Goal: Information Seeking & Learning: Learn about a topic

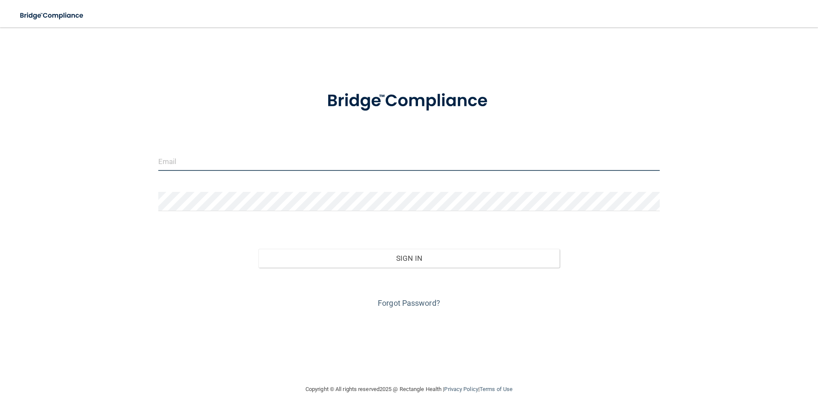
click at [327, 167] on input "email" at bounding box center [409, 160] width 502 height 19
click at [383, 176] on div at bounding box center [409, 164] width 515 height 26
click at [310, 162] on input "email" at bounding box center [409, 160] width 502 height 19
type input "[EMAIL_ADDRESS][DOMAIN_NAME]"
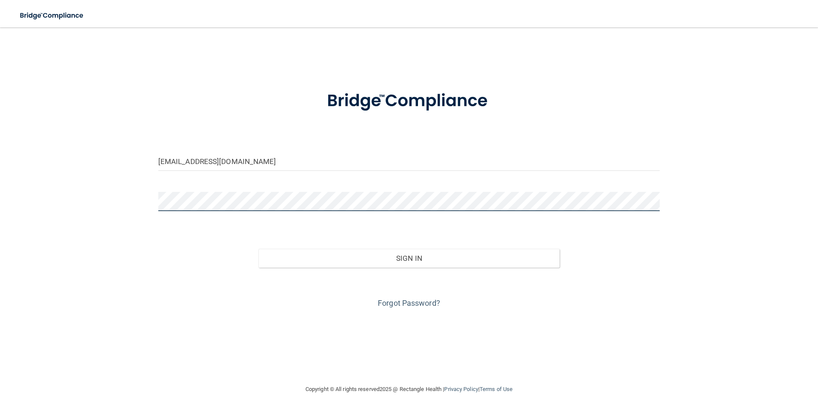
click at [258, 249] on button "Sign In" at bounding box center [408, 258] width 301 height 19
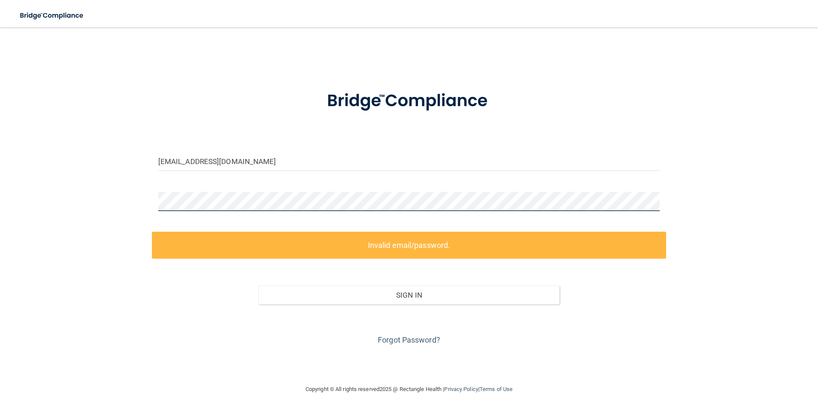
click at [84, 201] on div "[EMAIL_ADDRESS][DOMAIN_NAME] Invalid email/password. You don't have permission …" at bounding box center [409, 205] width 784 height 339
click at [416, 344] on div "Forgot Password?" at bounding box center [409, 325] width 515 height 43
click at [419, 341] on link "Forgot Password?" at bounding box center [409, 339] width 62 height 9
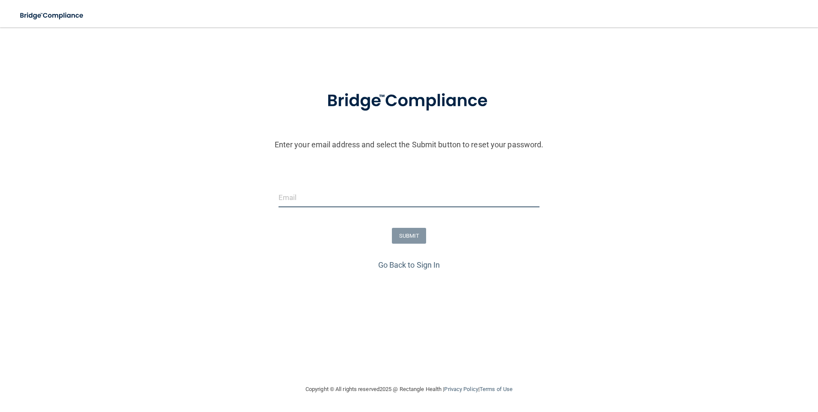
click at [472, 193] on input "email" at bounding box center [408, 197] width 261 height 19
type input "[EMAIL_ADDRESS][DOMAIN_NAME]"
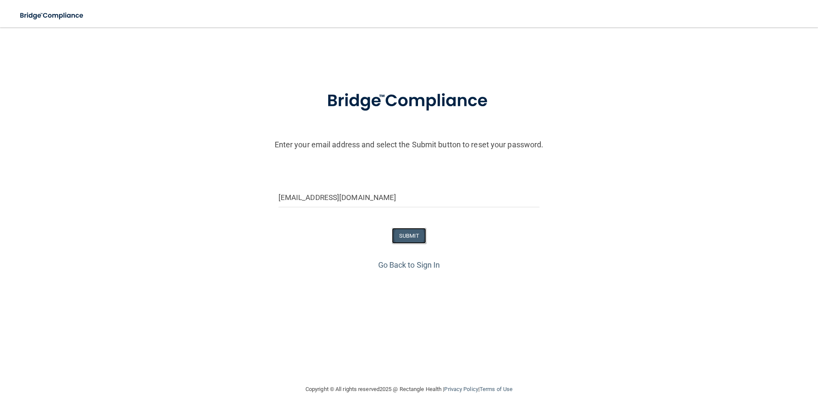
click at [417, 234] on button "SUBMIT" at bounding box center [409, 236] width 35 height 16
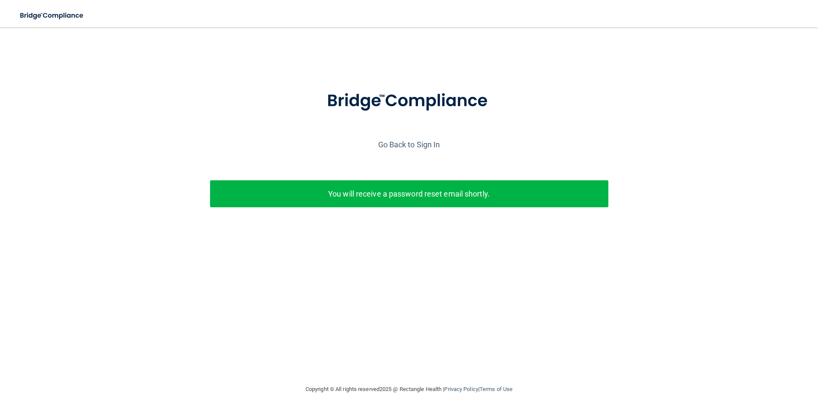
click at [372, 196] on p "You will receive a password reset email shortly." at bounding box center [408, 194] width 385 height 14
click at [407, 137] on div "Go Back to Sign In" at bounding box center [409, 144] width 822 height 14
click at [404, 144] on link "Go Back to Sign In" at bounding box center [409, 144] width 62 height 9
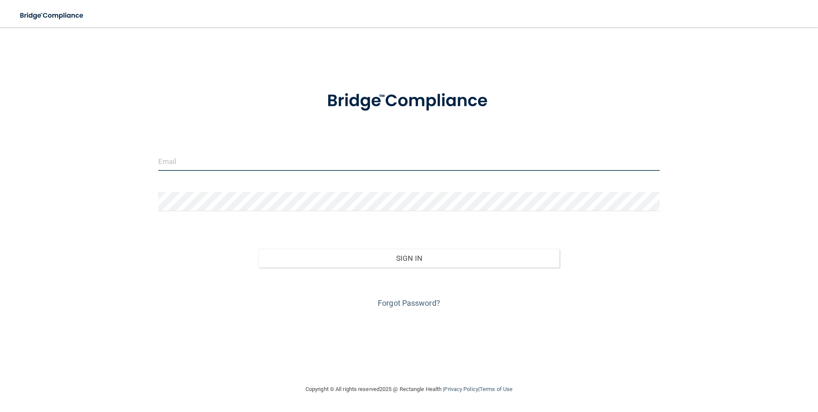
click at [267, 159] on input "email" at bounding box center [409, 160] width 502 height 19
type input "[EMAIL_ADDRESS][DOMAIN_NAME]"
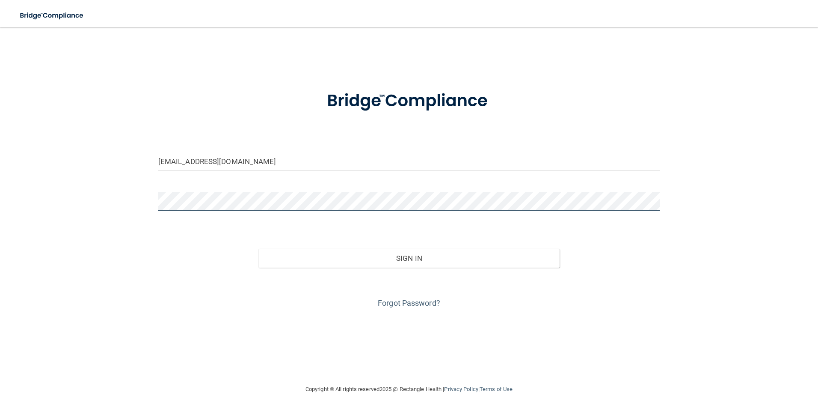
click at [258, 249] on button "Sign In" at bounding box center [408, 258] width 301 height 19
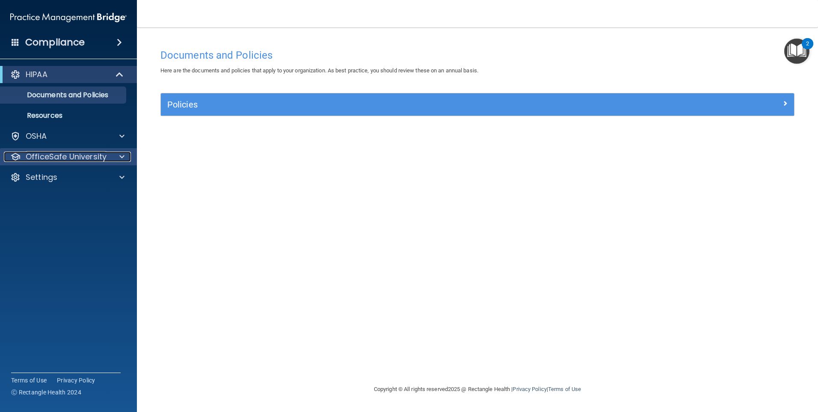
click at [117, 160] on div at bounding box center [120, 156] width 21 height 10
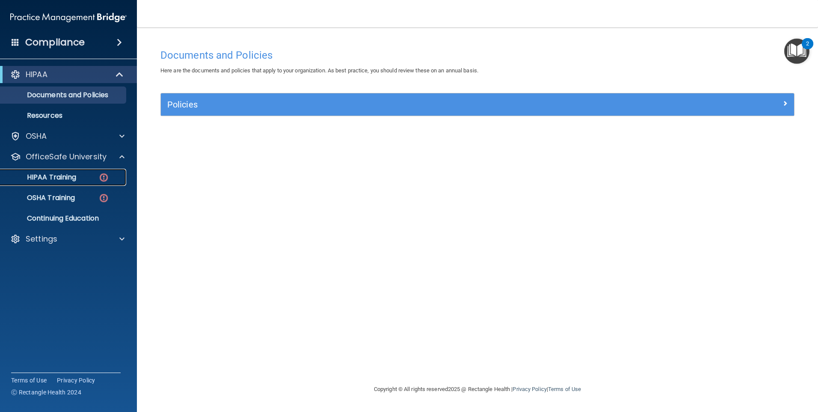
click at [98, 175] on img at bounding box center [103, 177] width 11 height 11
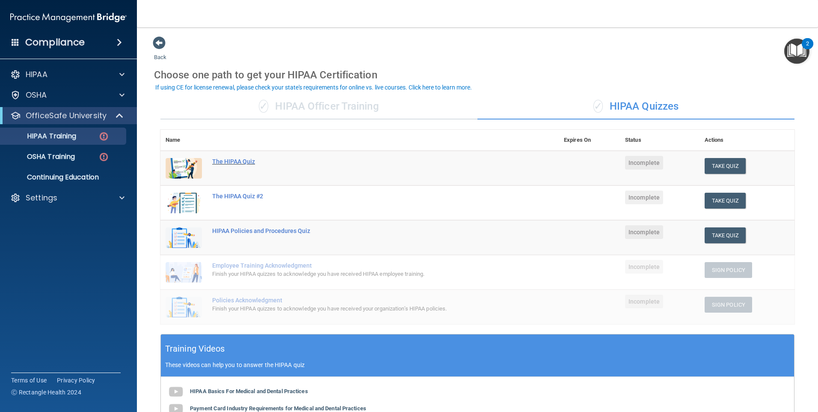
click at [237, 162] on div "The HIPAA Quiz" at bounding box center [364, 161] width 304 height 7
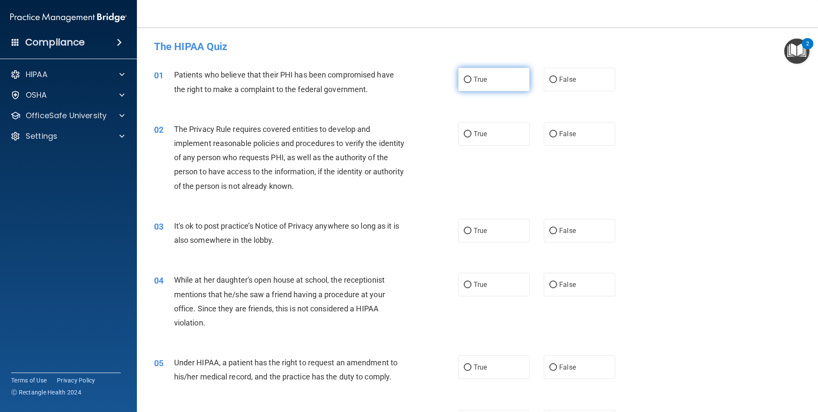
click at [524, 82] on label "True" at bounding box center [493, 80] width 71 height 24
click at [471, 82] on input "True" at bounding box center [468, 80] width 8 height 6
radio input "true"
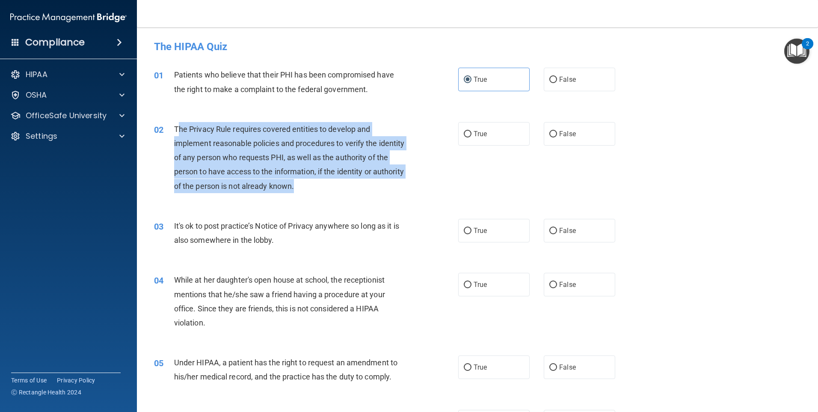
drag, startPoint x: 359, startPoint y: 191, endPoint x: 176, endPoint y: 133, distance: 192.0
click at [176, 133] on div "The Privacy Rule requires covered entities to develop and implement reasonable …" at bounding box center [293, 157] width 238 height 71
click at [333, 190] on div "The Privacy Rule requires covered entities to develop and implement reasonable …" at bounding box center [293, 157] width 238 height 71
drag, startPoint x: 352, startPoint y: 187, endPoint x: 169, endPoint y: 127, distance: 193.5
click at [169, 127] on div "02 The Privacy Rule requires covered entities to develop and implement reasonab…" at bounding box center [306, 159] width 330 height 75
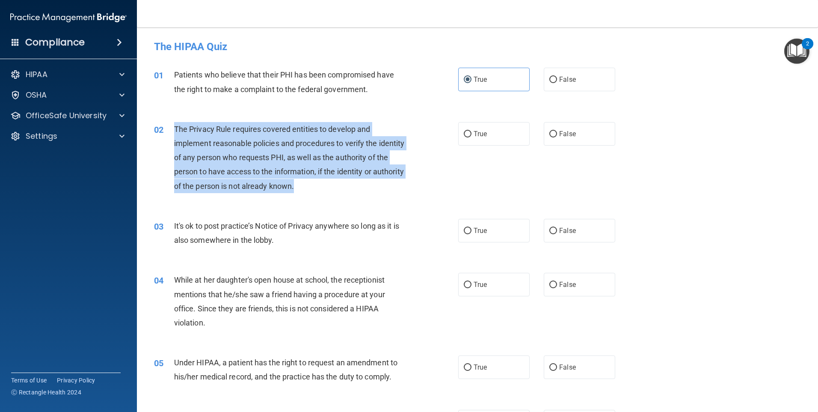
drag, startPoint x: 169, startPoint y: 127, endPoint x: 194, endPoint y: 133, distance: 26.4
copy div "The Privacy Rule requires covered entities to develop and implement reasonable …"
click at [464, 134] on input "True" at bounding box center [468, 134] width 8 height 6
radio input "true"
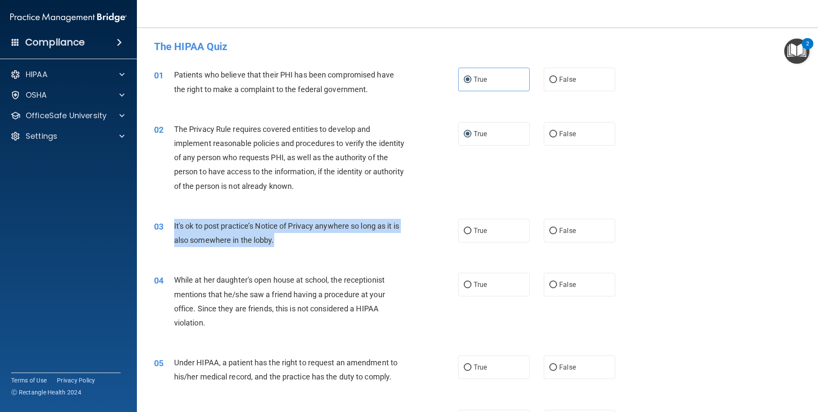
drag, startPoint x: 355, startPoint y: 243, endPoint x: 165, endPoint y: 221, distance: 191.2
click at [165, 221] on div "03 It's ok to post practice’s Notice of Privacy anywhere so long as it is also …" at bounding box center [306, 235] width 330 height 33
drag, startPoint x: 165, startPoint y: 221, endPoint x: 211, endPoint y: 228, distance: 46.8
copy div "It's ok to post practice’s Notice of Privacy anywhere so long as it is also som…"
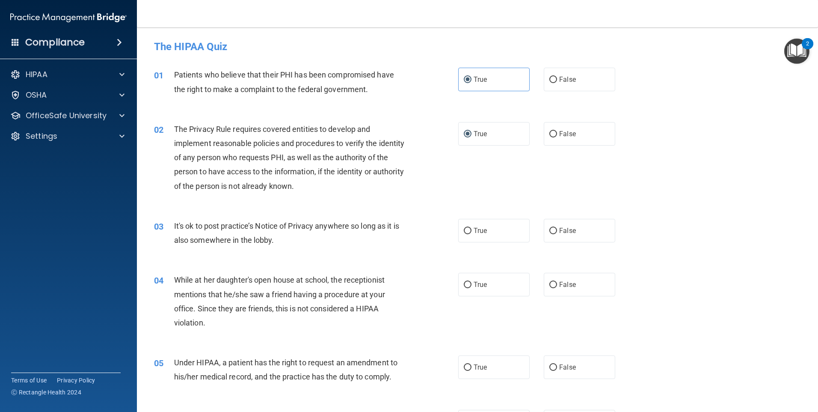
click at [430, 166] on div "02 The Privacy Rule requires covered entities to develop and implement reasonab…" at bounding box center [306, 159] width 330 height 75
click at [503, 226] on label "True" at bounding box center [493, 231] width 71 height 24
click at [471, 228] on input "True" at bounding box center [468, 231] width 8 height 6
radio input "true"
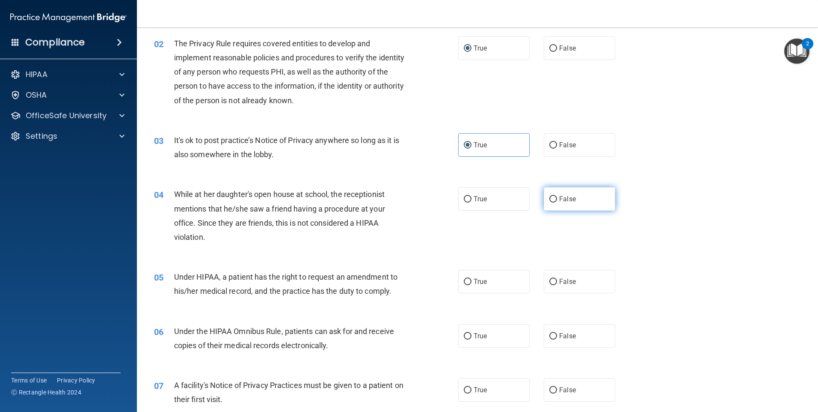
click at [597, 204] on label "False" at bounding box center [579, 199] width 71 height 24
click at [557, 202] on input "False" at bounding box center [553, 199] width 8 height 6
radio input "true"
click at [483, 283] on span "True" at bounding box center [480, 281] width 13 height 8
click at [471, 283] on input "True" at bounding box center [468, 281] width 8 height 6
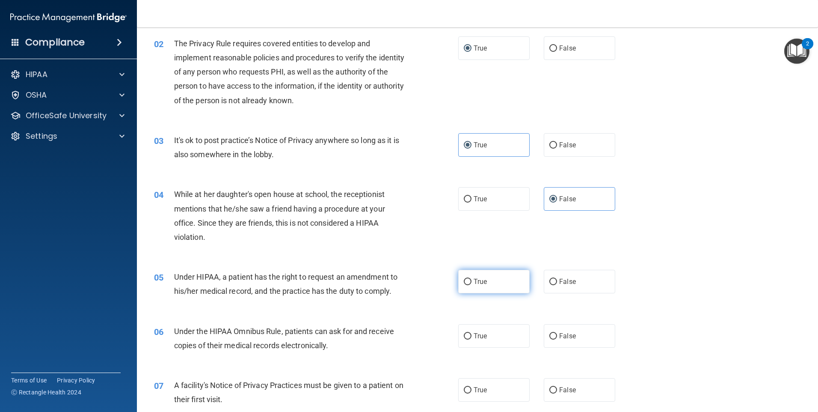
radio input "true"
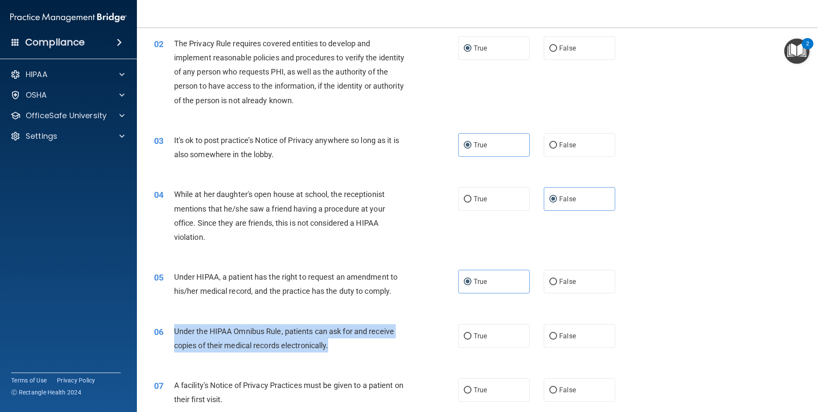
drag, startPoint x: 372, startPoint y: 349, endPoint x: 173, endPoint y: 332, distance: 199.6
click at [173, 332] on div "06 Under the HIPAA Omnibus Rule, patients can ask for and receive copies of the…" at bounding box center [306, 340] width 330 height 33
drag, startPoint x: 173, startPoint y: 332, endPoint x: 201, endPoint y: 332, distance: 27.4
copy div "Under the HIPAA Omnibus Rule, patients can ask for and receive copies of their …"
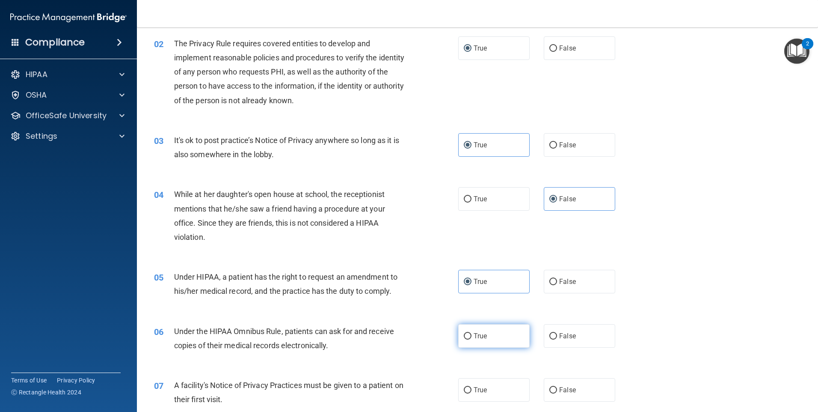
click at [520, 328] on label "True" at bounding box center [493, 336] width 71 height 24
click at [471, 333] on input "True" at bounding box center [468, 336] width 8 height 6
radio input "true"
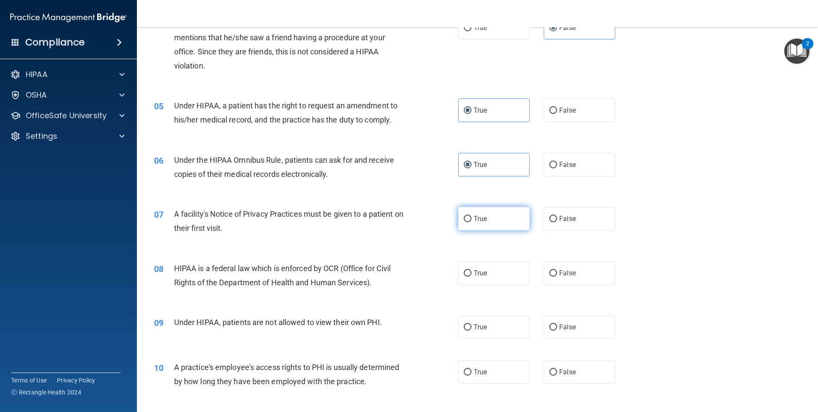
click at [508, 219] on label "True" at bounding box center [493, 219] width 71 height 24
click at [471, 219] on input "True" at bounding box center [468, 219] width 8 height 6
radio input "true"
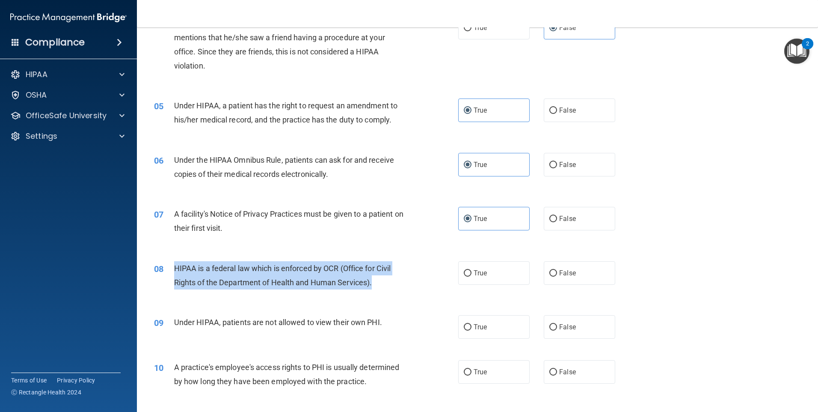
drag, startPoint x: 392, startPoint y: 278, endPoint x: 165, endPoint y: 264, distance: 227.6
click at [165, 264] on div "08 HIPAA is a federal law which is enforced by OCR (Office for Civil Rights of …" at bounding box center [306, 277] width 330 height 33
drag, startPoint x: 165, startPoint y: 264, endPoint x: 208, endPoint y: 268, distance: 43.0
copy div "HIPAA is a federal law which is enforced by OCR (Office for Civil Rights of the…"
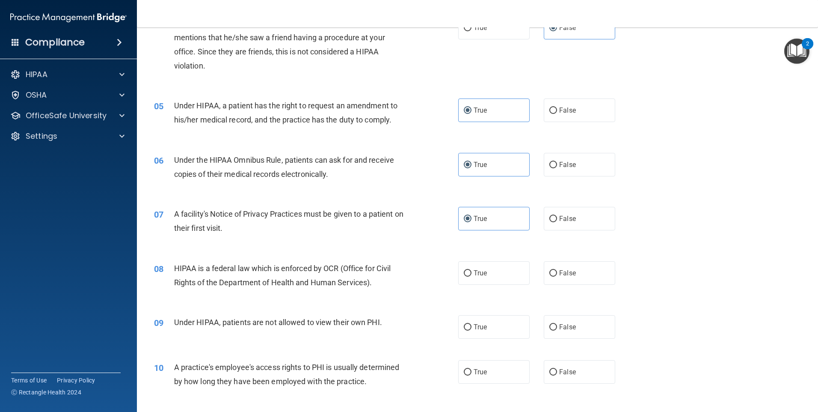
click at [357, 245] on div "07 A facility's Notice of Privacy Practices must be given to a patient on their…" at bounding box center [478, 223] width 660 height 54
click at [498, 270] on label "True" at bounding box center [493, 273] width 71 height 24
click at [471, 270] on input "True" at bounding box center [468, 273] width 8 height 6
radio input "true"
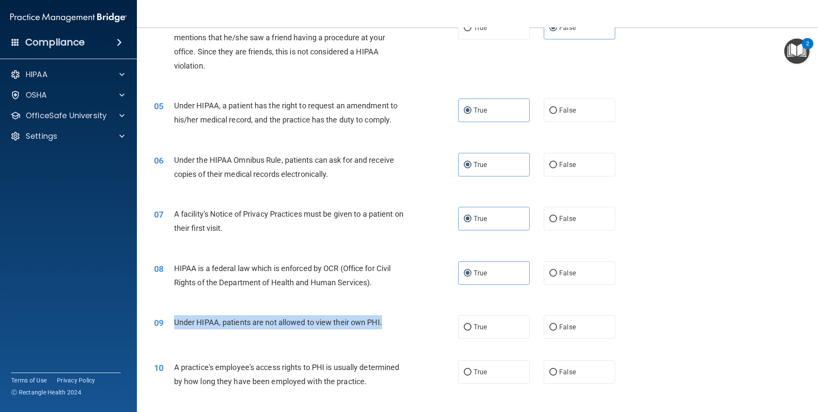
drag, startPoint x: 393, startPoint y: 322, endPoint x: 173, endPoint y: 326, distance: 219.5
click at [173, 326] on div "09 Under HIPAA, patients are not allowed to view their own PHI." at bounding box center [306, 324] width 330 height 18
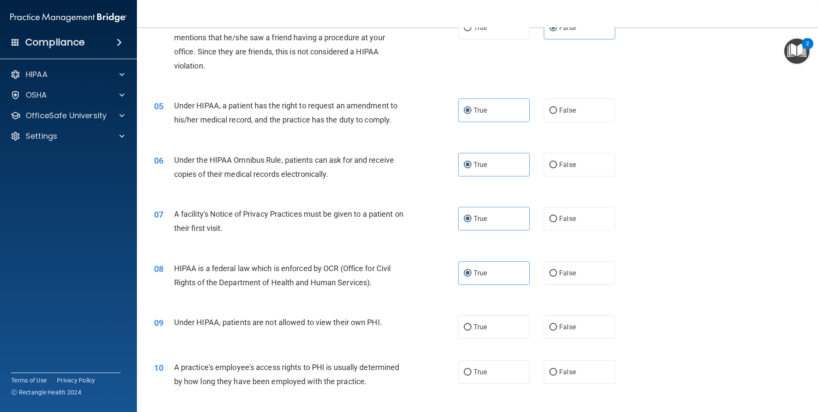
click at [370, 301] on div "08 HIPAA is a federal law which is enforced by OCR (Office for Civil Rights of …" at bounding box center [478, 277] width 660 height 54
click at [579, 331] on label "False" at bounding box center [579, 327] width 71 height 24
click at [557, 330] on input "False" at bounding box center [553, 327] width 8 height 6
radio input "true"
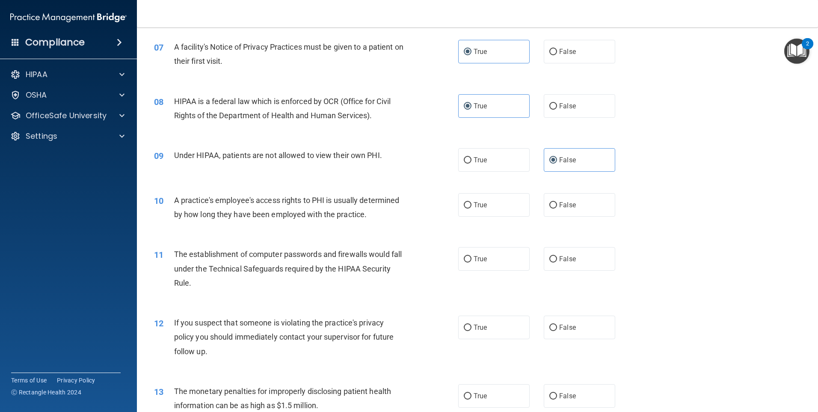
scroll to position [428, 0]
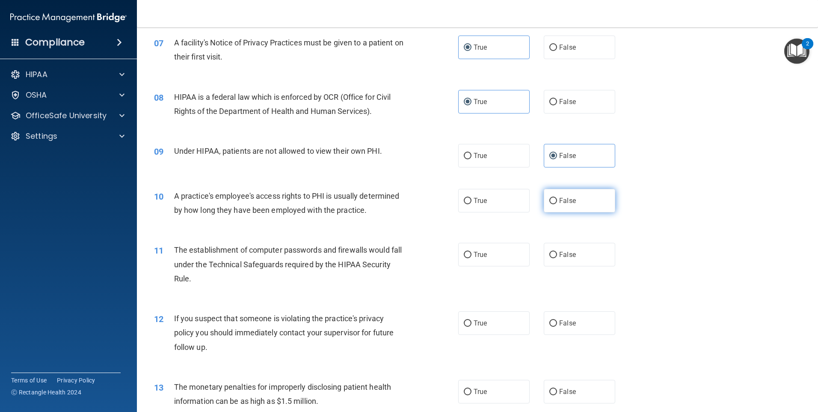
click at [590, 204] on label "False" at bounding box center [579, 201] width 71 height 24
click at [557, 204] on input "False" at bounding box center [553, 201] width 8 height 6
radio input "true"
click at [490, 258] on label "True" at bounding box center [493, 255] width 71 height 24
click at [471, 258] on input "True" at bounding box center [468, 255] width 8 height 6
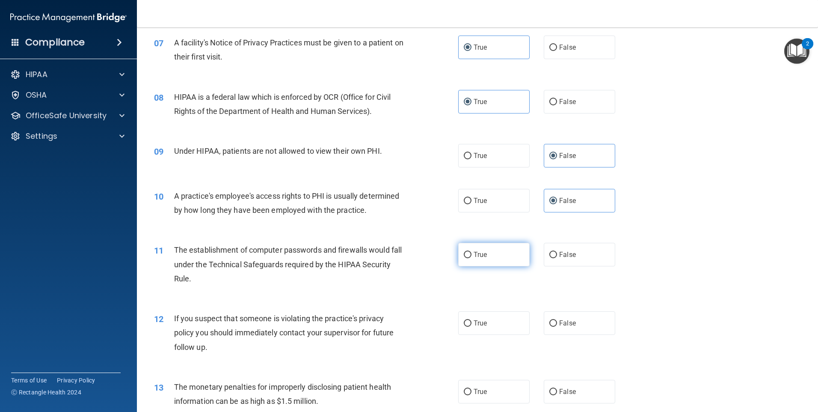
radio input "true"
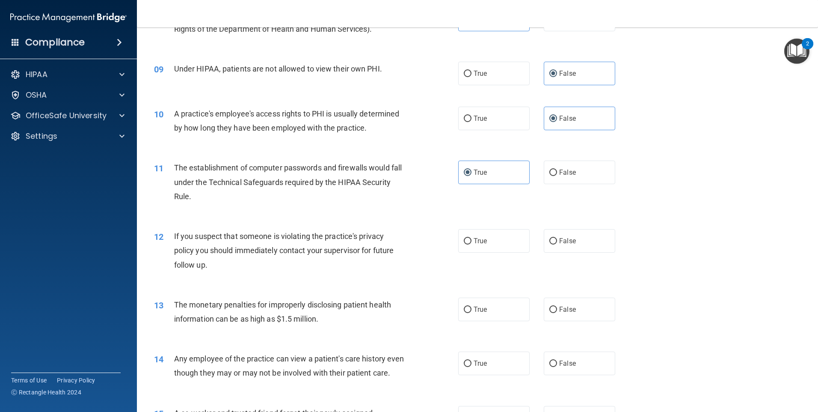
scroll to position [513, 0]
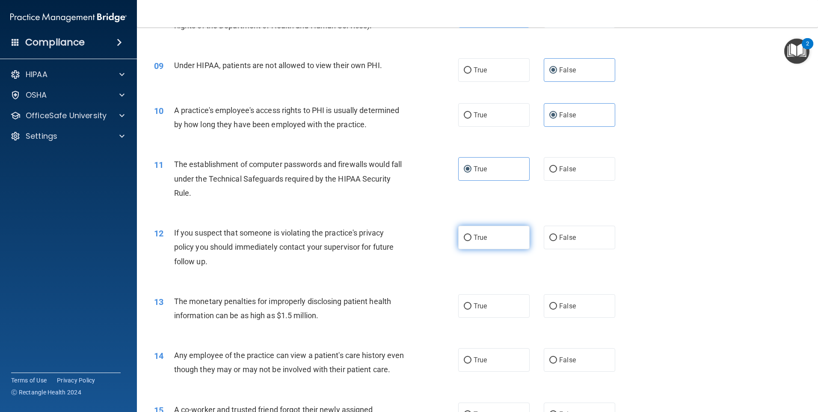
click at [474, 242] on label "True" at bounding box center [493, 237] width 71 height 24
click at [471, 241] on input "True" at bounding box center [468, 237] width 8 height 6
radio input "true"
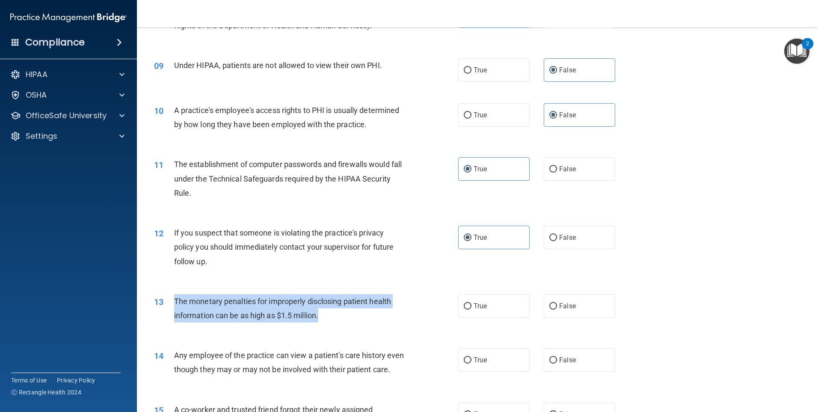
drag, startPoint x: 330, startPoint y: 314, endPoint x: 173, endPoint y: 296, distance: 158.5
click at [173, 296] on div "13 The monetary penalties for improperly disclosing patient health information …" at bounding box center [306, 310] width 330 height 33
drag, startPoint x: 173, startPoint y: 296, endPoint x: 197, endPoint y: 299, distance: 24.5
copy div "The monetary penalties for improperly disclosing patient health information can…"
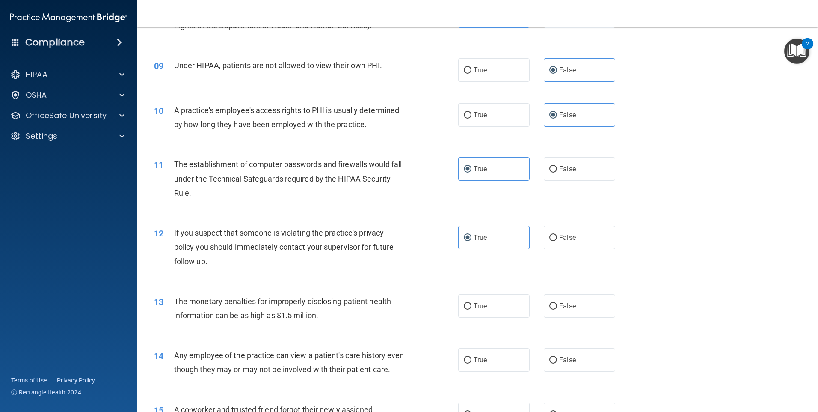
drag, startPoint x: 380, startPoint y: 269, endPoint x: 397, endPoint y: 275, distance: 18.7
click at [380, 269] on div "12 If you suspect that someone is violating the practice's privacy policy you s…" at bounding box center [306, 248] width 330 height 47
click at [482, 305] on span "True" at bounding box center [480, 306] width 13 height 8
click at [471, 305] on input "True" at bounding box center [468, 306] width 8 height 6
radio input "true"
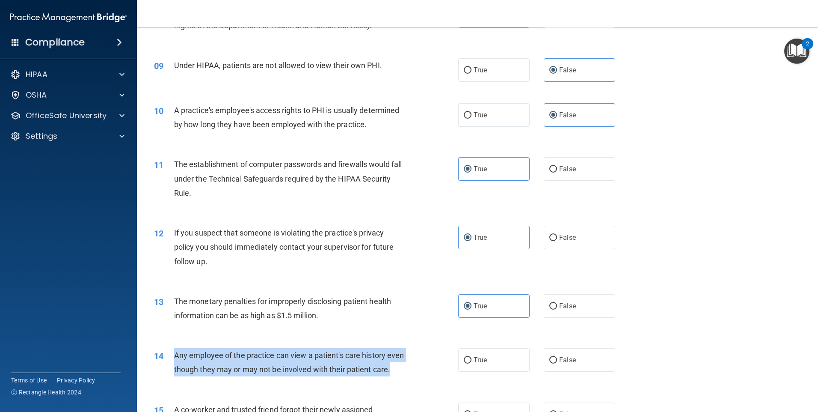
drag, startPoint x: 234, startPoint y: 388, endPoint x: 166, endPoint y: 351, distance: 77.9
click at [166, 351] on div "14 Any employee of the practice can view a patient's care history even though t…" at bounding box center [306, 364] width 330 height 33
drag, startPoint x: 166, startPoint y: 351, endPoint x: 189, endPoint y: 353, distance: 23.6
copy div "Any employee of the practice can view a patient's care history even though they…"
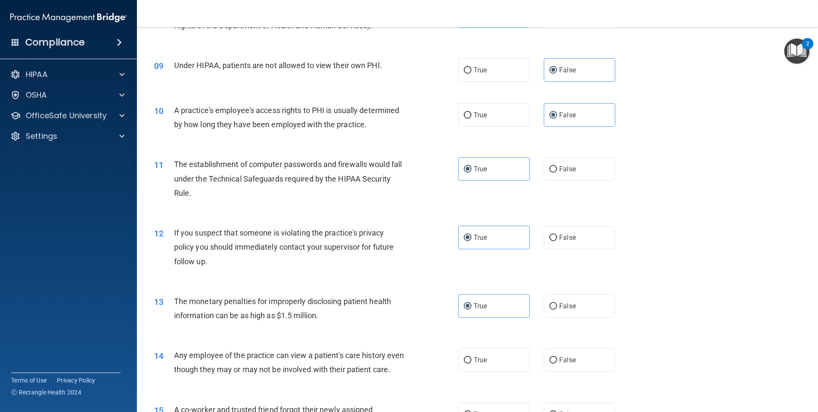
drag, startPoint x: 583, startPoint y: 358, endPoint x: 615, endPoint y: 329, distance: 43.0
click at [582, 358] on label "False" at bounding box center [579, 360] width 71 height 24
click at [557, 358] on input "False" at bounding box center [553, 360] width 8 height 6
radio input "true"
click at [673, 318] on div "13 The monetary penalties for improperly disclosing patient health information …" at bounding box center [478, 310] width 660 height 54
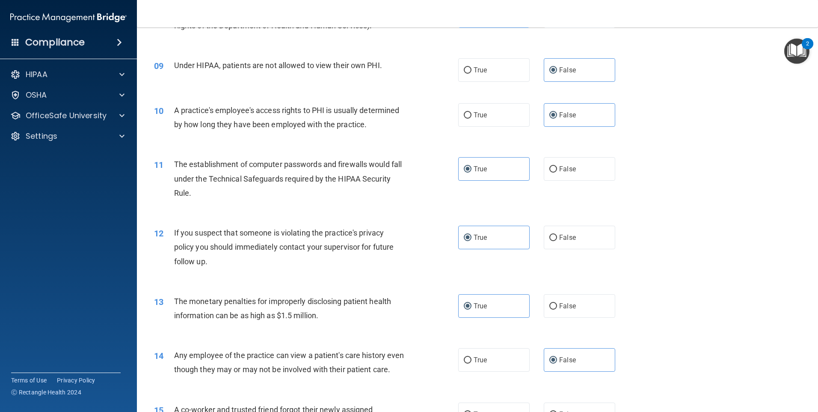
scroll to position [642, 0]
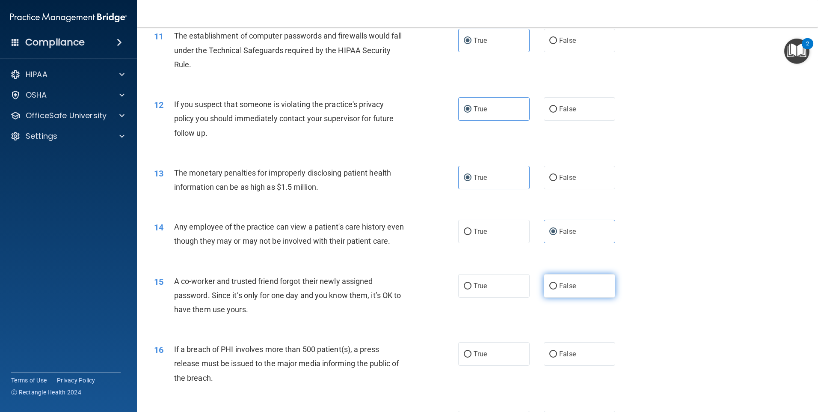
click at [583, 297] on label "False" at bounding box center [579, 286] width 71 height 24
click at [557, 289] on input "False" at bounding box center [553, 286] width 8 height 6
radio input "true"
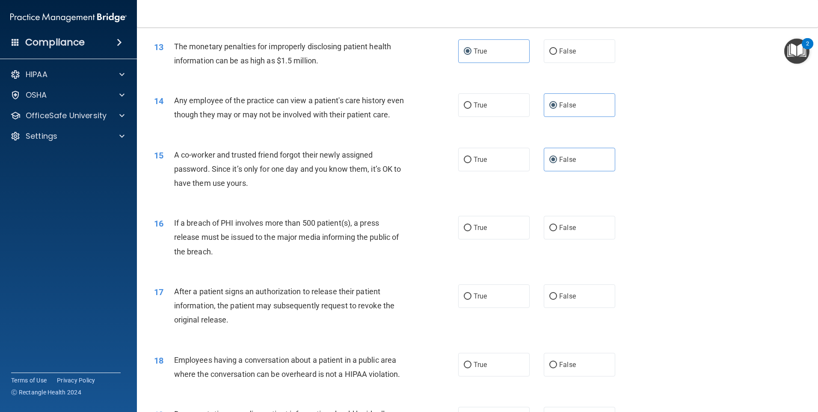
scroll to position [770, 0]
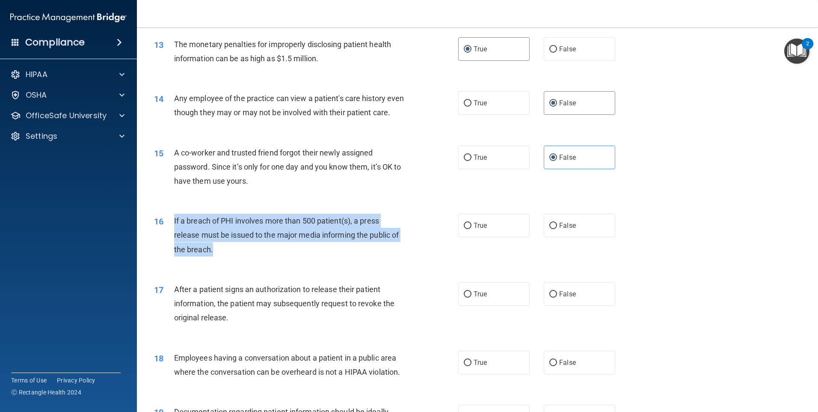
drag, startPoint x: 277, startPoint y: 261, endPoint x: 165, endPoint y: 233, distance: 115.5
click at [165, 233] on div "16 If a breach of PHI involves more than 500 patient(s), a press release must b…" at bounding box center [306, 236] width 330 height 47
drag, startPoint x: 165, startPoint y: 233, endPoint x: 195, endPoint y: 236, distance: 30.5
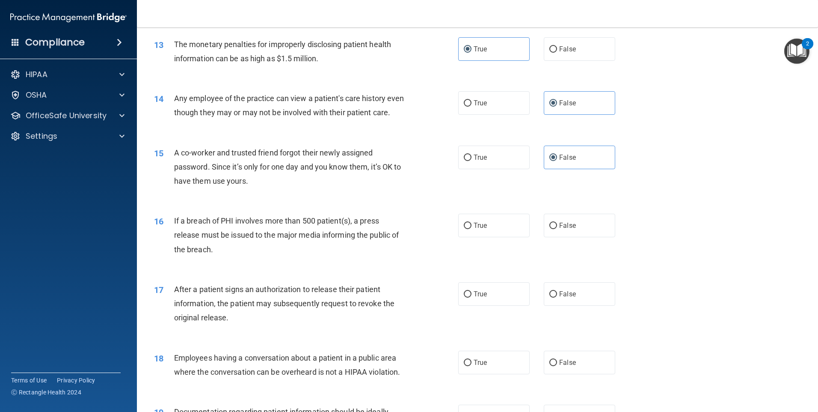
drag, startPoint x: 195, startPoint y: 236, endPoint x: 184, endPoint y: 213, distance: 25.3
drag, startPoint x: 184, startPoint y: 213, endPoint x: 338, endPoint y: 273, distance: 165.6
click at [347, 271] on div "16 If a breach of PHI involves more than 500 patient(s), a press release must b…" at bounding box center [478, 237] width 660 height 68
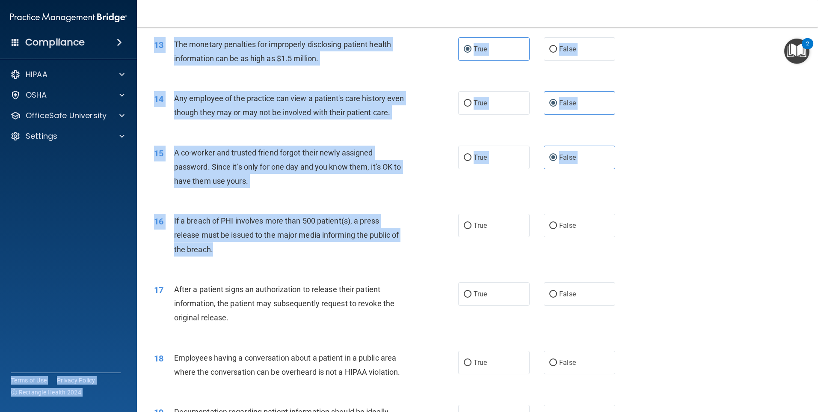
drag, startPoint x: 272, startPoint y: 263, endPoint x: 126, endPoint y: 222, distance: 152.4
click at [126, 222] on div "Compliance HIPAA Documents and Policies Report an Incident Business Associates …" at bounding box center [409, 206] width 818 height 412
drag, startPoint x: 126, startPoint y: 222, endPoint x: 231, endPoint y: 254, distance: 110.0
click at [231, 254] on div "If a breach of PHI involves more than 500 patient(s), a press release must be i…" at bounding box center [293, 234] width 238 height 43
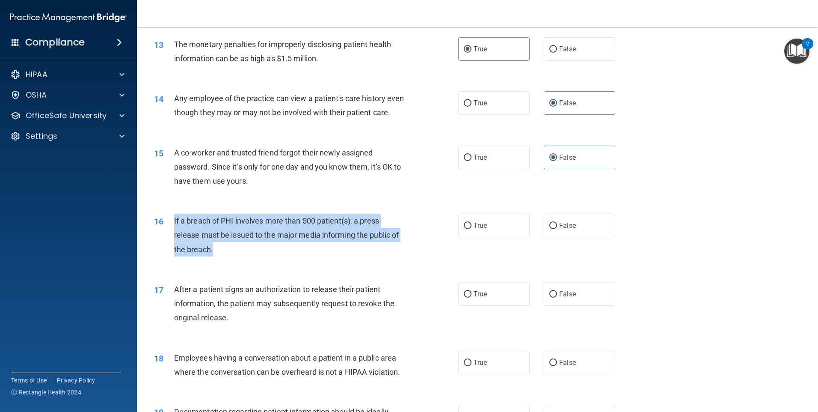
drag, startPoint x: 199, startPoint y: 257, endPoint x: 175, endPoint y: 235, distance: 32.8
click at [175, 235] on div "If a breach of PHI involves more than 500 patient(s), a press release must be i…" at bounding box center [293, 234] width 238 height 43
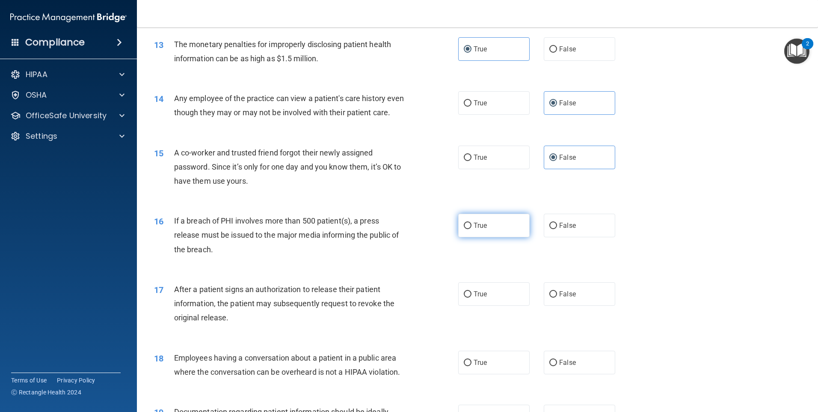
click at [478, 233] on label "True" at bounding box center [493, 225] width 71 height 24
click at [471, 229] on input "True" at bounding box center [468, 225] width 8 height 6
radio input "true"
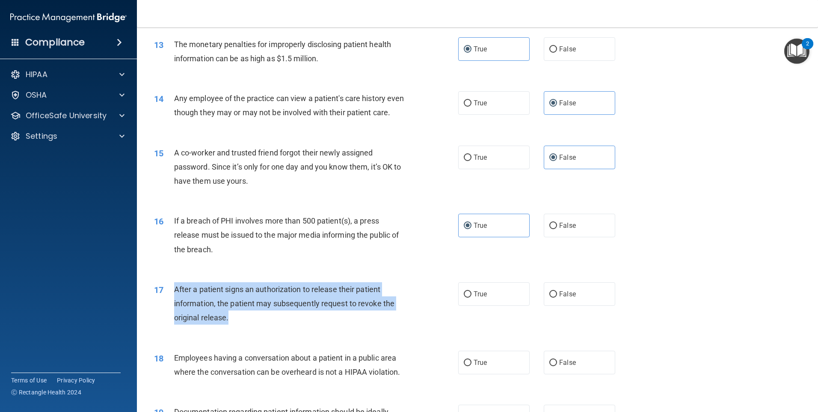
drag, startPoint x: 277, startPoint y: 329, endPoint x: 173, endPoint y: 302, distance: 107.7
click at [173, 302] on div "17 After a patient signs an authorization to release their patient information,…" at bounding box center [306, 305] width 330 height 47
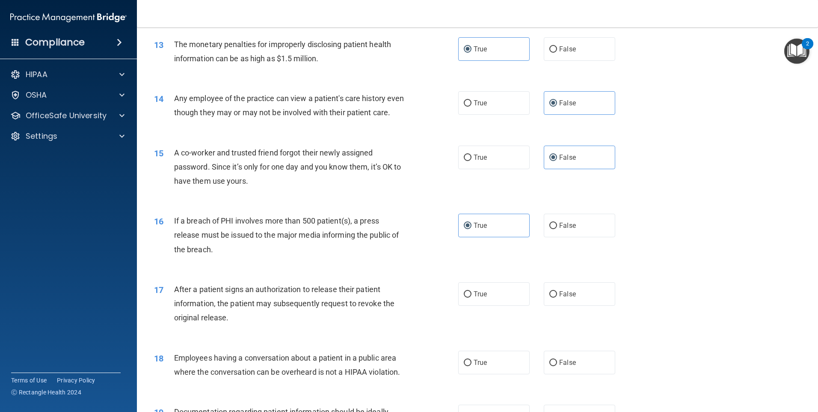
click at [462, 261] on div "16 If a breach of PHI involves more than 500 patient(s), a press release must b…" at bounding box center [306, 236] width 330 height 47
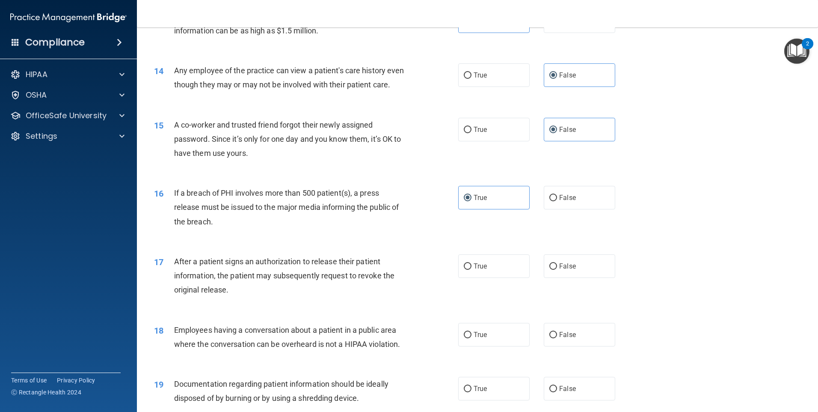
scroll to position [813, 0]
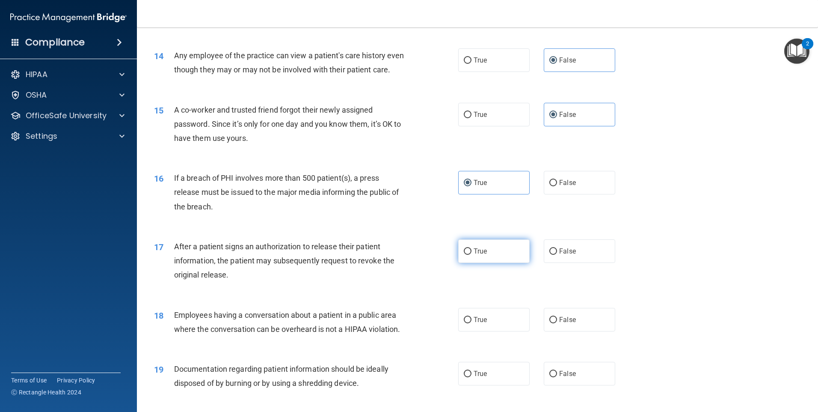
click at [490, 263] on label "True" at bounding box center [493, 251] width 71 height 24
click at [471, 255] on input "True" at bounding box center [468, 251] width 8 height 6
radio input "true"
click at [598, 324] on label "False" at bounding box center [579, 320] width 71 height 24
click at [557, 323] on input "False" at bounding box center [553, 320] width 8 height 6
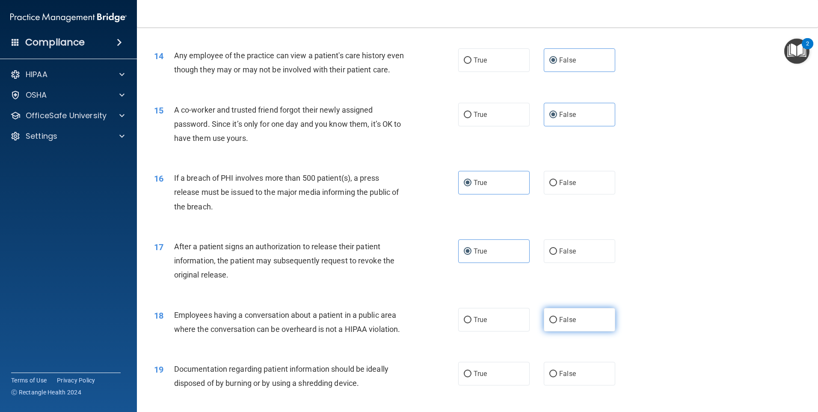
radio input "true"
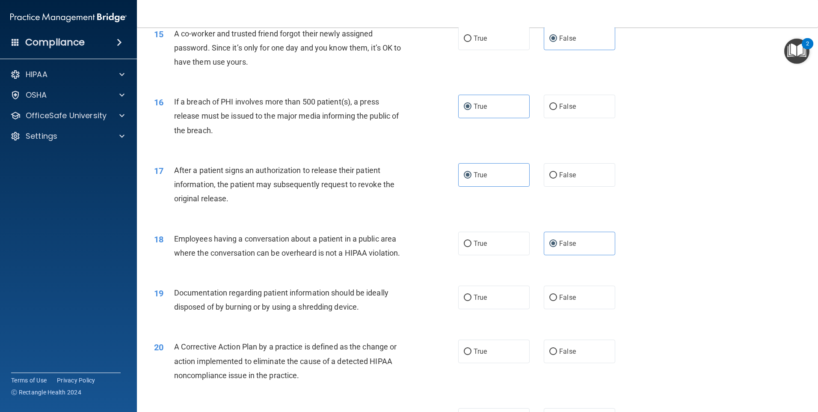
scroll to position [1027, 0]
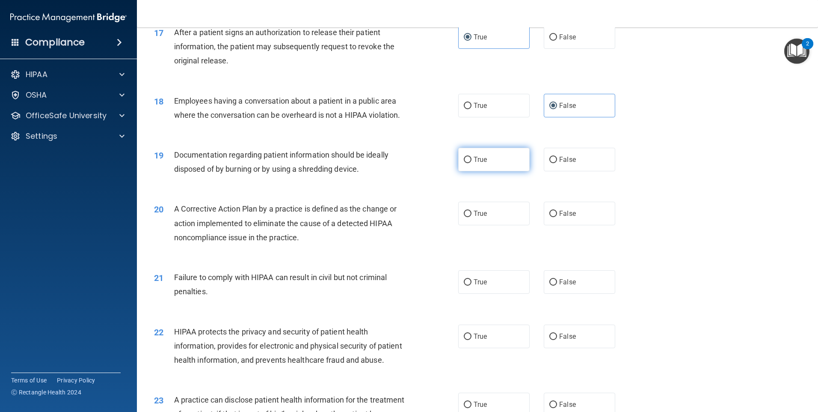
click at [486, 171] on label "True" at bounding box center [493, 160] width 71 height 24
click at [471, 163] on input "True" at bounding box center [468, 160] width 8 height 6
radio input "true"
click at [485, 225] on label "True" at bounding box center [493, 213] width 71 height 24
click at [471, 217] on input "True" at bounding box center [468, 213] width 8 height 6
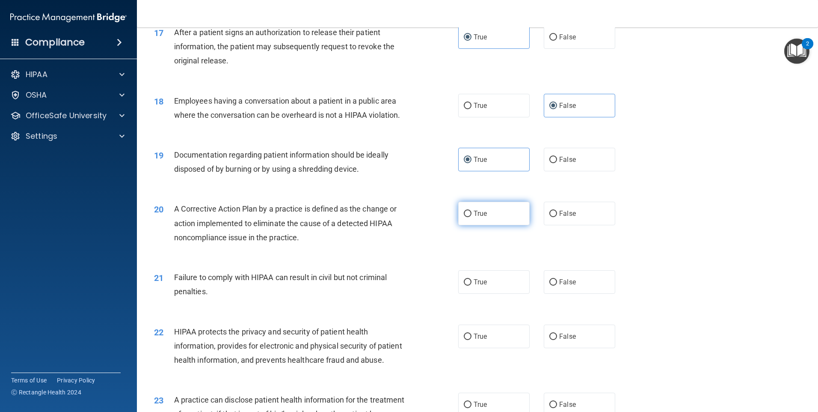
radio input "true"
click at [558, 293] on label "False" at bounding box center [579, 282] width 71 height 24
click at [557, 285] on input "False" at bounding box center [553, 282] width 8 height 6
radio input "true"
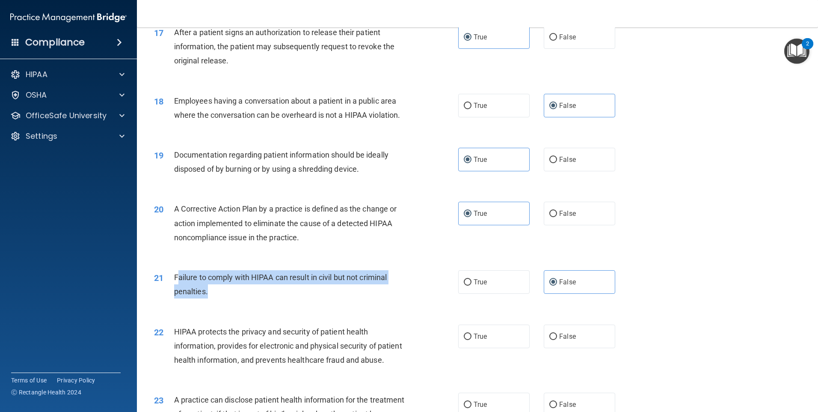
drag, startPoint x: 219, startPoint y: 306, endPoint x: 177, endPoint y: 288, distance: 45.2
click at [177, 288] on div "Failure to comply with HIPAA can result in civil but not criminal penalties." at bounding box center [293, 284] width 238 height 28
click at [231, 298] on div "Failure to comply with HIPAA can result in civil but not criminal penalties." at bounding box center [293, 284] width 238 height 28
drag, startPoint x: 232, startPoint y: 309, endPoint x: 175, endPoint y: 286, distance: 61.6
click at [175, 286] on div "Failure to comply with HIPAA can result in civil but not criminal penalties." at bounding box center [293, 284] width 238 height 28
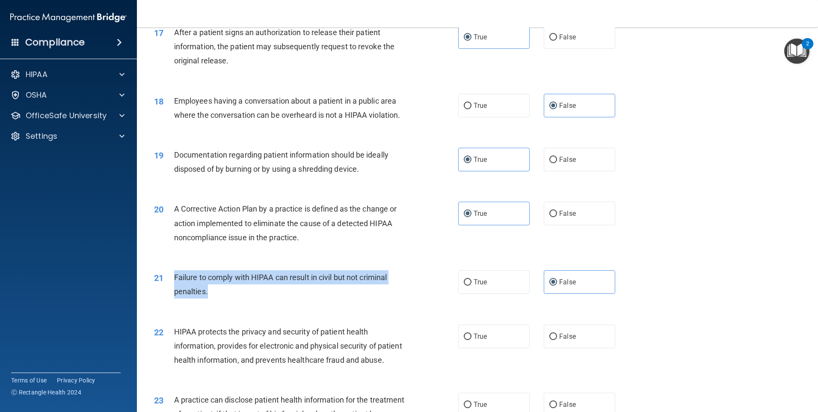
click at [418, 302] on div "21 Failure to comply with HIPAA can result in civil but not criminal penalties." at bounding box center [306, 286] width 330 height 33
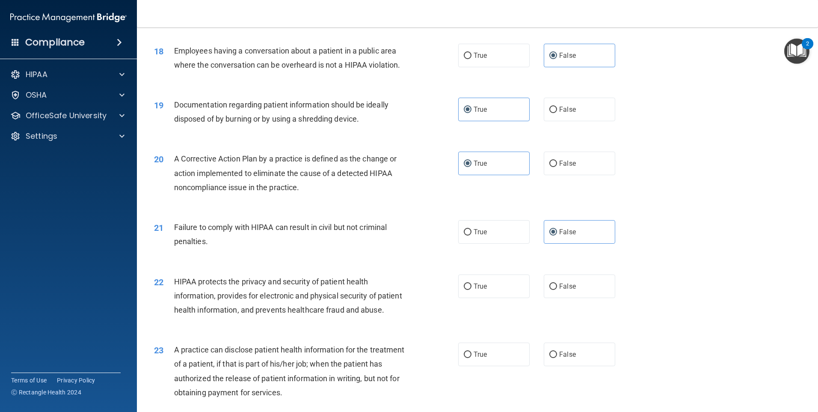
scroll to position [1155, 0]
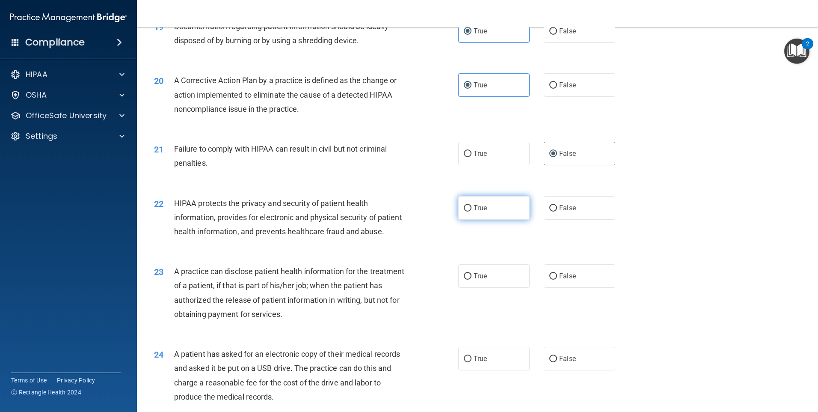
click at [474, 212] on span "True" at bounding box center [480, 208] width 13 height 8
click at [471, 211] on input "True" at bounding box center [468, 208] width 8 height 6
radio input "true"
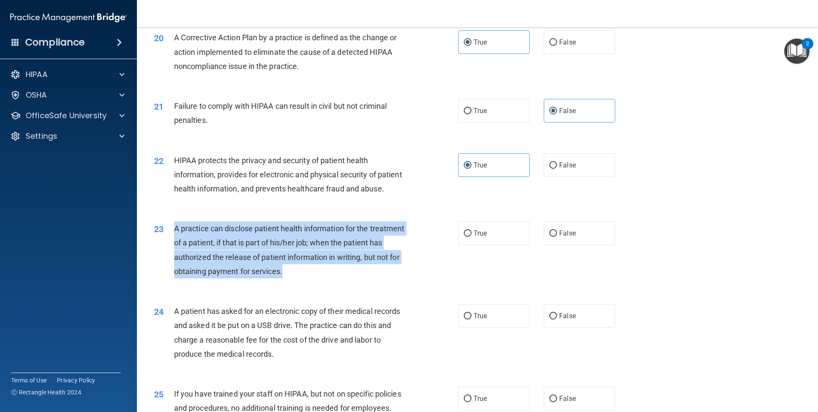
drag, startPoint x: 362, startPoint y: 300, endPoint x: 170, endPoint y: 255, distance: 197.2
click at [170, 255] on div "23 A practice can disclose patient health information for the treatment of a pa…" at bounding box center [306, 251] width 330 height 61
click at [388, 278] on div "A practice can disclose patient health information for the treatment of a patie…" at bounding box center [293, 249] width 238 height 57
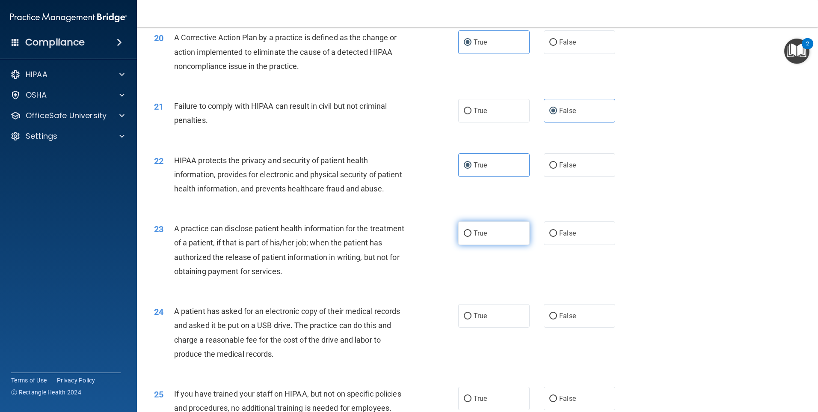
click at [493, 245] on label "True" at bounding box center [493, 233] width 71 height 24
click at [471, 237] on input "True" at bounding box center [468, 233] width 8 height 6
radio input "true"
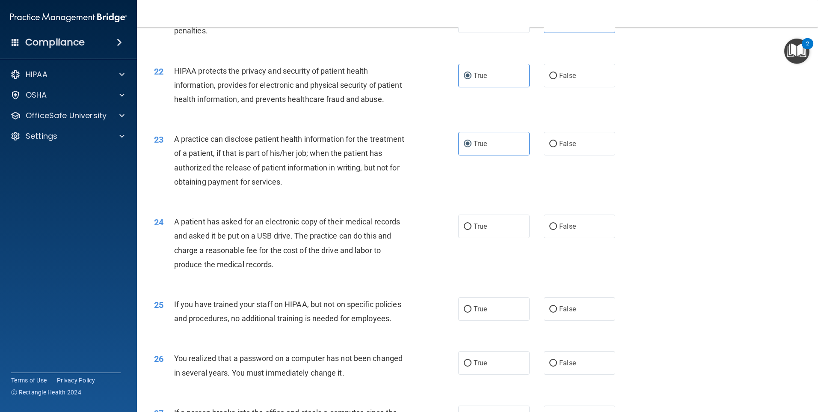
scroll to position [1369, 0]
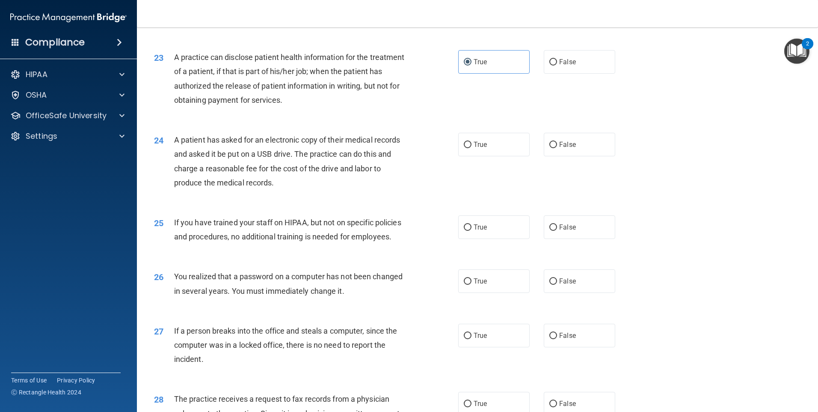
click at [319, 190] on div "A patient has asked for an electronic copy of their medical records and asked i…" at bounding box center [293, 161] width 238 height 57
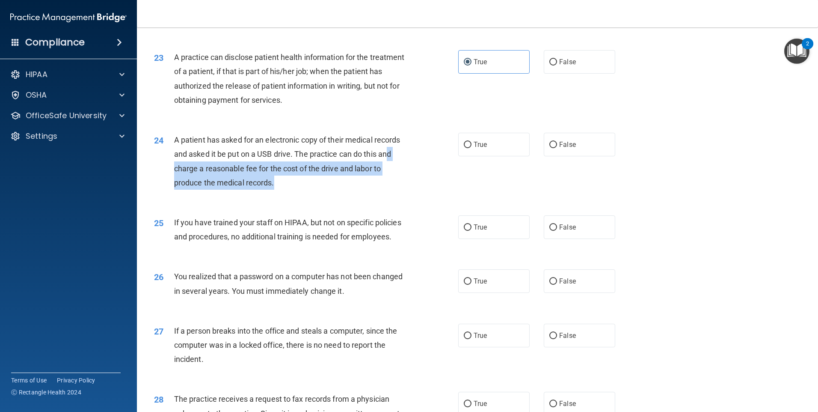
drag, startPoint x: 348, startPoint y: 213, endPoint x: 197, endPoint y: 202, distance: 151.8
click at [197, 190] on div "A patient has asked for an electronic copy of their medical records and asked i…" at bounding box center [293, 161] width 238 height 57
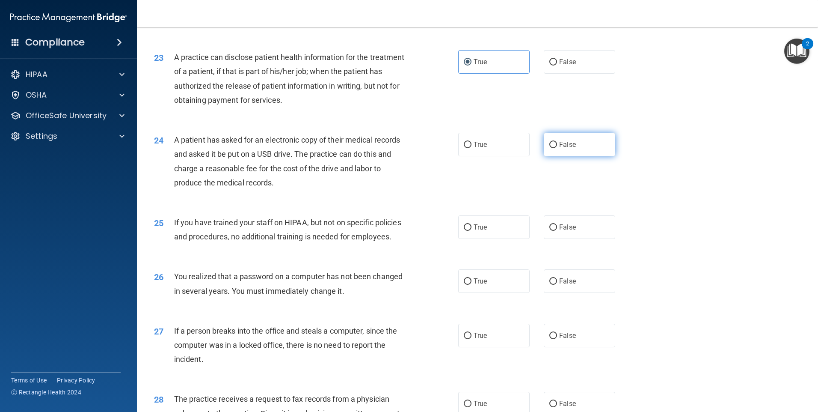
click at [581, 156] on label "False" at bounding box center [579, 145] width 71 height 24
click at [557, 148] on input "False" at bounding box center [553, 145] width 8 height 6
radio input "true"
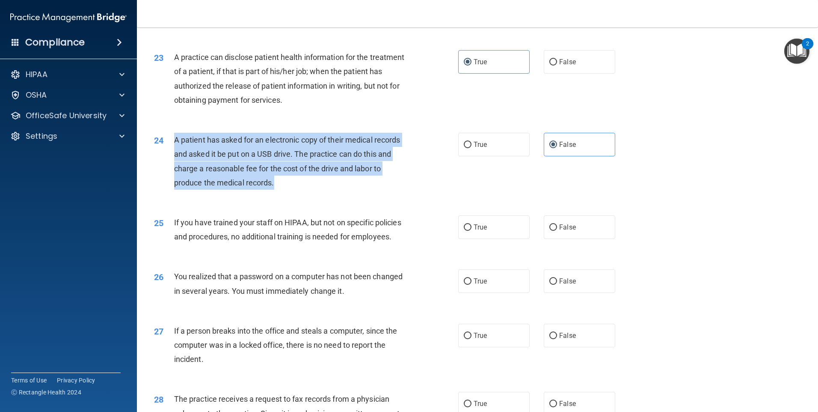
drag, startPoint x: 244, startPoint y: 199, endPoint x: 172, endPoint y: 164, distance: 80.4
click at [172, 164] on div "24 A patient has asked for an electronic copy of their medical records and aske…" at bounding box center [306, 163] width 330 height 61
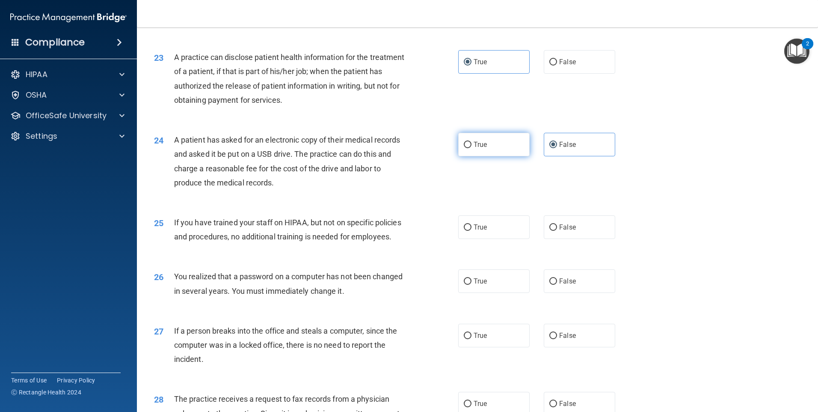
click at [483, 148] on span "True" at bounding box center [480, 144] width 13 height 8
click at [471, 148] on input "True" at bounding box center [468, 145] width 8 height 6
radio input "true"
radio input "false"
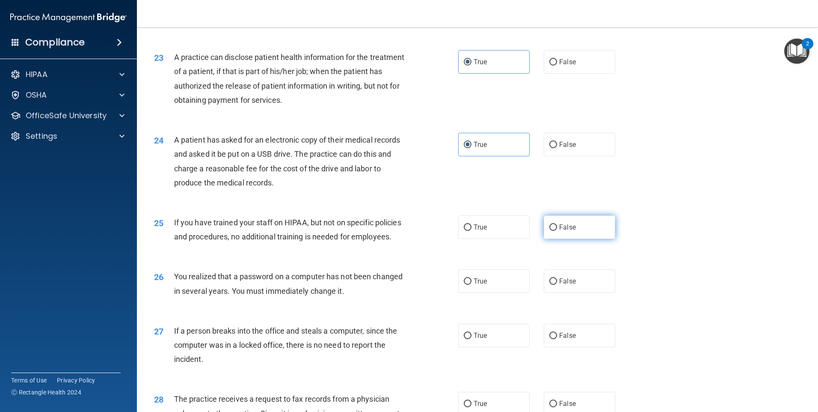
click at [566, 239] on label "False" at bounding box center [579, 227] width 71 height 24
click at [557, 231] on input "False" at bounding box center [553, 227] width 8 height 6
radio input "true"
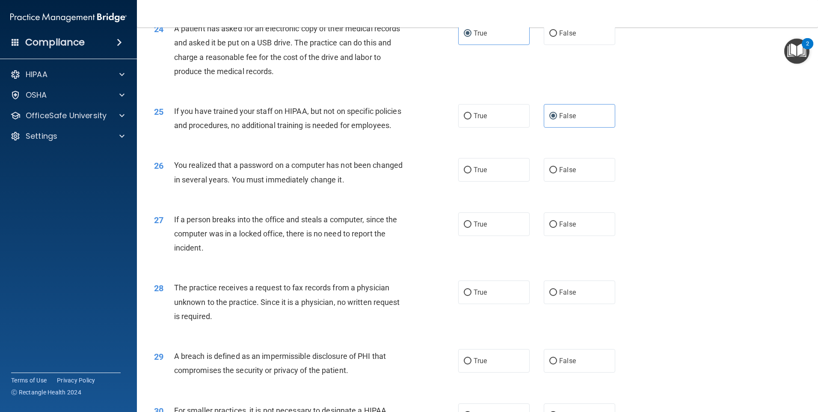
scroll to position [1540, 0]
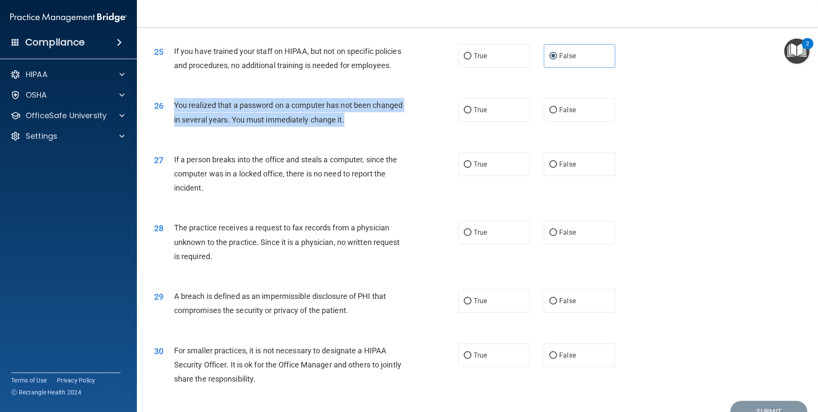
drag, startPoint x: 381, startPoint y: 161, endPoint x: 175, endPoint y: 149, distance: 206.6
click at [175, 126] on div "You realized that a password on a computer has not been changed in several year…" at bounding box center [293, 112] width 238 height 28
click at [404, 126] on div "You realized that a password on a computer has not been changed in several year…" at bounding box center [293, 112] width 238 height 28
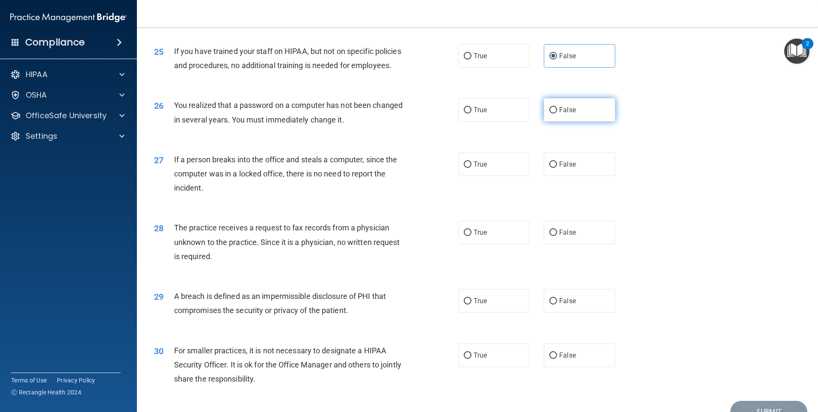
click at [583, 121] on label "False" at bounding box center [579, 110] width 71 height 24
click at [557, 113] on input "False" at bounding box center [553, 110] width 8 height 6
radio input "true"
click at [559, 168] on span "False" at bounding box center [567, 164] width 17 height 8
click at [557, 168] on input "False" at bounding box center [553, 164] width 8 height 6
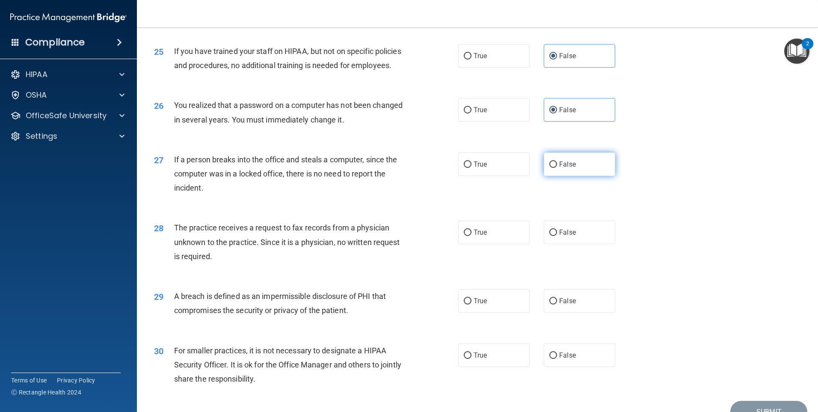
radio input "true"
click at [495, 121] on label "True" at bounding box center [493, 110] width 71 height 24
click at [471, 113] on input "True" at bounding box center [468, 110] width 8 height 6
radio input "true"
radio input "false"
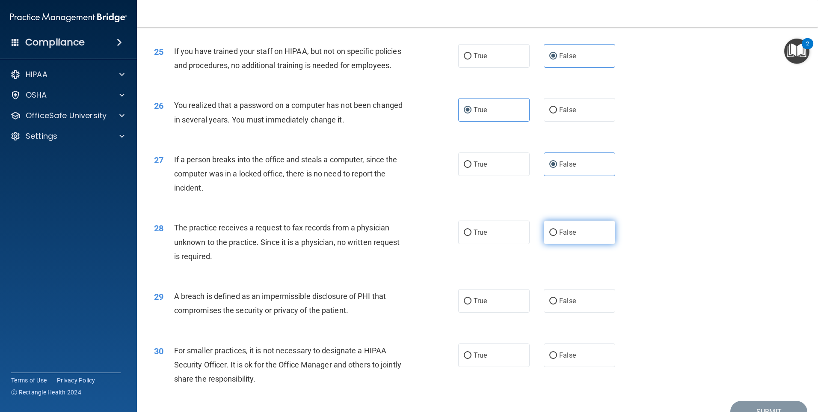
click at [559, 244] on label "False" at bounding box center [579, 232] width 71 height 24
click at [557, 236] on input "False" at bounding box center [553, 232] width 8 height 6
radio input "true"
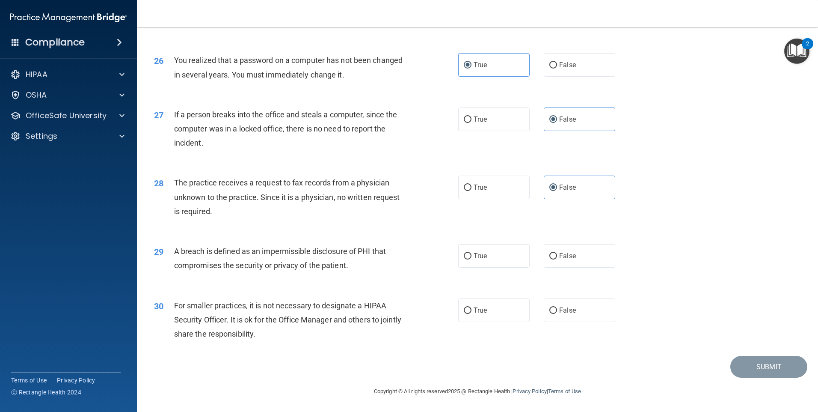
scroll to position [1626, 0]
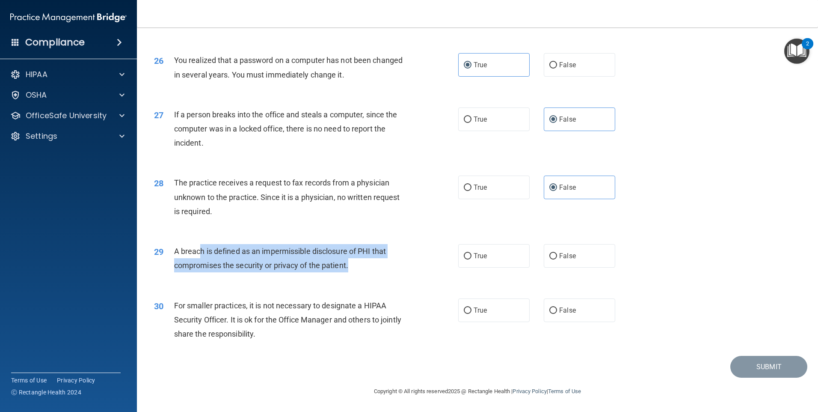
drag, startPoint x: 341, startPoint y: 269, endPoint x: 201, endPoint y: 254, distance: 140.3
click at [201, 254] on div "A breach is defined as an impermissible disclosure of PHI that compromises the …" at bounding box center [293, 258] width 238 height 28
drag, startPoint x: 403, startPoint y: 274, endPoint x: 409, endPoint y: 272, distance: 6.0
click at [404, 272] on div "A breach is defined as an impermissible disclosure of PHI that compromises the …" at bounding box center [293, 258] width 238 height 28
click at [467, 258] on input "True" at bounding box center [468, 256] width 8 height 6
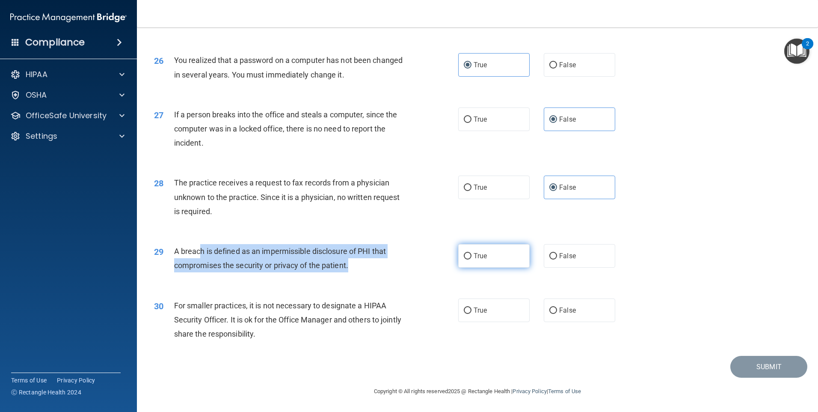
radio input "true"
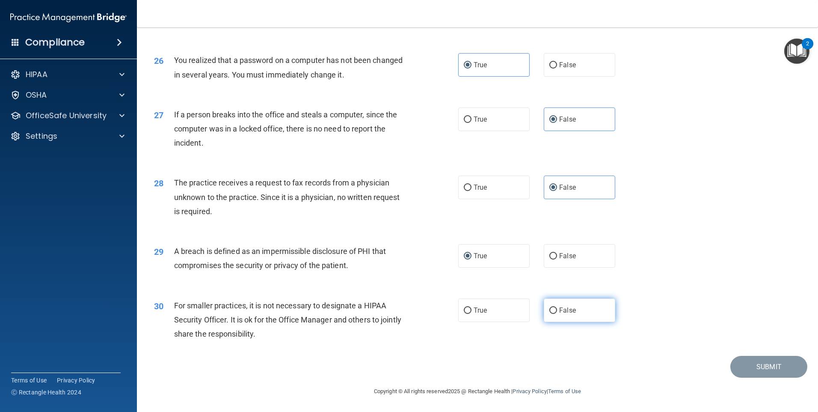
click at [554, 312] on label "False" at bounding box center [579, 310] width 71 height 24
click at [554, 312] on input "False" at bounding box center [553, 310] width 8 height 6
radio input "true"
click at [730, 365] on button "Submit" at bounding box center [768, 366] width 77 height 22
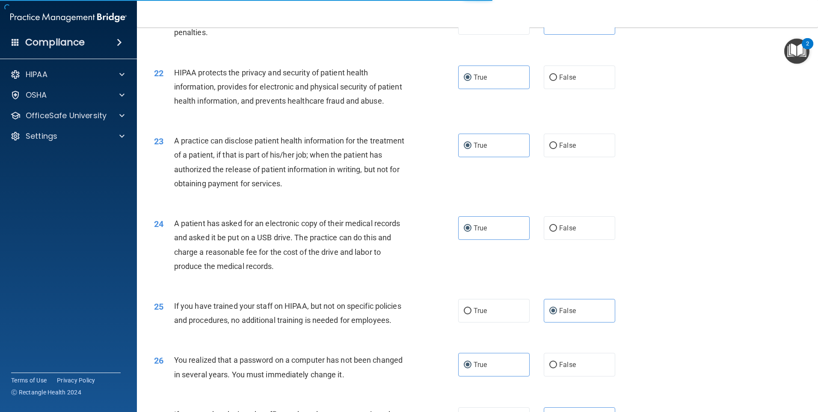
scroll to position [1283, 0]
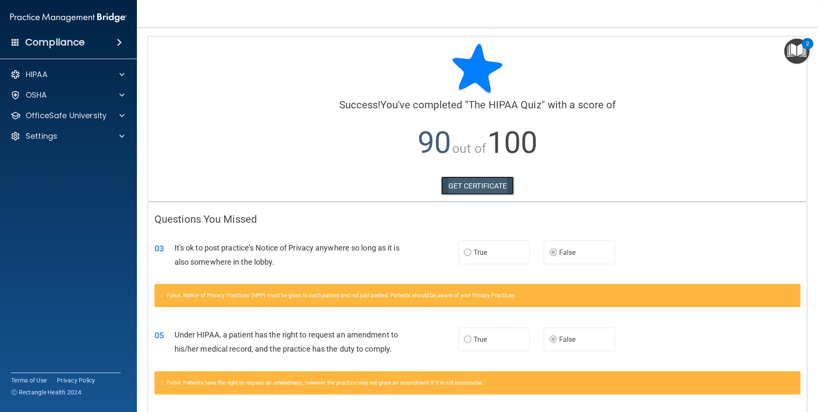
click at [485, 182] on link "GET CERTIFICATE" at bounding box center [477, 185] width 73 height 19
click at [107, 72] on div "HIPAA" at bounding box center [57, 74] width 106 height 10
click at [100, 147] on div "HIPAA Documents and Policies Report an Incident Business Associates Emergency P…" at bounding box center [68, 127] width 137 height 130
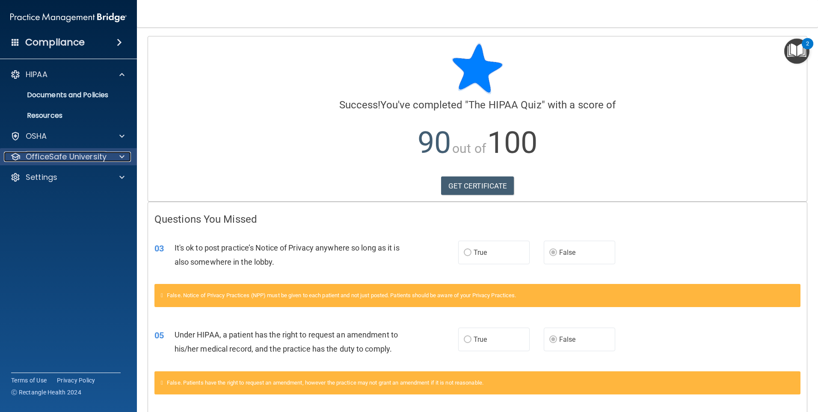
click at [104, 156] on p "OfficeSafe University" at bounding box center [66, 156] width 81 height 10
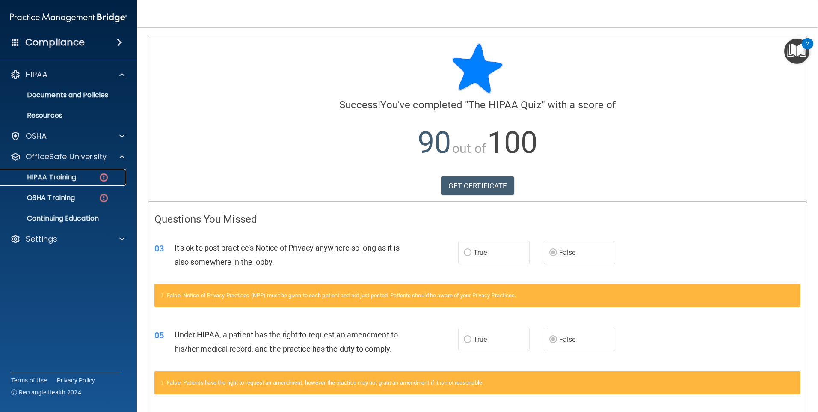
click at [109, 173] on img at bounding box center [103, 177] width 11 height 11
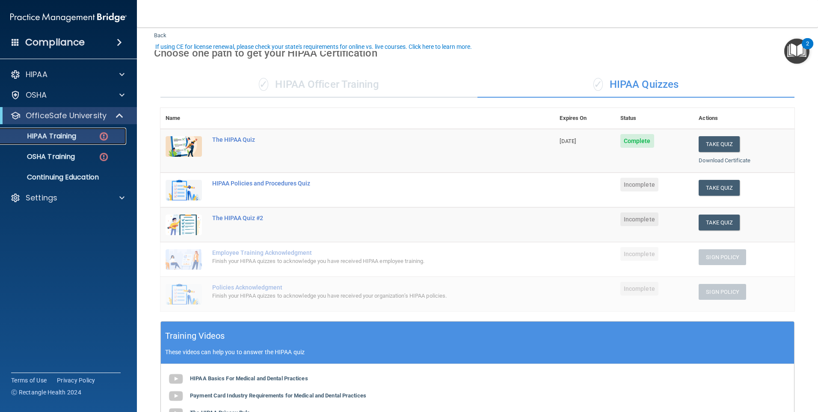
scroll to position [43, 0]
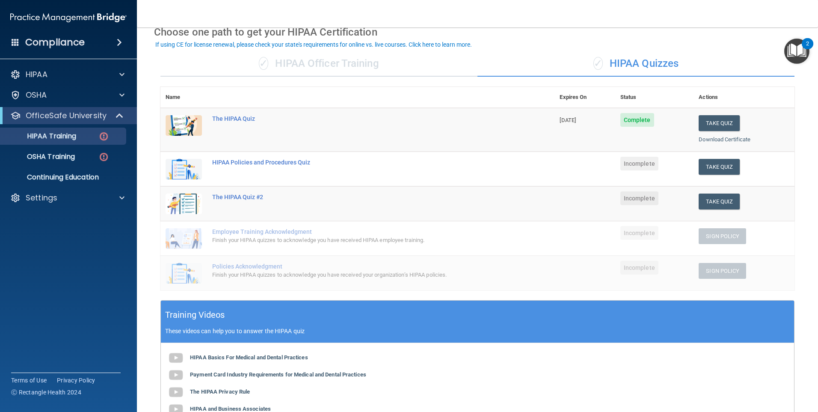
click at [643, 161] on span "Incomplete" at bounding box center [639, 164] width 38 height 14
click at [713, 169] on button "Take Quiz" at bounding box center [719, 167] width 41 height 16
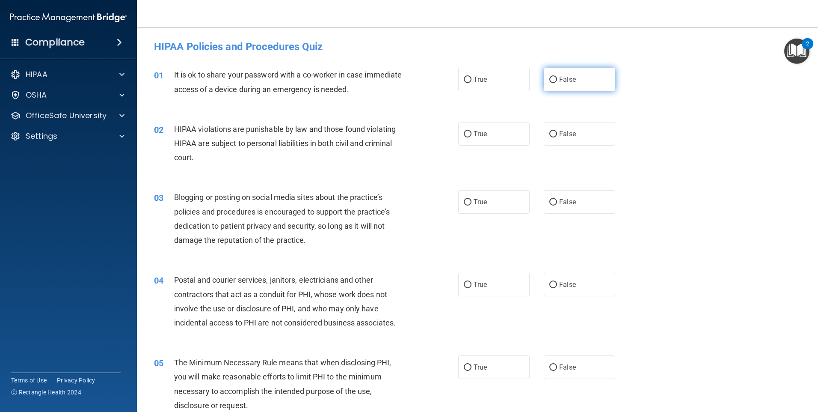
click at [544, 82] on label "False" at bounding box center [579, 80] width 71 height 24
click at [549, 82] on input "False" at bounding box center [553, 80] width 8 height 6
radio input "true"
click at [466, 124] on label "True" at bounding box center [493, 134] width 71 height 24
click at [466, 131] on input "True" at bounding box center [468, 134] width 8 height 6
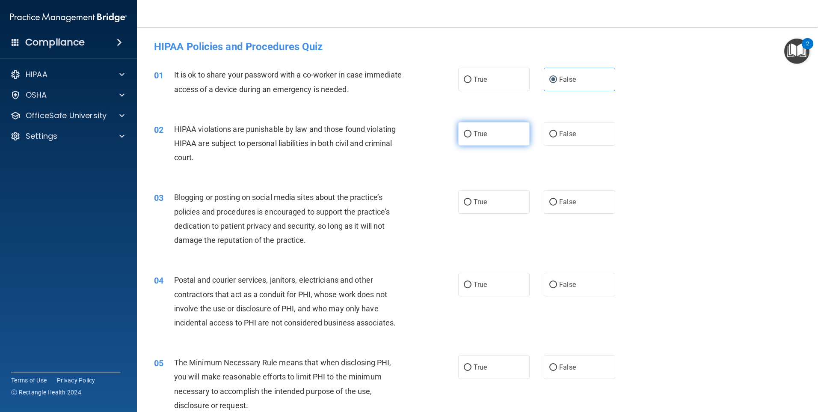
radio input "true"
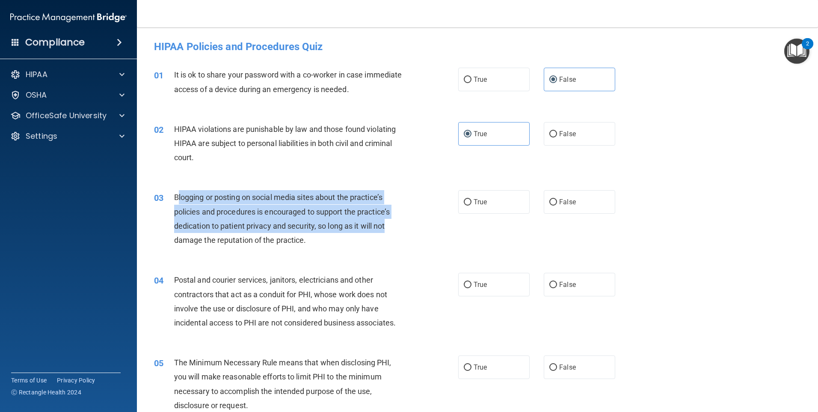
drag, startPoint x: 392, startPoint y: 230, endPoint x: 179, endPoint y: 193, distance: 216.3
click at [179, 193] on div "Blogging or posting on social media sites about the practice’s policies and pro…" at bounding box center [293, 218] width 238 height 57
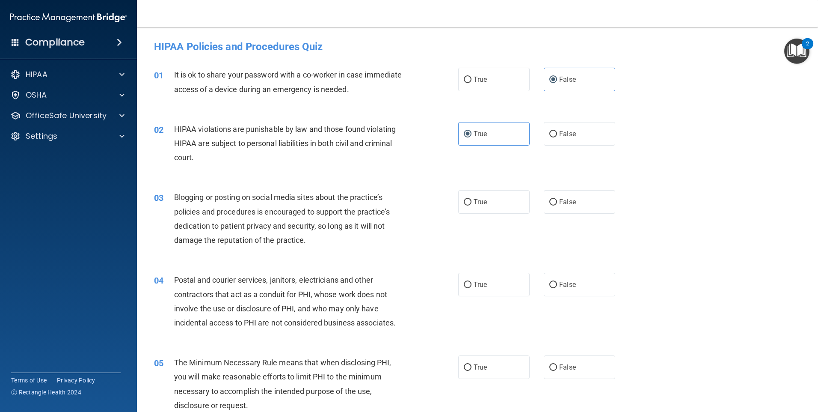
drag, startPoint x: 344, startPoint y: 239, endPoint x: 318, endPoint y: 241, distance: 26.2
click at [317, 245] on div "Blogging or posting on social media sites about the practice’s policies and pro…" at bounding box center [293, 218] width 238 height 57
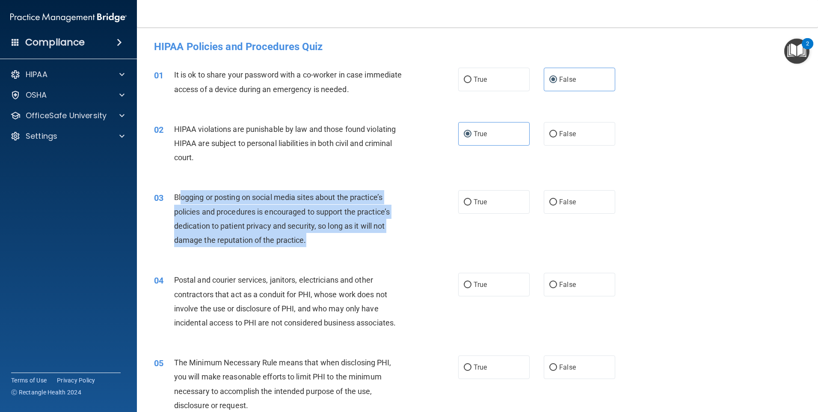
drag, startPoint x: 357, startPoint y: 240, endPoint x: 180, endPoint y: 195, distance: 182.9
click at [180, 195] on div "Blogging or posting on social media sites about the practice’s policies and pro…" at bounding box center [293, 218] width 238 height 57
click at [307, 221] on span "Blogging or posting on social media sites about the practice’s policies and pro…" at bounding box center [282, 219] width 216 height 52
drag, startPoint x: 329, startPoint y: 238, endPoint x: 172, endPoint y: 195, distance: 162.3
click at [172, 195] on div "03 Blogging or posting on social media sites about the practice’s policies and …" at bounding box center [306, 220] width 330 height 61
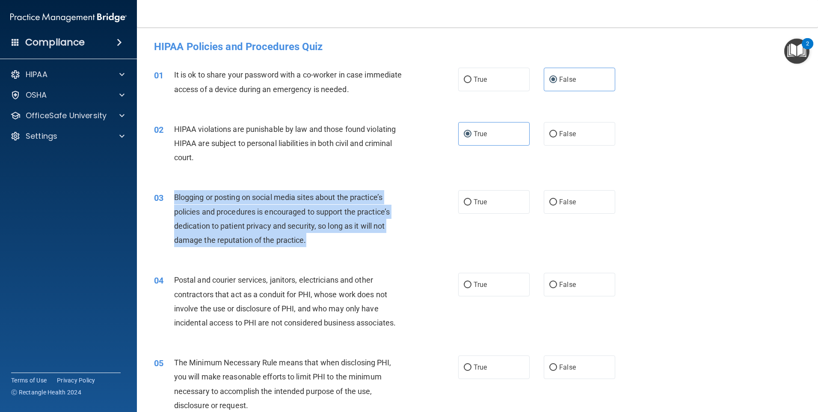
click at [362, 243] on div "Blogging or posting on social media sites about the practice’s policies and pro…" at bounding box center [293, 218] width 238 height 57
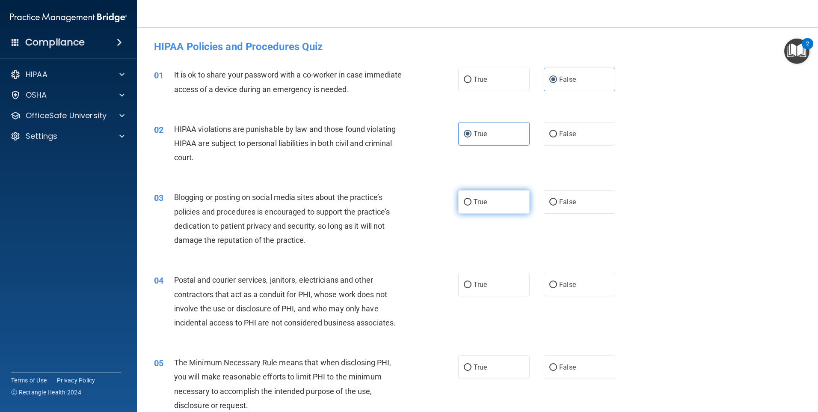
click at [482, 204] on span "True" at bounding box center [480, 202] width 13 height 8
click at [471, 204] on input "True" at bounding box center [468, 202] width 8 height 6
radio input "true"
click at [588, 282] on label "False" at bounding box center [579, 284] width 71 height 24
click at [557, 282] on input "False" at bounding box center [553, 284] width 8 height 6
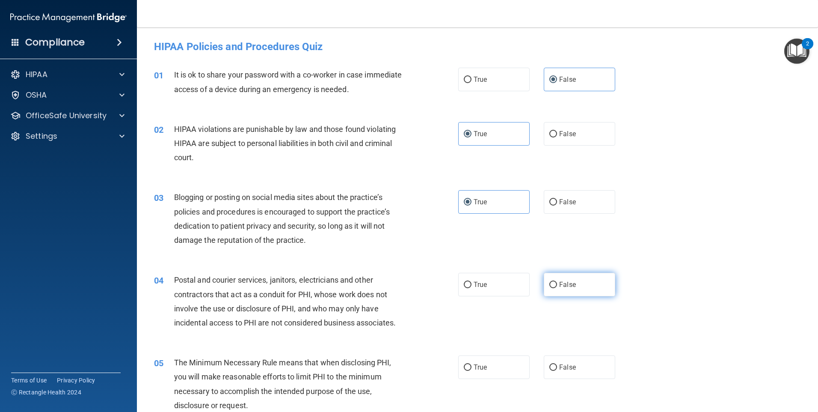
radio input "true"
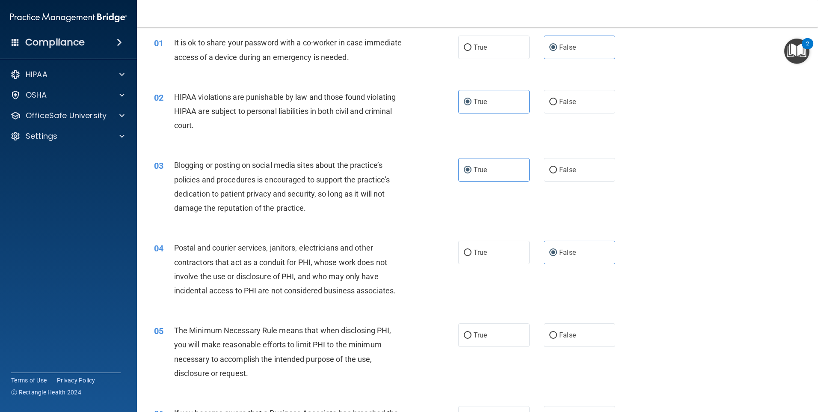
scroll to position [86, 0]
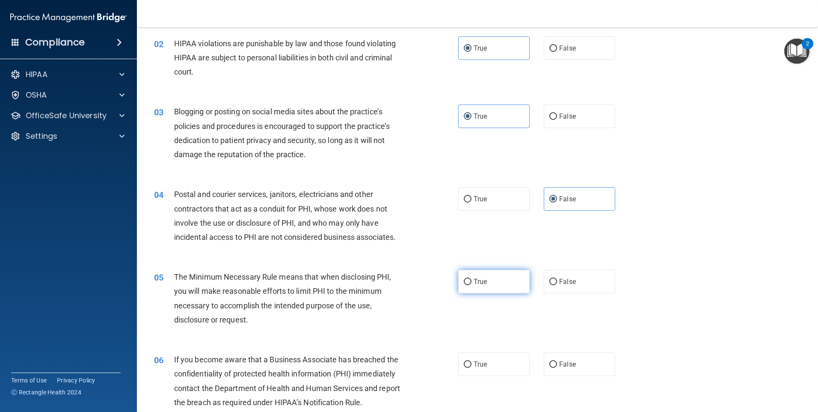
click at [477, 280] on span "True" at bounding box center [480, 281] width 13 height 8
click at [471, 280] on input "True" at bounding box center [468, 281] width 8 height 6
radio input "true"
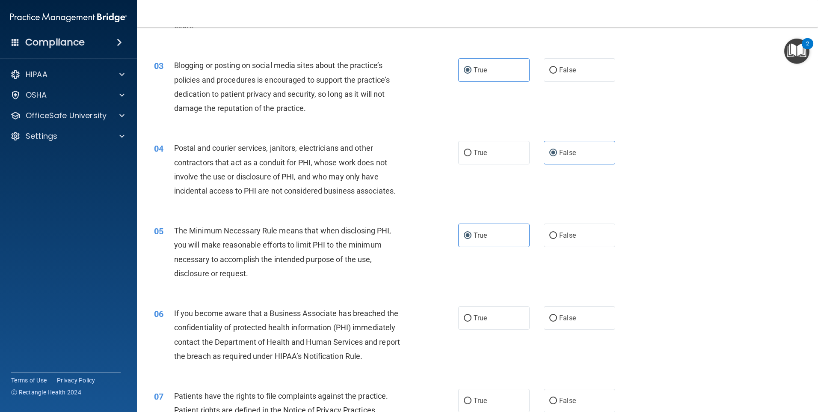
scroll to position [214, 0]
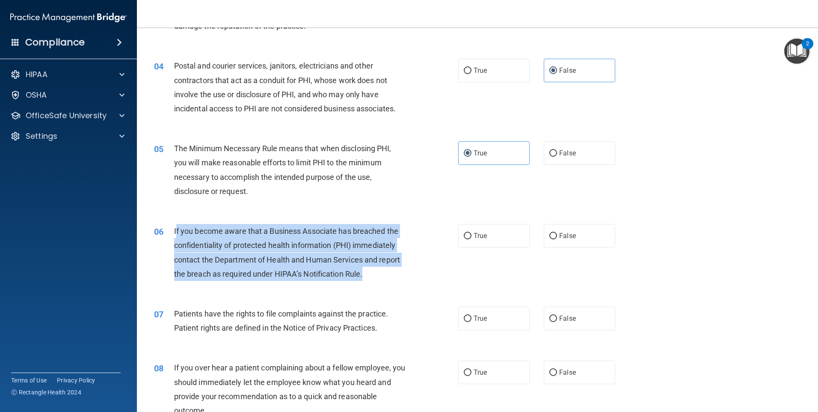
drag, startPoint x: 332, startPoint y: 264, endPoint x: 175, endPoint y: 230, distance: 160.9
click at [175, 230] on div "If you become aware that a Business Associate has breached the confidentiality …" at bounding box center [293, 252] width 238 height 57
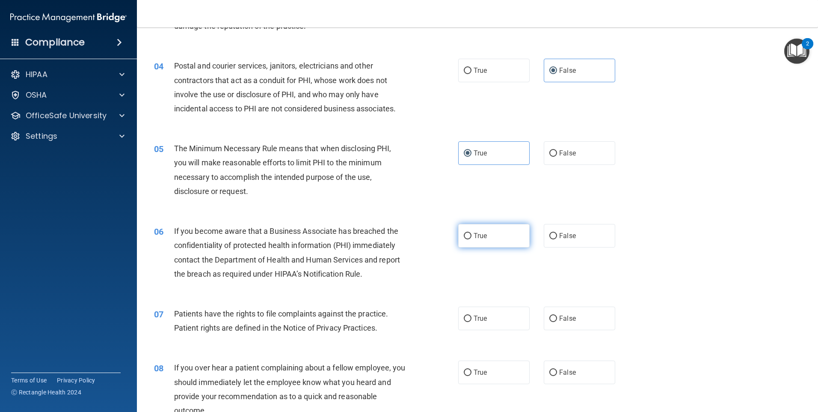
click at [489, 235] on label "True" at bounding box center [493, 236] width 71 height 24
click at [471, 235] on input "True" at bounding box center [468, 236] width 8 height 6
radio input "true"
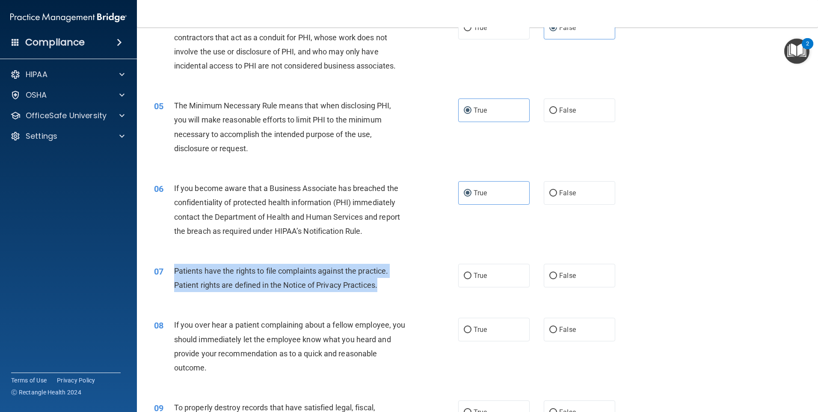
drag, startPoint x: 397, startPoint y: 285, endPoint x: 167, endPoint y: 265, distance: 230.6
click at [167, 265] on div "07 Patients have the rights to file complaints against the practice. Patient ri…" at bounding box center [306, 280] width 330 height 33
drag, startPoint x: 405, startPoint y: 285, endPoint x: 411, endPoint y: 284, distance: 6.0
click at [406, 285] on div "Patients have the rights to file complaints against the practice. Patient right…" at bounding box center [293, 278] width 238 height 28
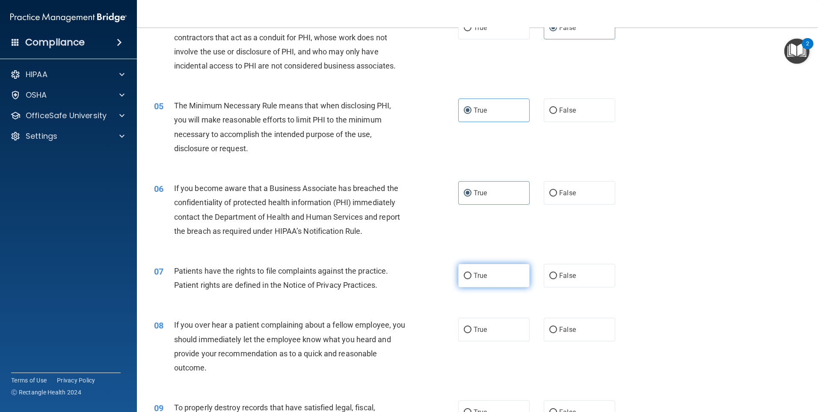
click at [508, 272] on label "True" at bounding box center [493, 276] width 71 height 24
click at [471, 272] on input "True" at bounding box center [468, 275] width 8 height 6
radio input "true"
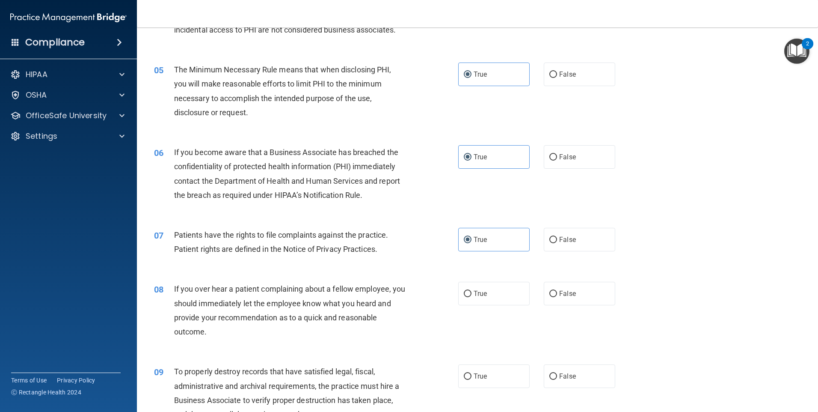
scroll to position [342, 0]
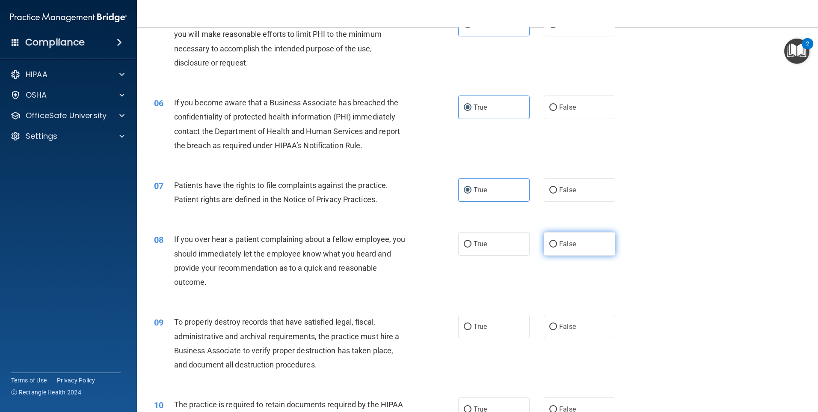
click at [578, 248] on label "False" at bounding box center [579, 244] width 71 height 24
click at [557, 247] on input "False" at bounding box center [553, 244] width 8 height 6
radio input "true"
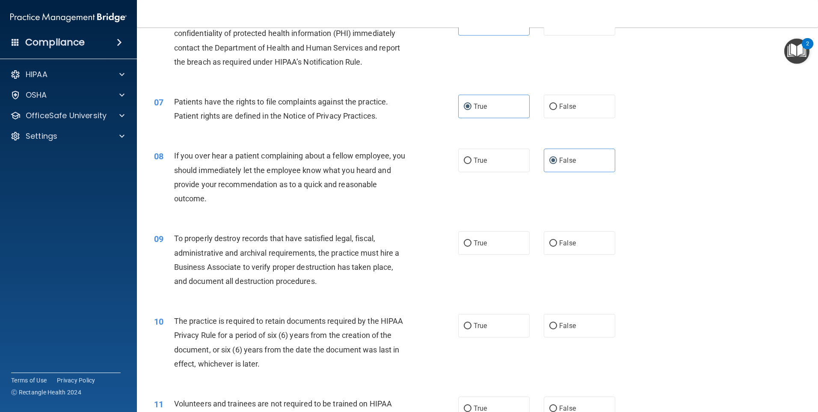
scroll to position [428, 0]
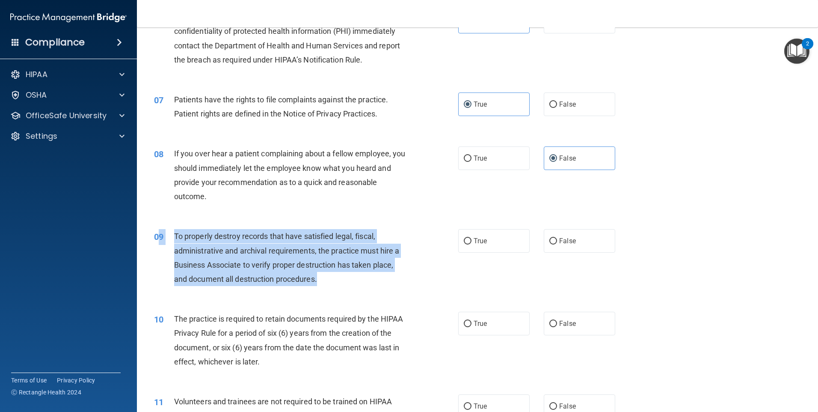
drag, startPoint x: 329, startPoint y: 278, endPoint x: 159, endPoint y: 244, distance: 173.6
click at [159, 244] on div "09 To properly destroy records that have satisfied legal, fiscal, administrativ…" at bounding box center [306, 259] width 330 height 61
drag, startPoint x: 159, startPoint y: 244, endPoint x: 314, endPoint y: 269, distance: 157.3
click at [306, 269] on div "To properly destroy records that have satisfied legal, fiscal, administrative a…" at bounding box center [293, 257] width 238 height 57
click at [336, 280] on div "To properly destroy records that have satisfied legal, fiscal, administrative a…" at bounding box center [293, 257] width 238 height 57
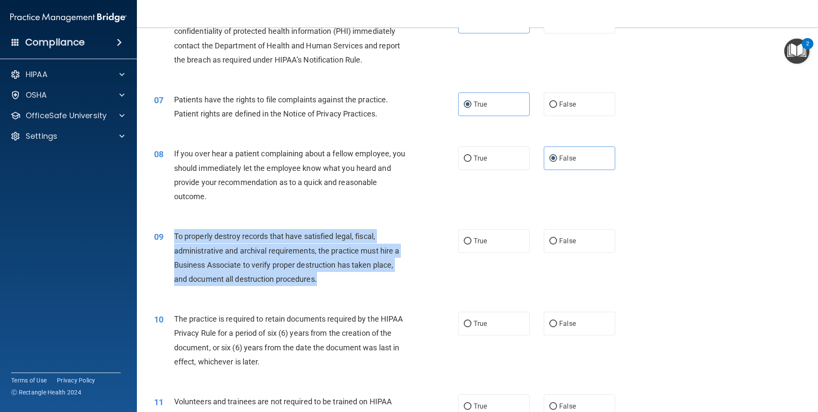
drag, startPoint x: 337, startPoint y: 281, endPoint x: 175, endPoint y: 233, distance: 168.7
click at [175, 233] on div "To properly destroy records that have satisfied legal, fiscal, administrative a…" at bounding box center [293, 257] width 238 height 57
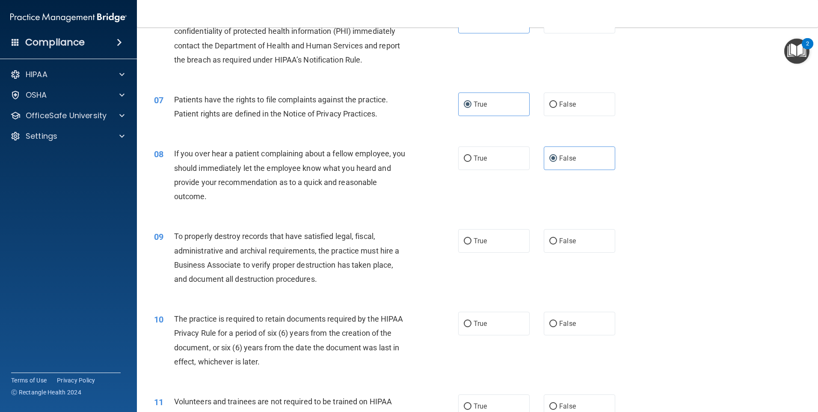
click at [243, 198] on div "If you over hear a patient complaining about a fellow employee, you should imme…" at bounding box center [293, 174] width 238 height 57
click at [511, 239] on label "True" at bounding box center [493, 241] width 71 height 24
click at [471, 239] on input "True" at bounding box center [468, 241] width 8 height 6
radio input "true"
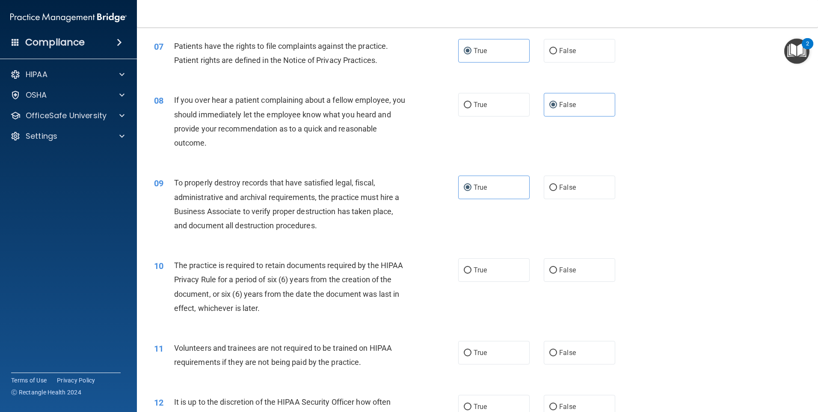
scroll to position [556, 0]
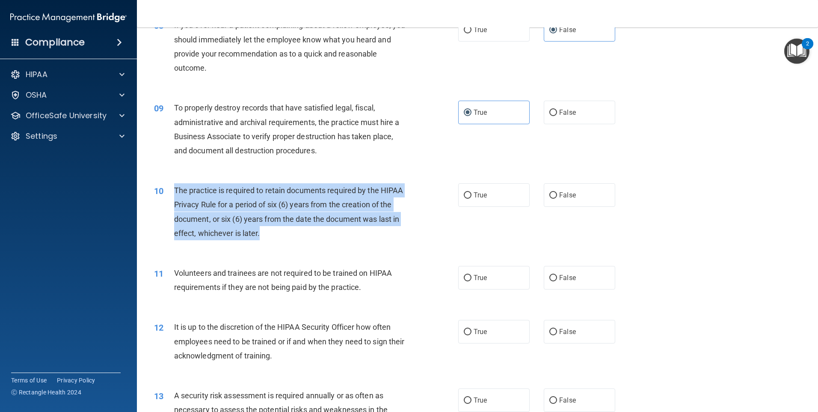
drag, startPoint x: 313, startPoint y: 230, endPoint x: 173, endPoint y: 192, distance: 145.5
click at [173, 192] on div "10 The practice is required to retain documents required by the HIPAA Privacy R…" at bounding box center [306, 213] width 330 height 61
click at [400, 233] on div "The practice is required to retain documents required by the HIPAA Privacy Rule…" at bounding box center [293, 211] width 238 height 57
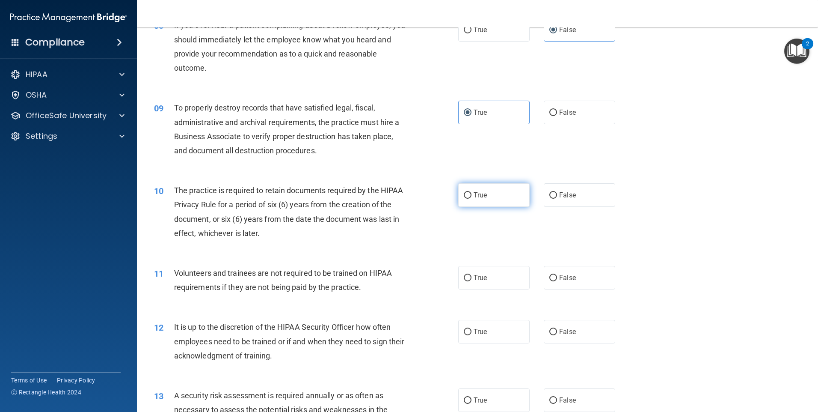
click at [484, 192] on span "True" at bounding box center [480, 195] width 13 height 8
click at [471, 192] on input "True" at bounding box center [468, 195] width 8 height 6
radio input "true"
click at [561, 277] on span "False" at bounding box center [567, 277] width 17 height 8
click at [557, 277] on input "False" at bounding box center [553, 278] width 8 height 6
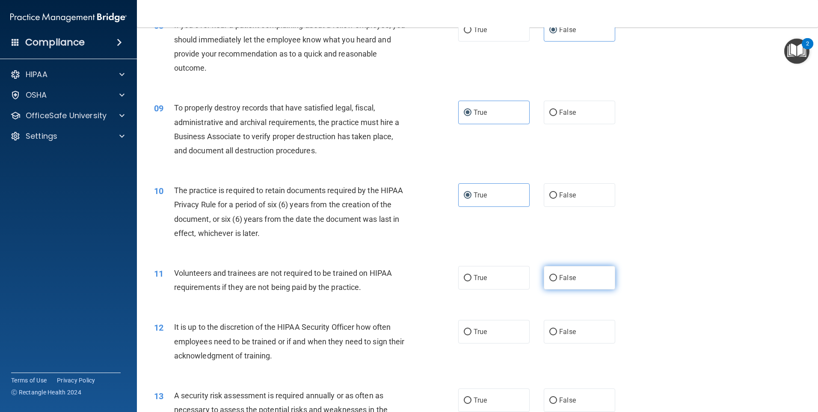
radio input "true"
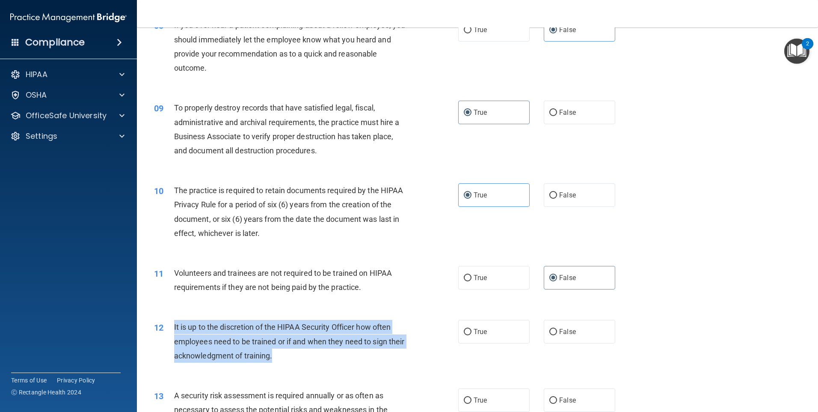
drag, startPoint x: 327, startPoint y: 356, endPoint x: 171, endPoint y: 334, distance: 157.7
click at [171, 334] on div "12 It is up to the discretion of the HIPAA Security Officer how often employees…" at bounding box center [306, 343] width 330 height 47
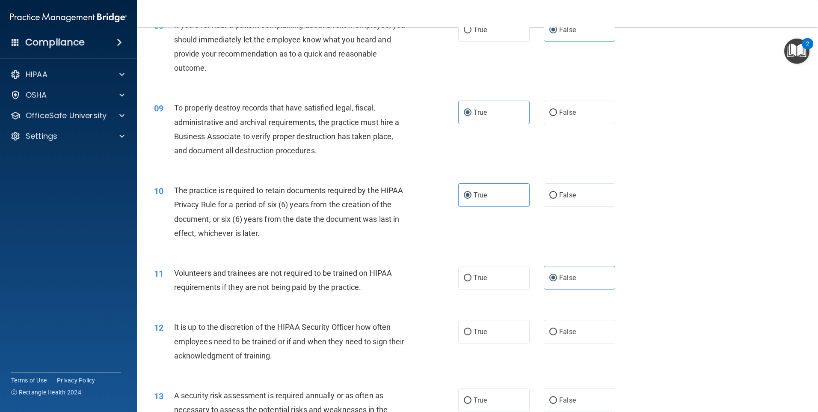
click at [332, 302] on div "11 Volunteers and trainees are not required to be trained on HIPAA requirements…" at bounding box center [478, 282] width 660 height 54
click at [479, 337] on label "True" at bounding box center [493, 332] width 71 height 24
click at [471, 335] on input "True" at bounding box center [468, 332] width 8 height 6
radio input "true"
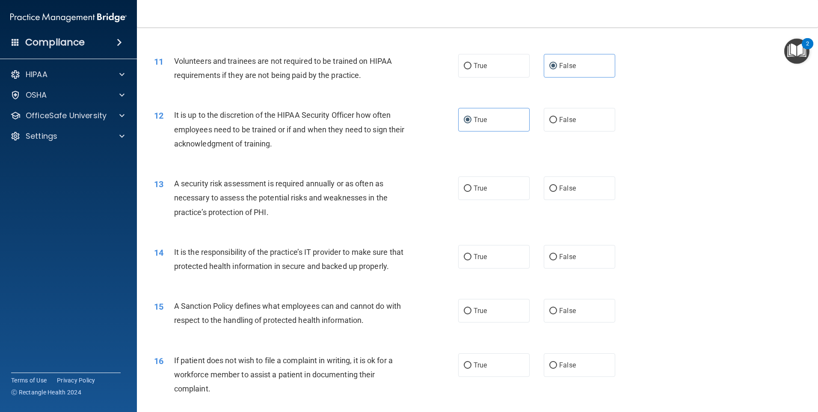
scroll to position [770, 0]
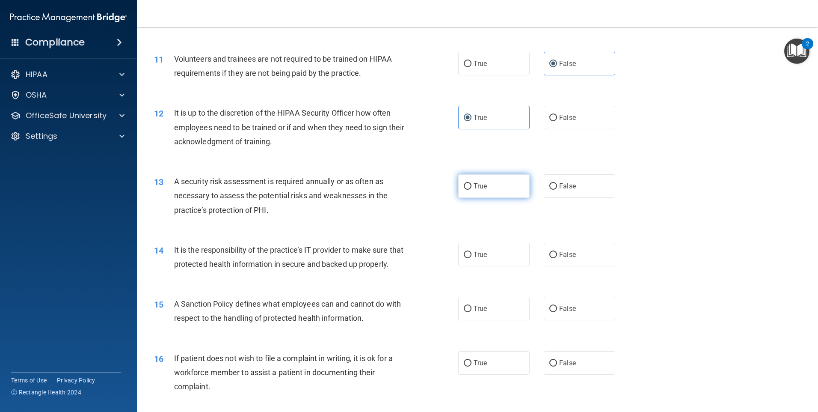
click at [487, 190] on label "True" at bounding box center [493, 186] width 71 height 24
click at [471, 190] on input "True" at bounding box center [468, 186] width 8 height 6
radio input "true"
click at [574, 254] on label "False" at bounding box center [579, 255] width 71 height 24
click at [557, 254] on input "False" at bounding box center [553, 255] width 8 height 6
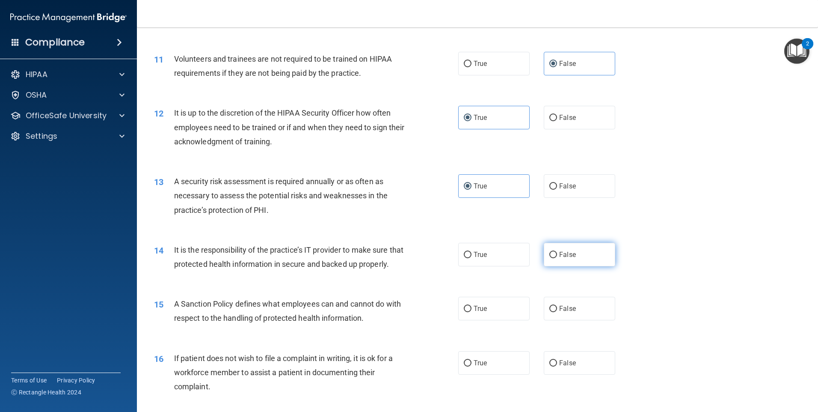
radio input "true"
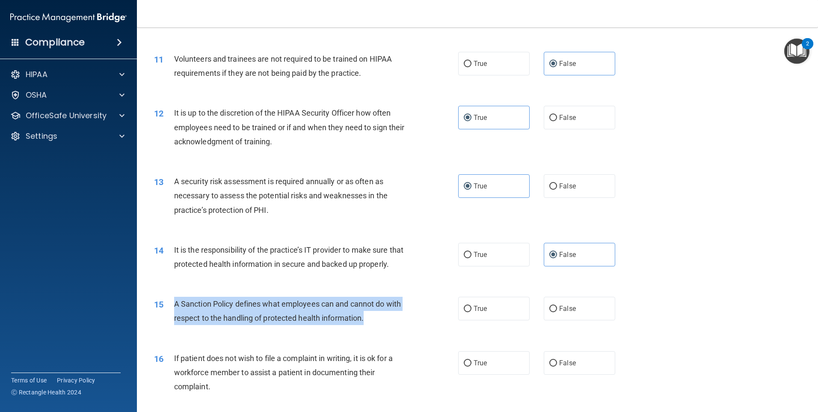
drag, startPoint x: 376, startPoint y: 329, endPoint x: 171, endPoint y: 320, distance: 204.7
click at [171, 320] on div "15 A Sanction Policy defines what employees can and cannot do with respect to t…" at bounding box center [306, 312] width 330 height 33
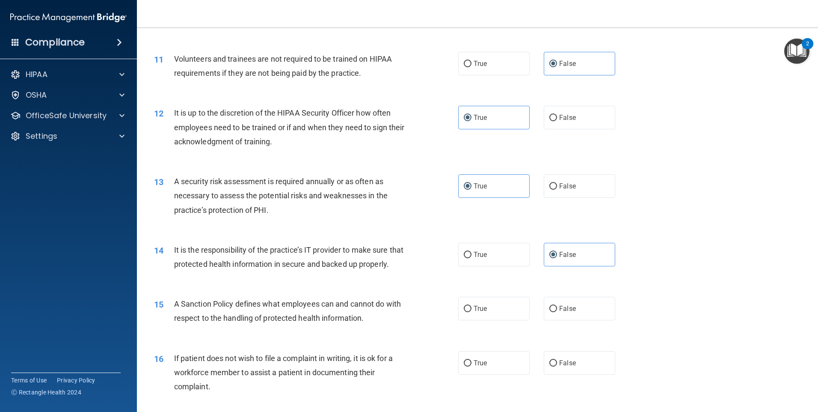
click at [393, 271] on div "It is the responsibility of the practice’s IT provider to make sure that protec…" at bounding box center [293, 257] width 238 height 28
drag, startPoint x: 509, startPoint y: 325, endPoint x: 501, endPoint y: 313, distance: 15.0
click at [510, 320] on label "True" at bounding box center [493, 308] width 71 height 24
click at [471, 312] on input "True" at bounding box center [468, 308] width 8 height 6
radio input "true"
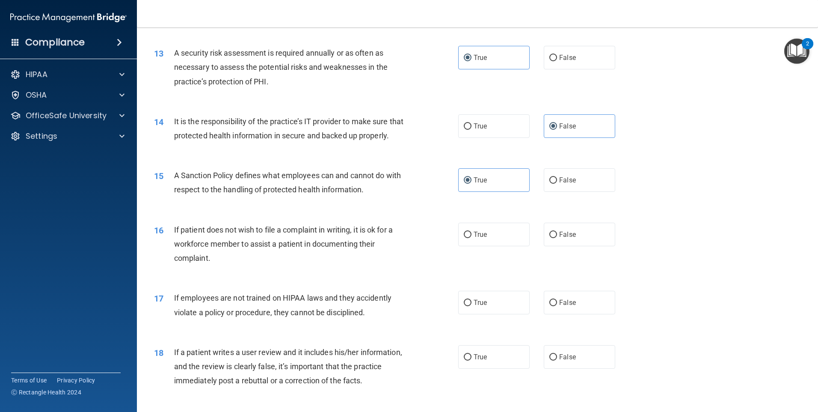
scroll to position [984, 0]
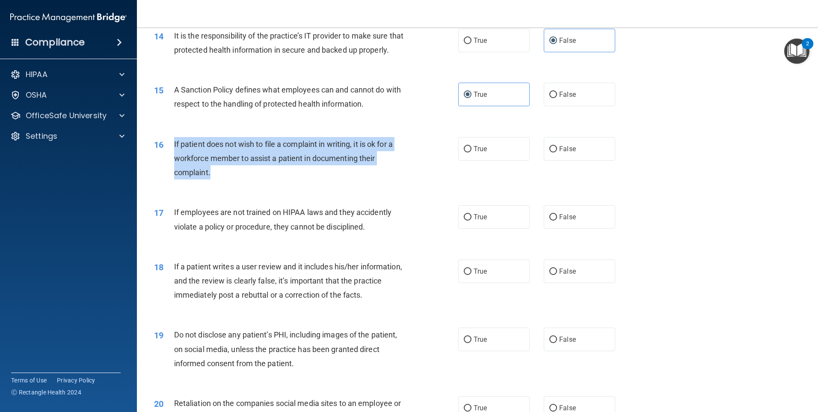
drag, startPoint x: 236, startPoint y: 184, endPoint x: 172, endPoint y: 160, distance: 67.9
click at [172, 160] on div "16 If patient does not wish to file a complaint in writing, it is ok for a work…" at bounding box center [306, 160] width 330 height 47
click at [465, 180] on div "16 If patient does not wish to file a complaint in writing, it is ok for a work…" at bounding box center [306, 160] width 330 height 47
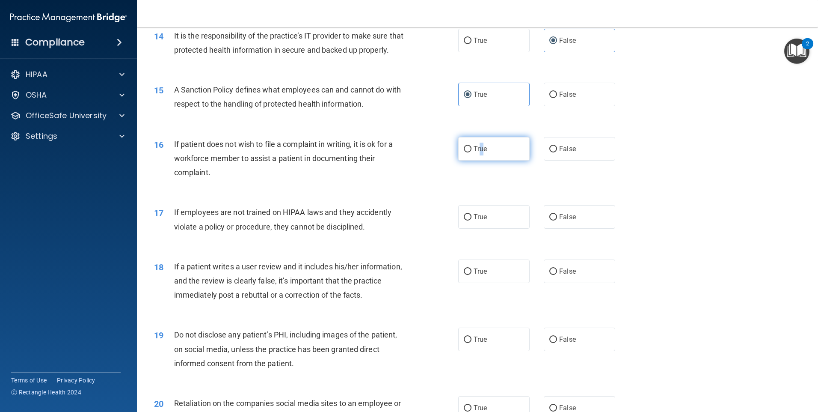
click at [479, 153] on span "True" at bounding box center [480, 149] width 13 height 8
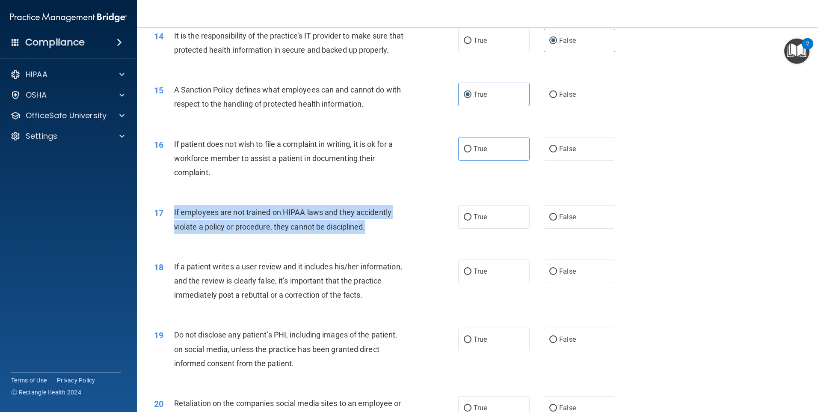
drag, startPoint x: 367, startPoint y: 239, endPoint x: 166, endPoint y: 230, distance: 202.1
click at [166, 230] on div "17 If employees are not trained on HIPAA laws and they accidently violate a pol…" at bounding box center [306, 221] width 330 height 33
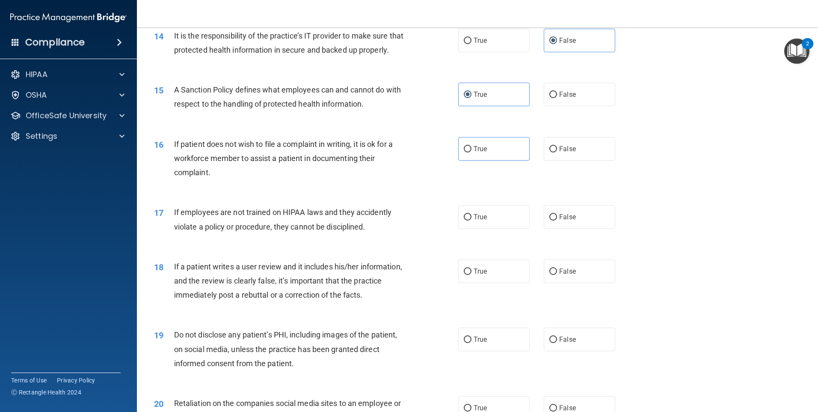
drag, startPoint x: 328, startPoint y: 173, endPoint x: 337, endPoint y: 172, distance: 9.5
click at [337, 172] on span "If patient does not wish to file a complaint in writing, it is ok for a workfor…" at bounding box center [283, 157] width 219 height 37
click at [577, 228] on label "False" at bounding box center [579, 217] width 71 height 24
click at [557, 220] on input "False" at bounding box center [553, 217] width 8 height 6
radio input "true"
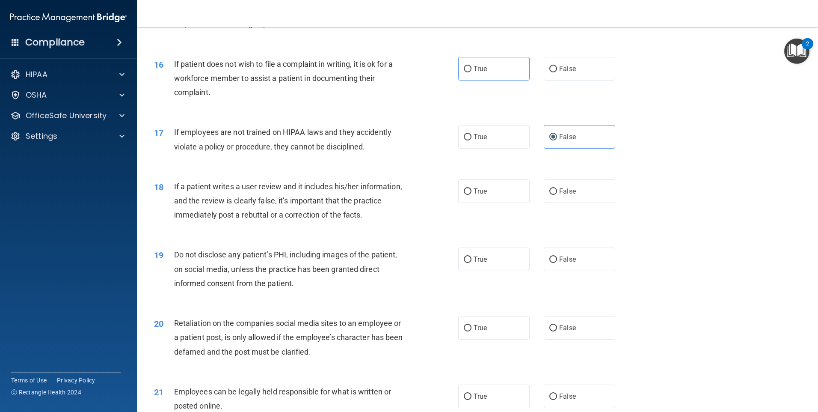
scroll to position [1069, 0]
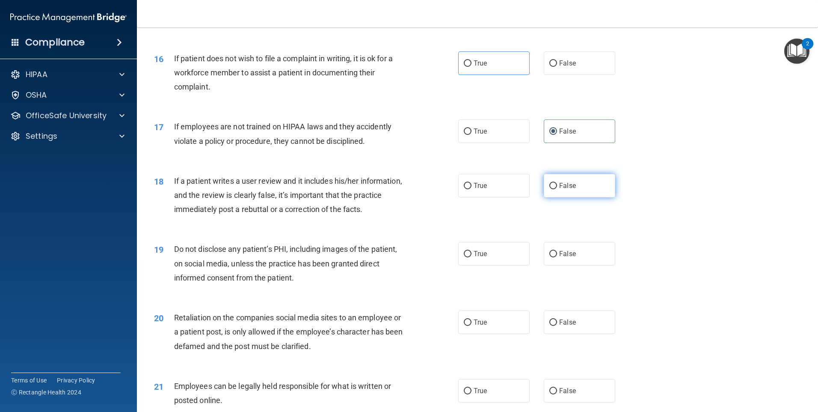
click at [578, 197] on label "False" at bounding box center [579, 186] width 71 height 24
click at [557, 189] on input "False" at bounding box center [553, 186] width 8 height 6
radio input "true"
click at [506, 265] on label "True" at bounding box center [493, 254] width 71 height 24
click at [471, 257] on input "True" at bounding box center [468, 254] width 8 height 6
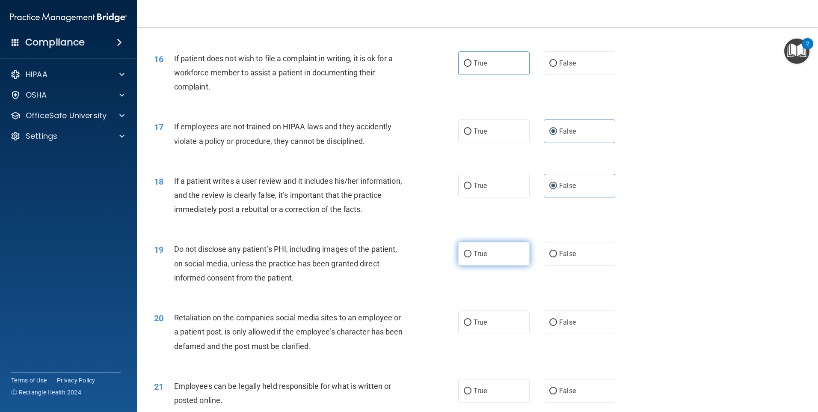
radio input "true"
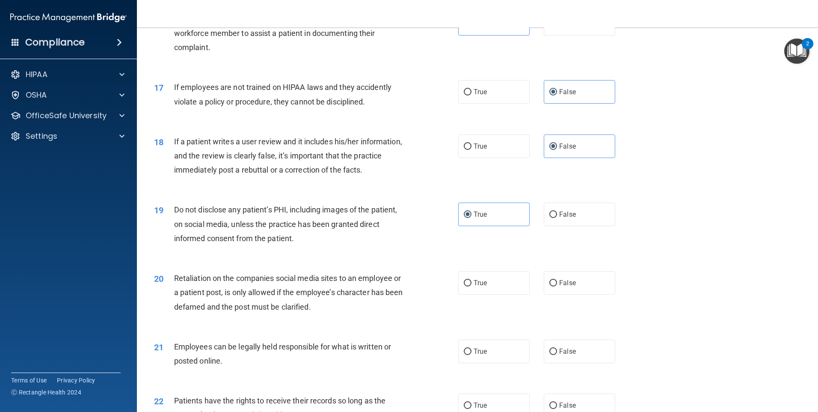
scroll to position [1155, 0]
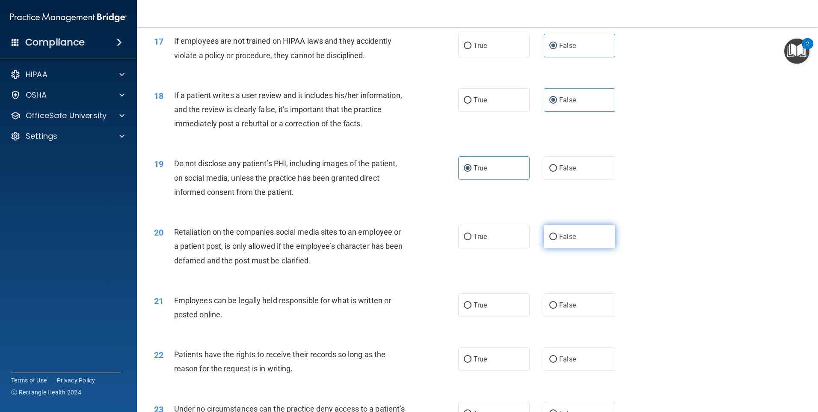
drag, startPoint x: 601, startPoint y: 252, endPoint x: 591, endPoint y: 252, distance: 10.3
click at [601, 248] on label "False" at bounding box center [579, 237] width 71 height 24
click at [557, 240] on input "False" at bounding box center [553, 237] width 8 height 6
radio input "true"
click at [464, 308] on input "True" at bounding box center [468, 305] width 8 height 6
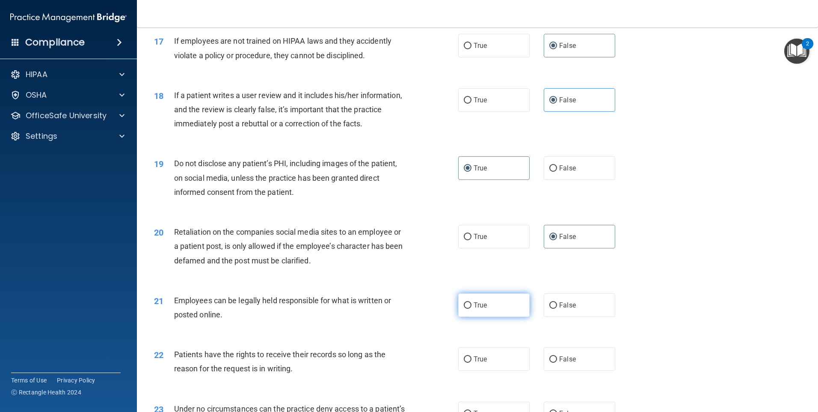
radio input "true"
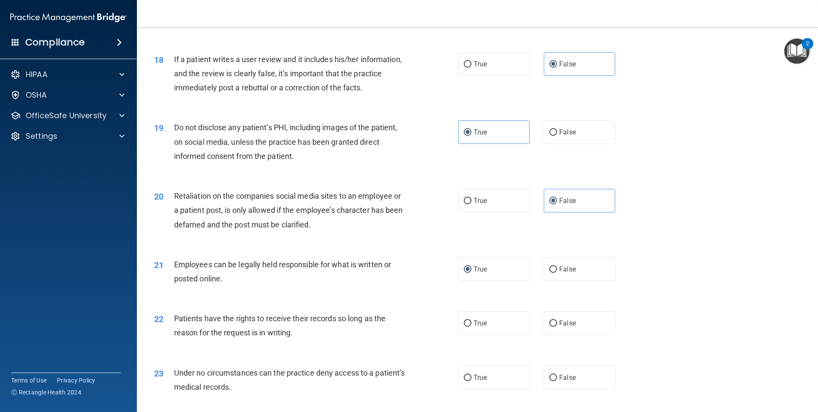
scroll to position [1241, 0]
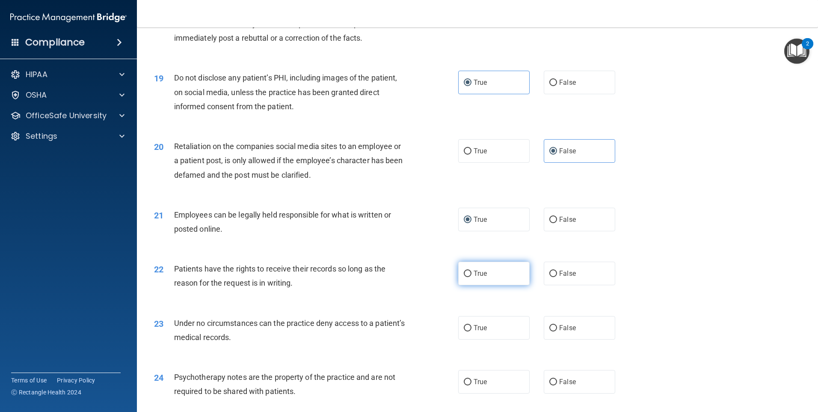
click at [469, 285] on label "True" at bounding box center [493, 273] width 71 height 24
click at [469, 277] on input "True" at bounding box center [468, 273] width 8 height 6
radio input "true"
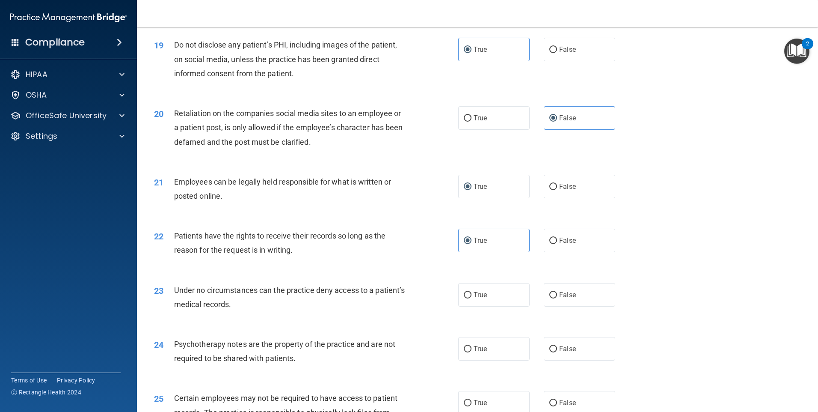
scroll to position [1326, 0]
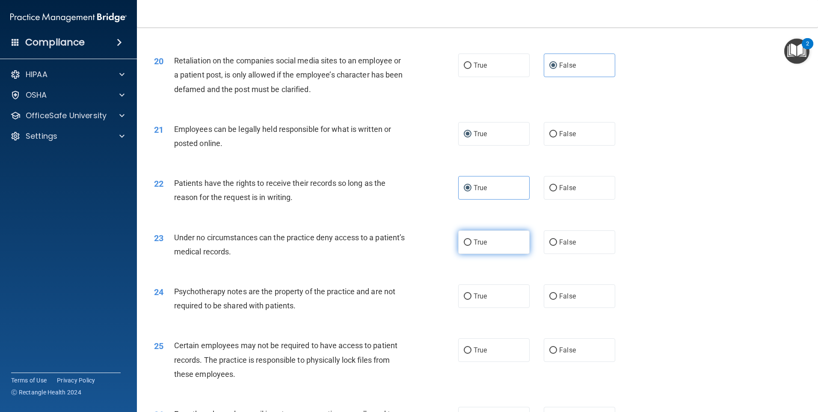
click at [505, 254] on label "True" at bounding box center [493, 242] width 71 height 24
click at [471, 246] on input "True" at bounding box center [468, 242] width 8 height 6
radio input "true"
drag, startPoint x: 290, startPoint y: 324, endPoint x: 257, endPoint y: 324, distance: 33.4
click at [257, 312] on div "Psychotherapy notes are the property of the practice and are not required to be…" at bounding box center [293, 298] width 238 height 28
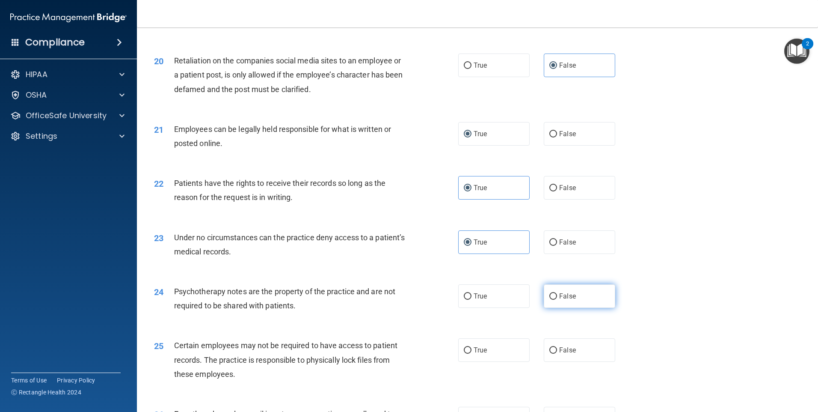
click at [563, 305] on label "False" at bounding box center [579, 296] width 71 height 24
click at [557, 299] on input "False" at bounding box center [553, 296] width 8 height 6
radio input "true"
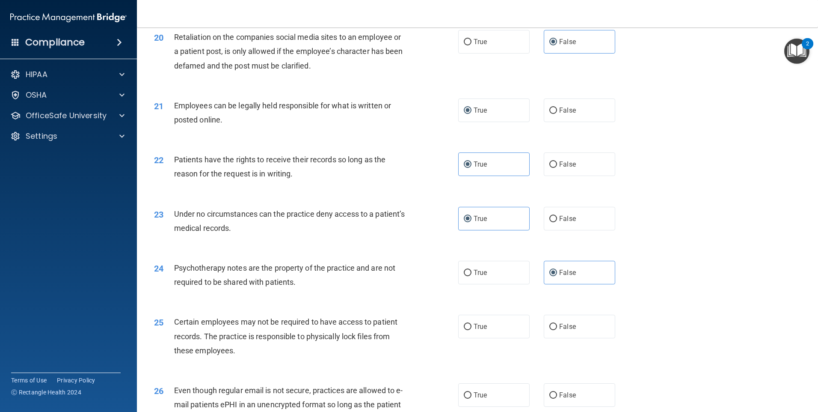
scroll to position [1369, 0]
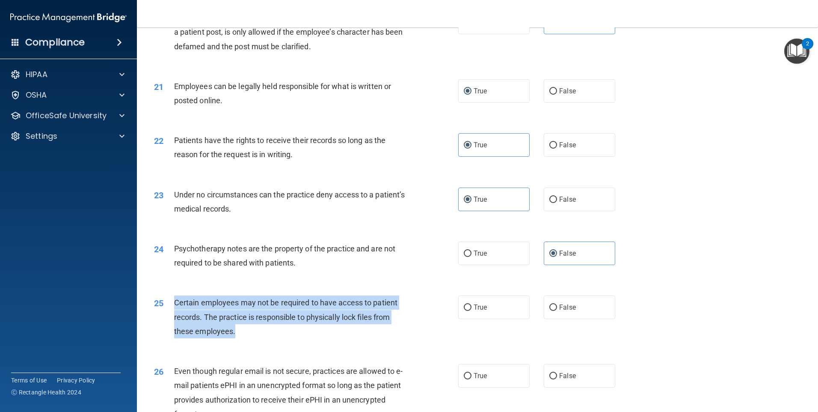
drag, startPoint x: 244, startPoint y: 341, endPoint x: 173, endPoint y: 318, distance: 74.8
click at [173, 318] on div "25 Certain employees may not be required to have access to patient records. The…" at bounding box center [306, 318] width 330 height 47
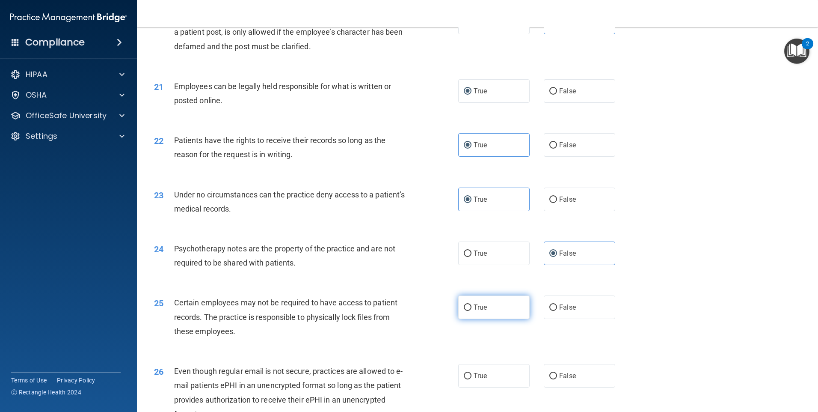
click at [478, 311] on span "True" at bounding box center [480, 307] width 13 height 8
click at [471, 311] on input "True" at bounding box center [468, 307] width 8 height 6
radio input "true"
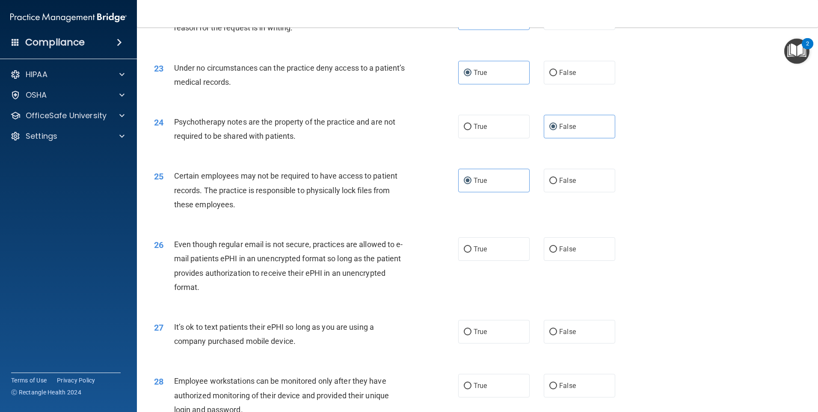
scroll to position [1497, 0]
drag, startPoint x: 297, startPoint y: 304, endPoint x: 214, endPoint y: 294, distance: 83.6
click at [214, 292] on div "Even though regular email is not secure, practices are allowed to e-mail patien…" at bounding box center [293, 263] width 238 height 57
click at [267, 292] on div "Even though regular email is not secure, practices are allowed to e-mail patien…" at bounding box center [293, 263] width 238 height 57
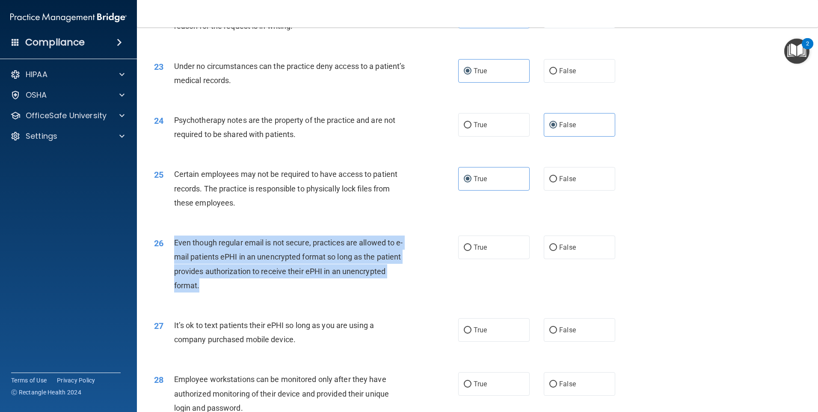
drag, startPoint x: 270, startPoint y: 303, endPoint x: 175, endPoint y: 254, distance: 106.6
click at [175, 254] on div "Even though regular email is not secure, practices are allowed to e-mail patien…" at bounding box center [293, 263] width 238 height 57
click at [380, 296] on div "26 Even though regular email is not secure, practices are allowed to e-mail pat…" at bounding box center [306, 265] width 330 height 61
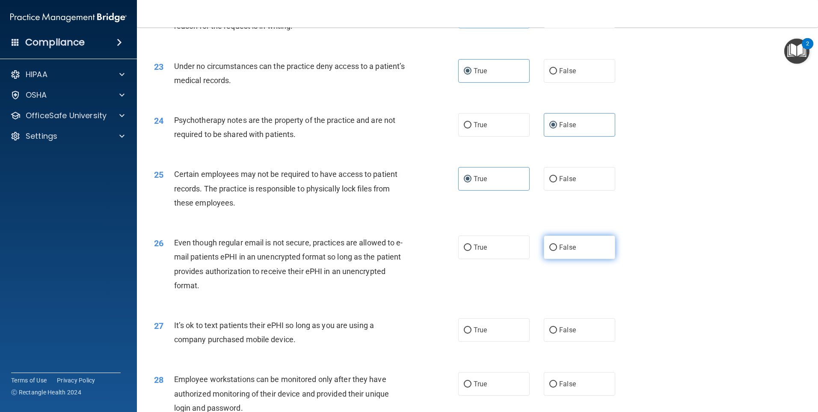
click at [604, 259] on label "False" at bounding box center [579, 247] width 71 height 24
click at [557, 251] on input "False" at bounding box center [553, 247] width 8 height 6
radio input "true"
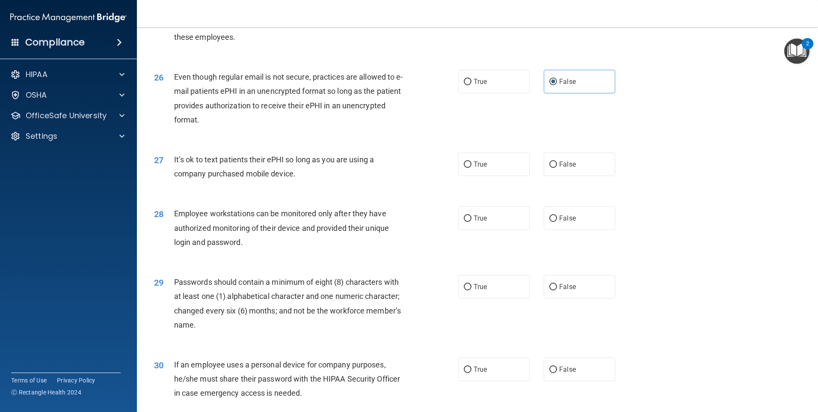
scroll to position [1668, 0]
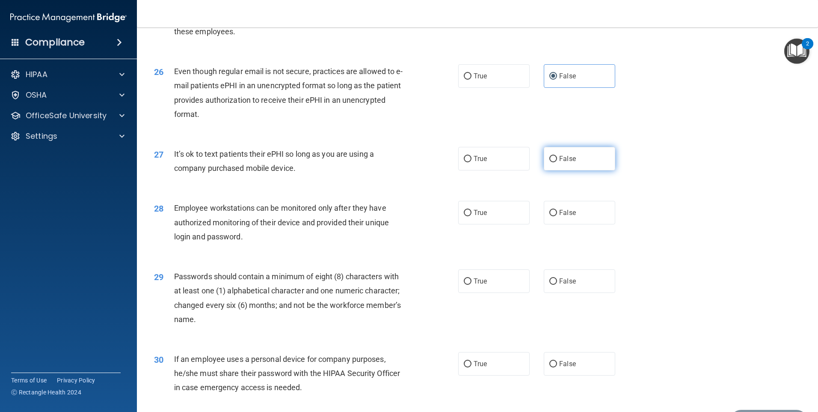
click at [562, 167] on label "False" at bounding box center [579, 159] width 71 height 24
click at [557, 162] on input "False" at bounding box center [553, 159] width 8 height 6
radio input "true"
click at [475, 216] on span "True" at bounding box center [480, 212] width 13 height 8
click at [471, 216] on input "True" at bounding box center [468, 213] width 8 height 6
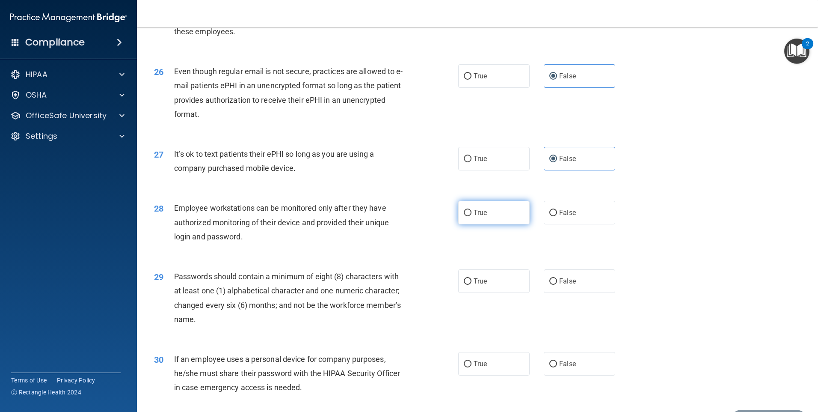
radio input "true"
click at [490, 291] on label "True" at bounding box center [493, 281] width 71 height 24
click at [471, 284] on input "True" at bounding box center [468, 281] width 8 height 6
radio input "true"
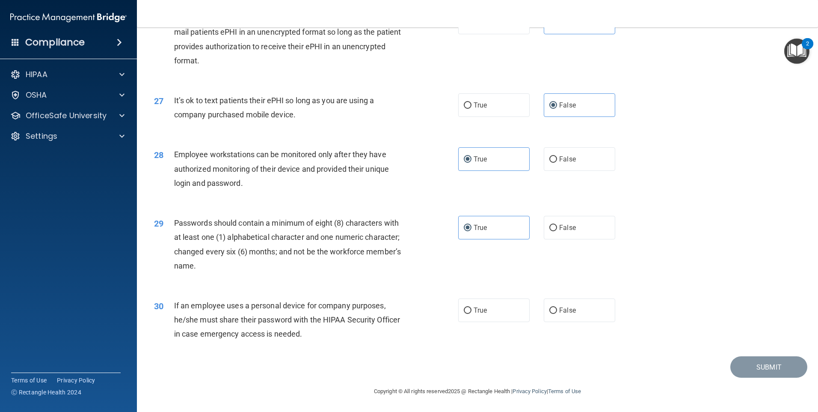
scroll to position [1736, 0]
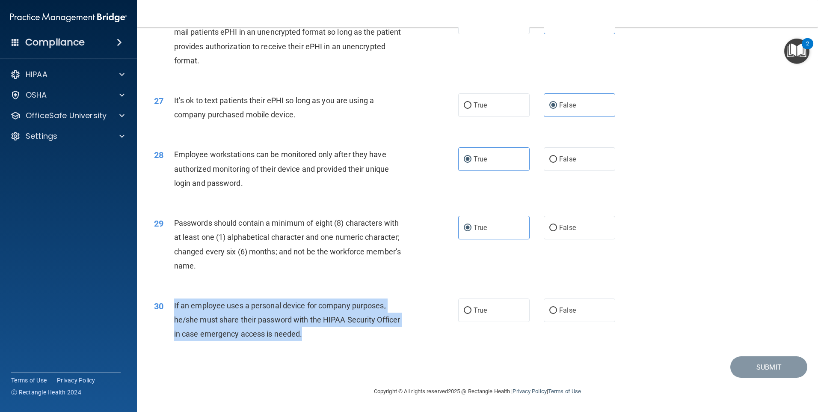
drag, startPoint x: 320, startPoint y: 335, endPoint x: 168, endPoint y: 310, distance: 153.4
click at [168, 310] on div "30 If an employee uses a personal device for company purposes, he/she must shar…" at bounding box center [306, 321] width 330 height 47
copy div "If an employee uses a personal device for company purposes, he/she must share t…"
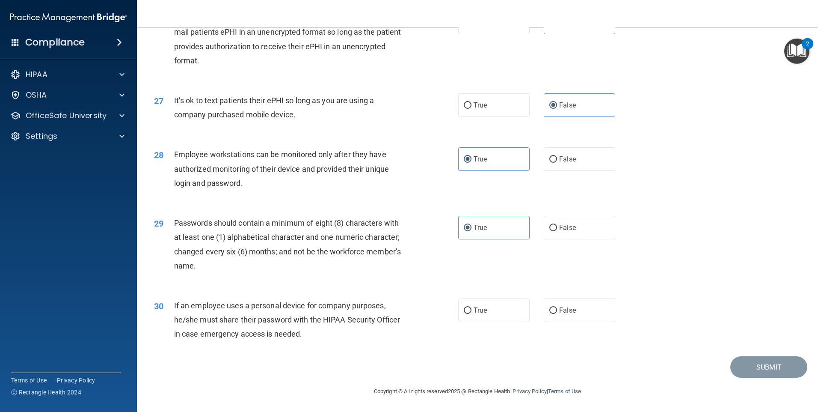
click at [183, 290] on div "30 If an employee uses a personal device for company purposes, he/she must shar…" at bounding box center [478, 321] width 660 height 68
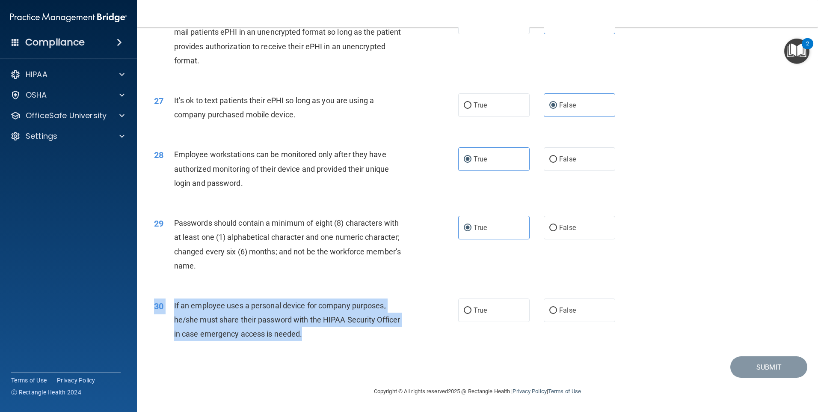
drag, startPoint x: 335, startPoint y: 341, endPoint x: 148, endPoint y: 302, distance: 190.9
click at [148, 302] on div "30 If an employee uses a personal device for company purposes, he/she must shar…" at bounding box center [306, 321] width 330 height 47
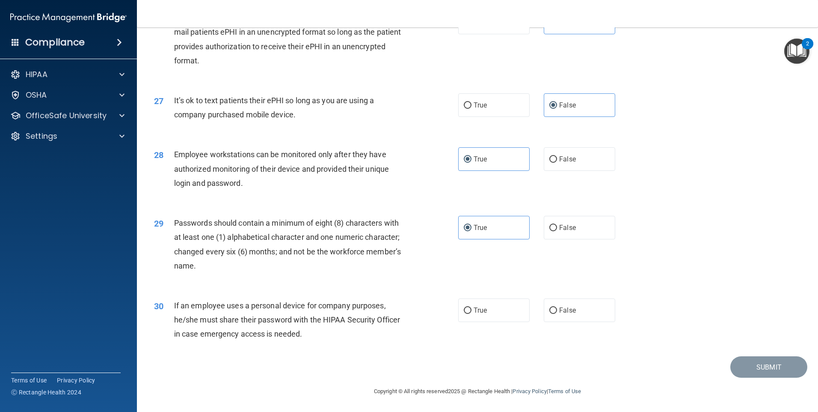
drag, startPoint x: 148, startPoint y: 302, endPoint x: 212, endPoint y: 291, distance: 64.2
click at [212, 291] on div "30 If an employee uses a personal device for company purposes, he/she must shar…" at bounding box center [478, 321] width 660 height 68
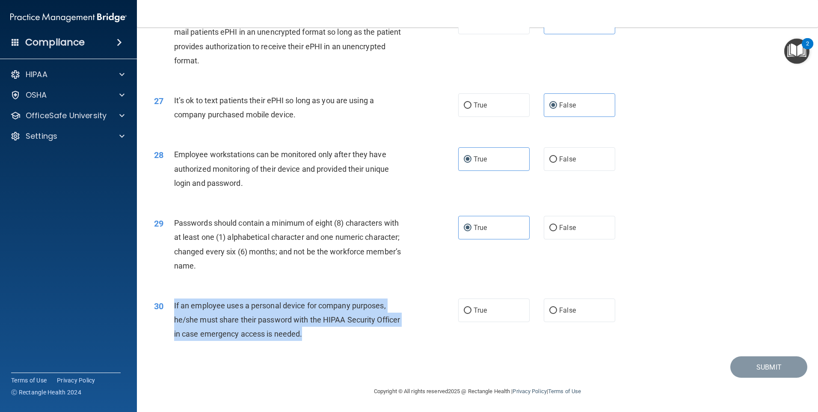
drag, startPoint x: 329, startPoint y: 334, endPoint x: 175, endPoint y: 304, distance: 157.0
click at [175, 304] on div "If an employee uses a personal device for company purposes, he/she must share t…" at bounding box center [293, 319] width 238 height 43
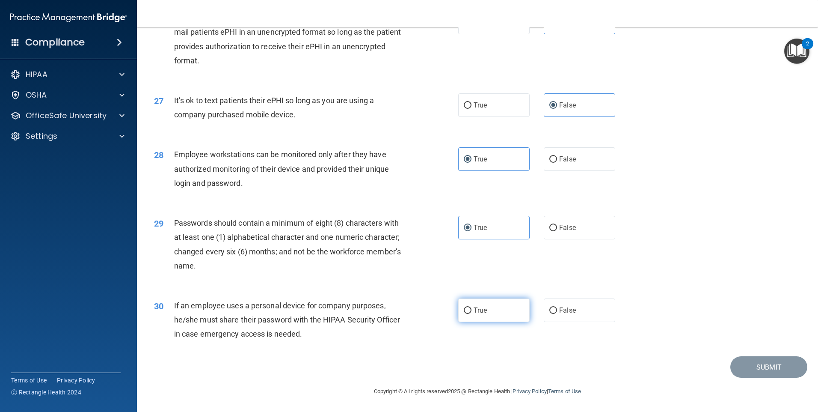
click at [492, 308] on label "True" at bounding box center [493, 310] width 71 height 24
click at [471, 308] on input "True" at bounding box center [468, 310] width 8 height 6
radio input "true"
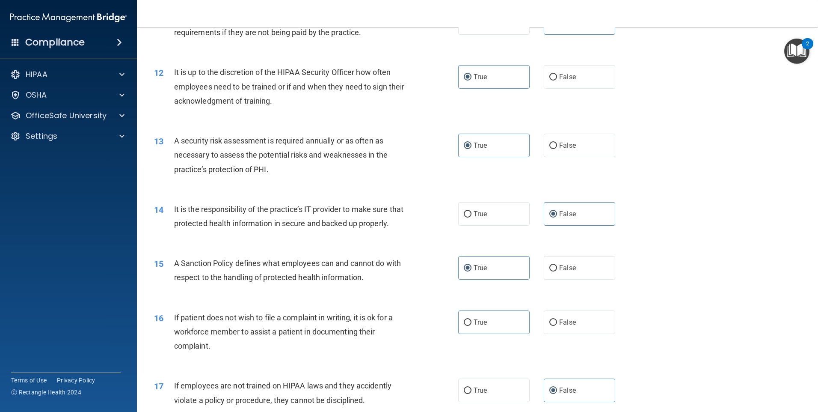
scroll to position [808, 0]
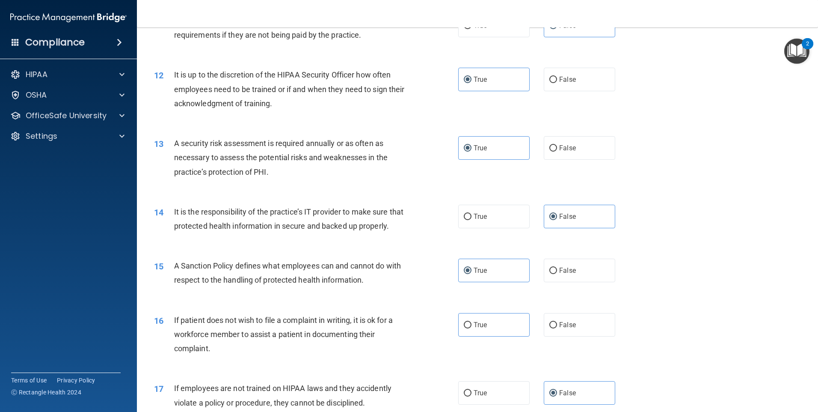
click at [795, 54] on img "Open Resource Center, 2 new notifications" at bounding box center [796, 51] width 25 height 25
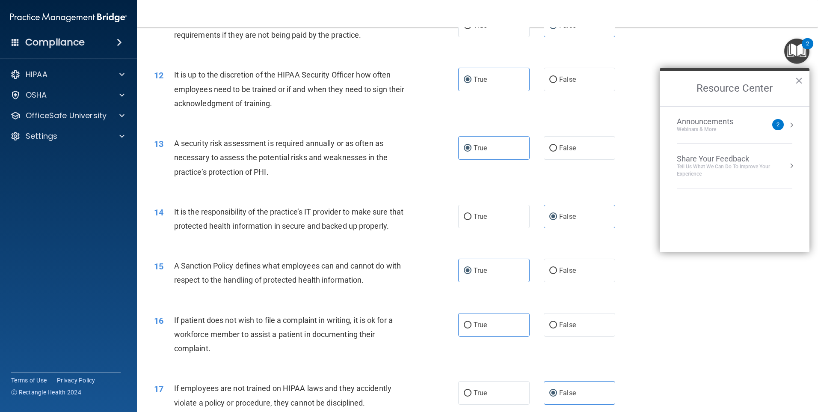
click at [726, 317] on div "16 If patient does not wish to file a complaint in writing, it is ok for a work…" at bounding box center [478, 336] width 660 height 68
click at [617, 248] on div "14 It is the responsibility of the practice’s IT provider to make sure that pro…" at bounding box center [478, 221] width 660 height 54
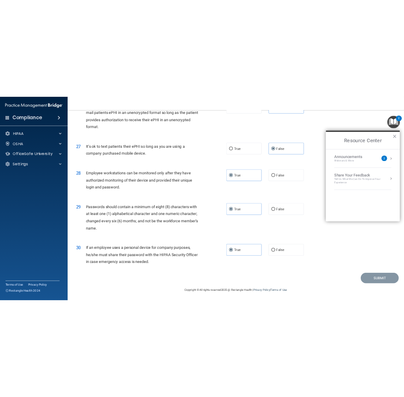
scroll to position [1736, 0]
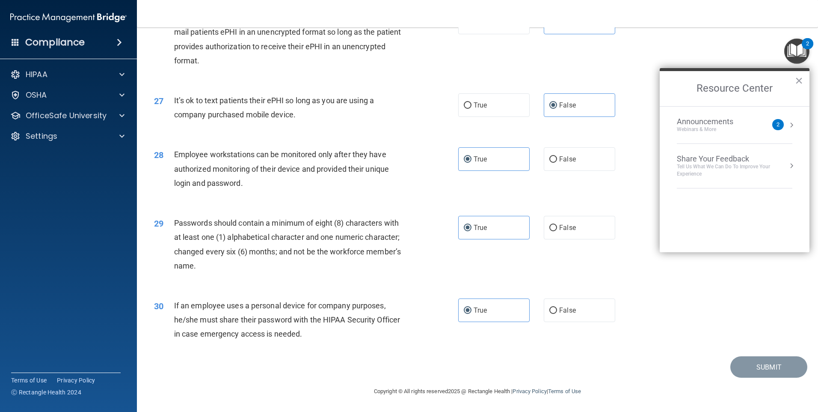
click at [648, 323] on div "30 If an employee uses a personal device for company purposes, he/she must shar…" at bounding box center [478, 321] width 660 height 68
click at [648, 325] on div "30 If an employee uses a personal device for company purposes, he/she must shar…" at bounding box center [478, 321] width 660 height 68
drag, startPoint x: 648, startPoint y: 325, endPoint x: 640, endPoint y: 356, distance: 32.4
click at [637, 356] on div "Submit" at bounding box center [478, 367] width 660 height 22
click at [802, 76] on button "×" at bounding box center [799, 81] width 8 height 14
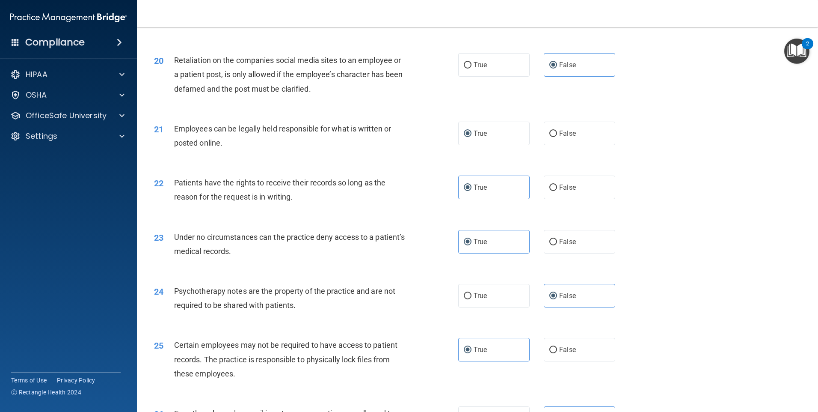
scroll to position [1326, 0]
click at [575, 145] on label "False" at bounding box center [579, 134] width 71 height 24
click at [557, 137] on input "False" at bounding box center [553, 134] width 8 height 6
radio input "true"
click at [503, 145] on label "True" at bounding box center [493, 134] width 71 height 24
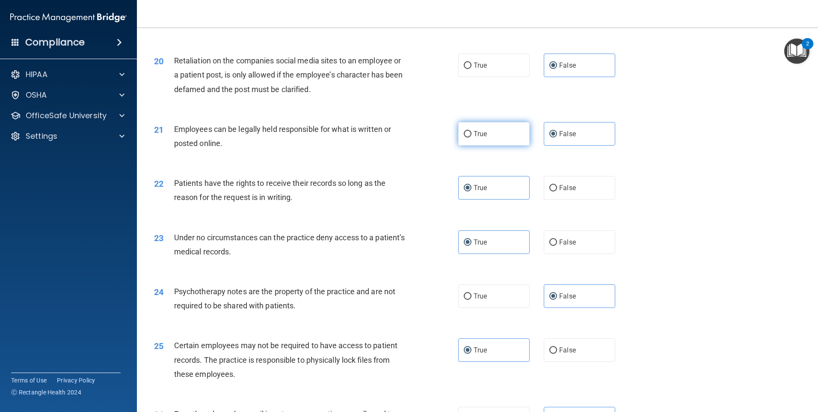
click at [471, 137] on input "True" at bounding box center [468, 134] width 8 height 6
radio input "true"
radio input "false"
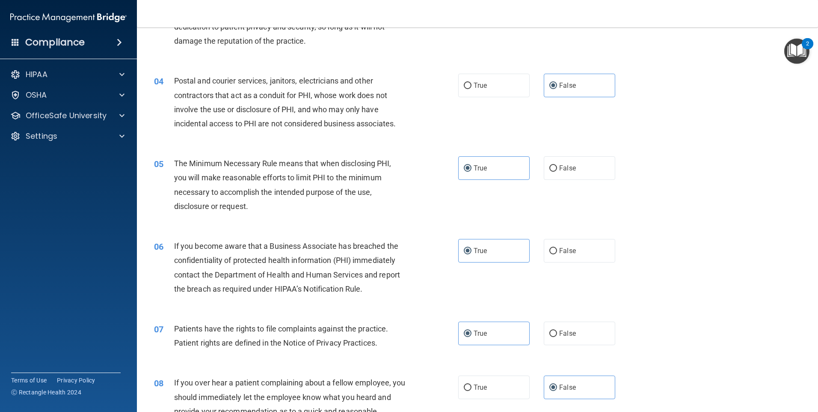
scroll to position [0, 0]
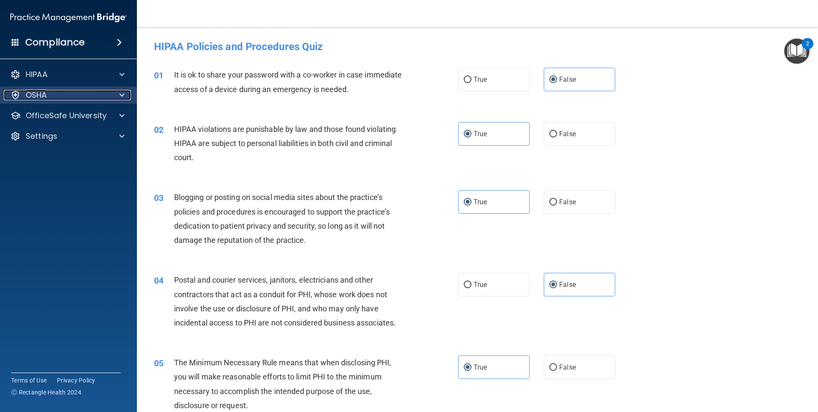
click at [114, 95] on div at bounding box center [120, 95] width 21 height 10
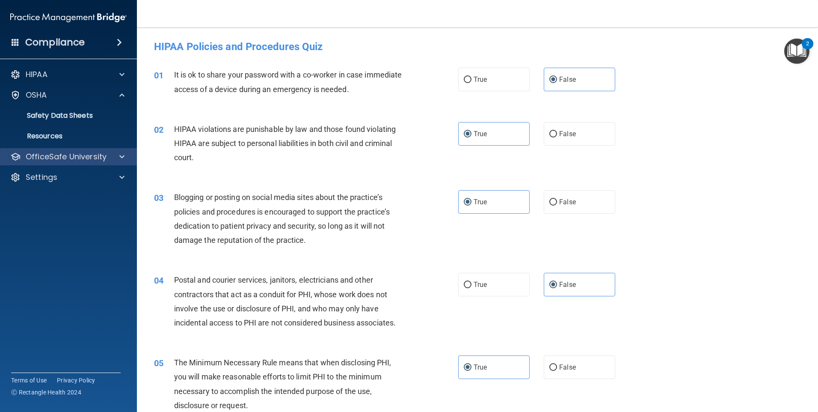
click at [118, 150] on div "OfficeSafe University" at bounding box center [68, 156] width 137 height 17
click at [123, 158] on span at bounding box center [121, 156] width 5 height 10
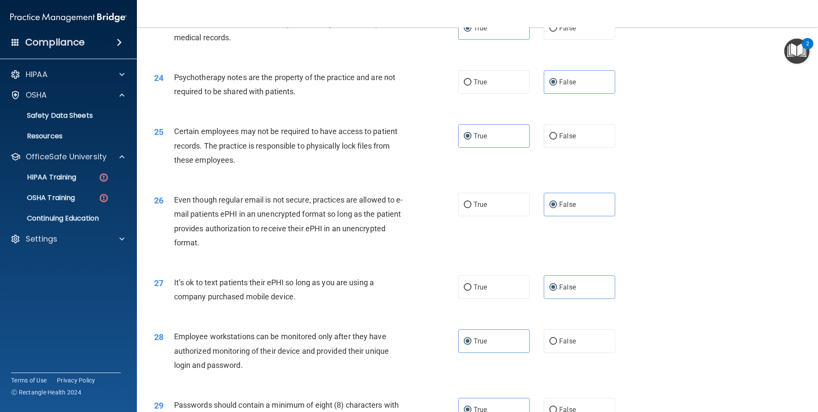
scroll to position [1736, 0]
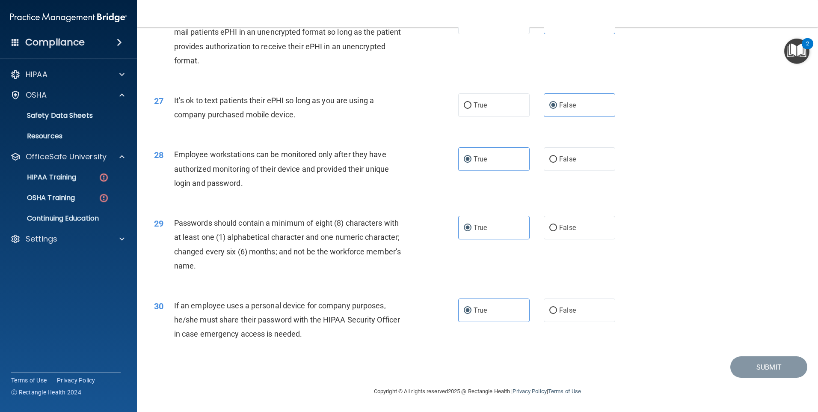
click at [671, 230] on div "29 Passwords should contain a minimum of eight (8) characters with at least one…" at bounding box center [478, 246] width 660 height 83
click at [72, 179] on p "HIPAA Training" at bounding box center [41, 177] width 71 height 9
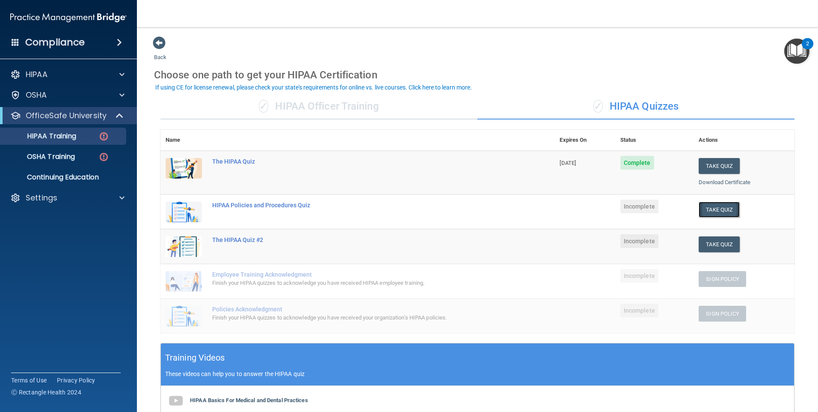
click at [717, 201] on button "Take Quiz" at bounding box center [719, 209] width 41 height 16
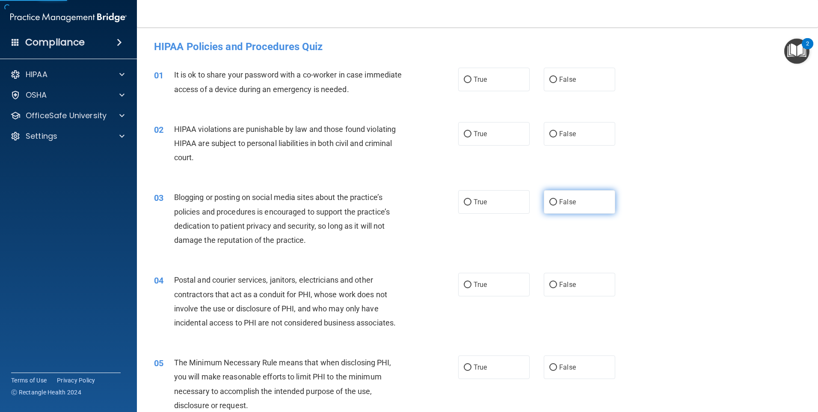
click at [570, 205] on span "False" at bounding box center [567, 202] width 17 height 8
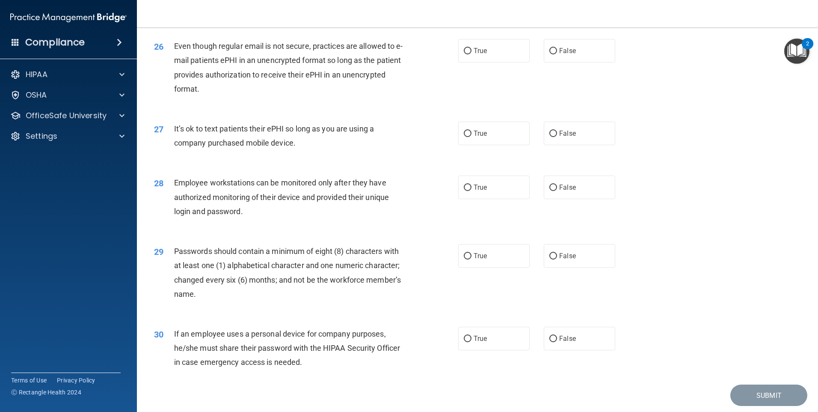
scroll to position [1736, 0]
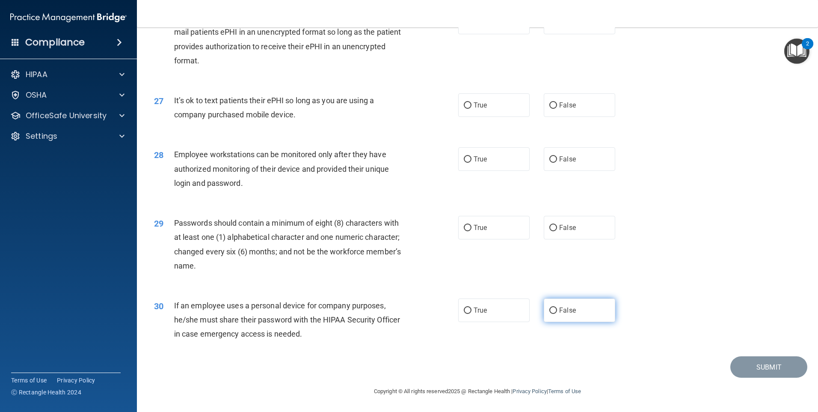
click at [560, 308] on span "False" at bounding box center [567, 310] width 17 height 8
click at [557, 308] on input "False" at bounding box center [553, 310] width 8 height 6
radio input "true"
drag, startPoint x: 563, startPoint y: 234, endPoint x: 563, endPoint y: 222, distance: 12.4
click at [563, 230] on label "False" at bounding box center [579, 228] width 71 height 24
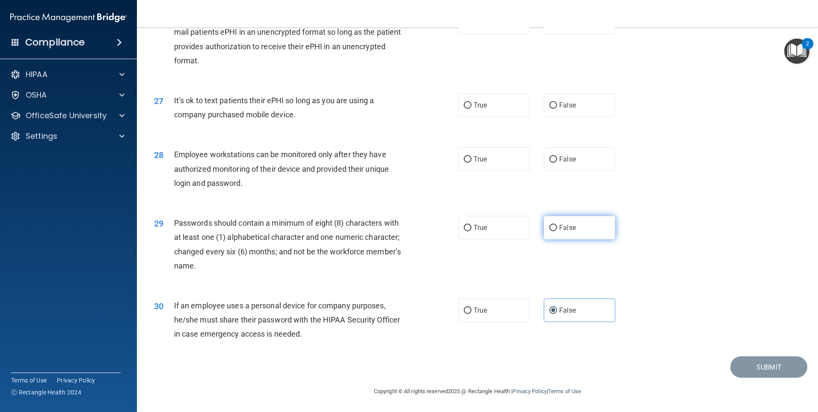
click at [557, 230] on input "False" at bounding box center [553, 228] width 8 height 6
radio input "true"
click at [568, 146] on div "28 Employee workstations can be monitored only after they have authorized monit…" at bounding box center [478, 170] width 660 height 68
click at [562, 111] on label "False" at bounding box center [579, 105] width 71 height 24
click at [557, 109] on input "False" at bounding box center [553, 105] width 8 height 6
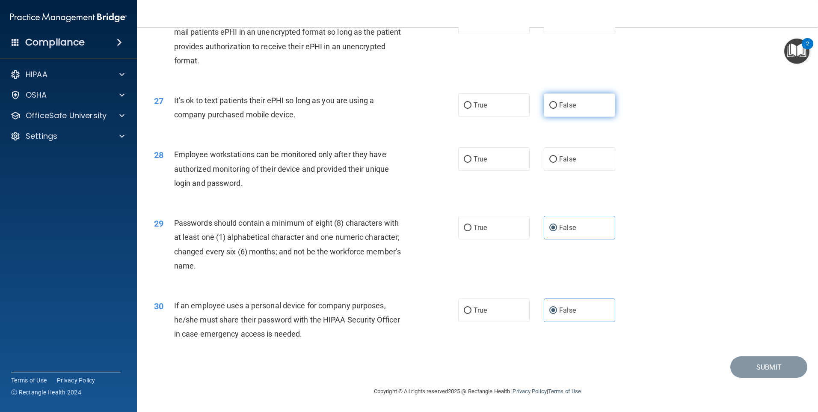
radio input "true"
drag, startPoint x: 566, startPoint y: 139, endPoint x: 566, endPoint y: 145, distance: 6.0
click at [566, 143] on div "28 Employee workstations can be monitored only after they have authorized monit…" at bounding box center [478, 170] width 660 height 68
click at [566, 157] on span "False" at bounding box center [567, 159] width 17 height 8
click at [557, 157] on input "False" at bounding box center [553, 159] width 8 height 6
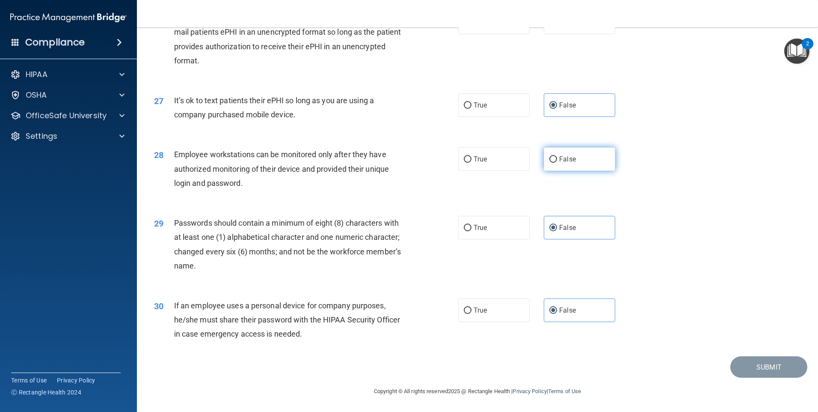
radio input "true"
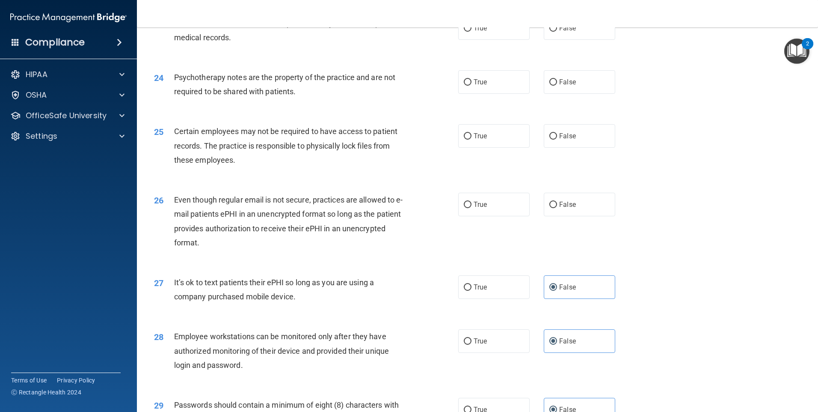
scroll to position [1522, 0]
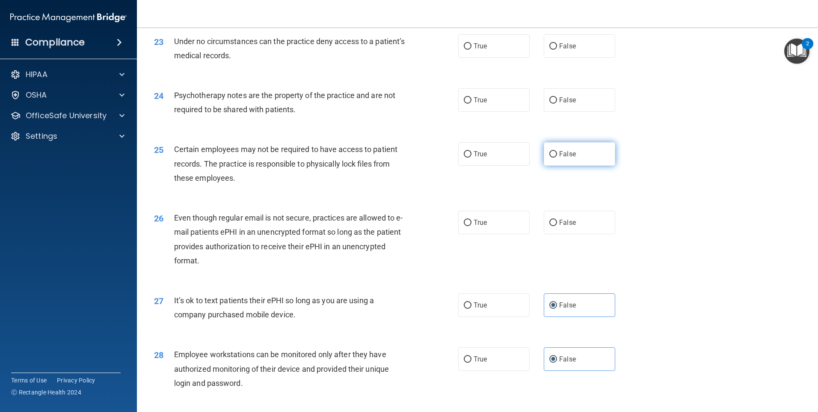
click at [576, 157] on label "False" at bounding box center [579, 154] width 71 height 24
click at [557, 157] on input "False" at bounding box center [553, 154] width 8 height 6
radio input "true"
click at [578, 108] on label "False" at bounding box center [579, 100] width 71 height 24
click at [557, 104] on input "False" at bounding box center [553, 100] width 8 height 6
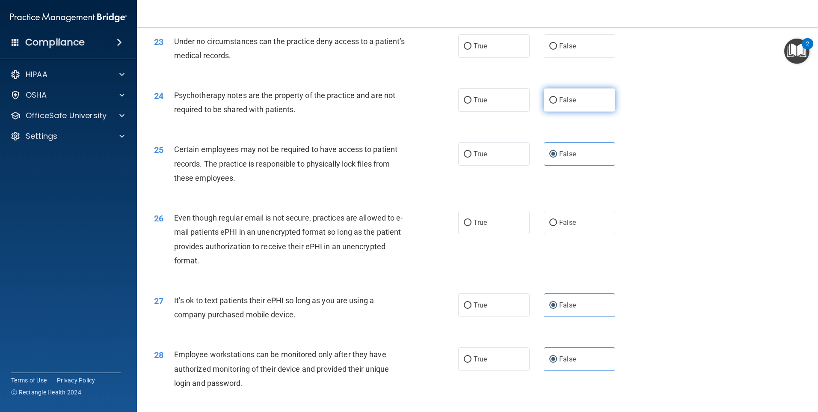
radio input "true"
click at [576, 58] on label "False" at bounding box center [579, 46] width 71 height 24
click at [557, 50] on input "False" at bounding box center [553, 46] width 8 height 6
radio input "true"
drag, startPoint x: 581, startPoint y: 249, endPoint x: 581, endPoint y: 243, distance: 6.4
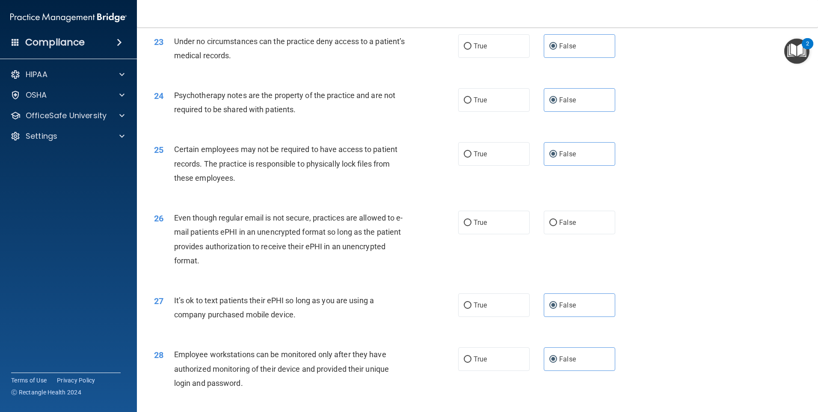
click at [581, 249] on div "26 Even though regular email is not secure, practices are allowed to e-mail pat…" at bounding box center [478, 241] width 660 height 83
click at [581, 234] on label "False" at bounding box center [579, 222] width 71 height 24
click at [557, 226] on input "False" at bounding box center [553, 222] width 8 height 6
radio input "true"
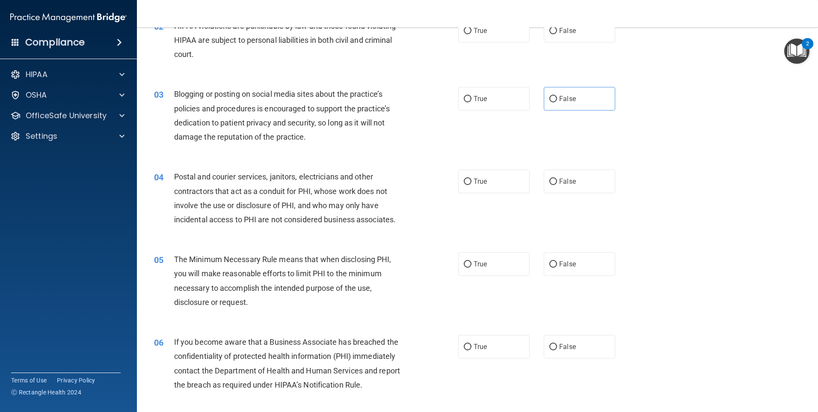
scroll to position [0, 0]
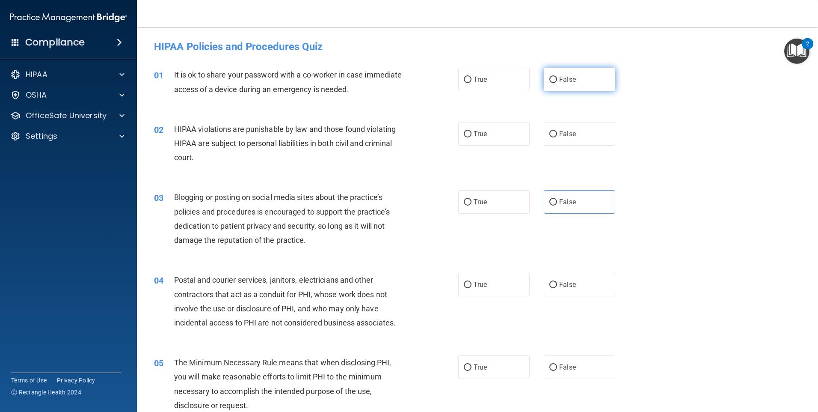
click at [575, 89] on label "False" at bounding box center [579, 80] width 71 height 24
click at [557, 83] on input "False" at bounding box center [553, 80] width 8 height 6
radio input "true"
click at [581, 136] on label "False" at bounding box center [579, 134] width 71 height 24
click at [557, 136] on input "False" at bounding box center [553, 134] width 8 height 6
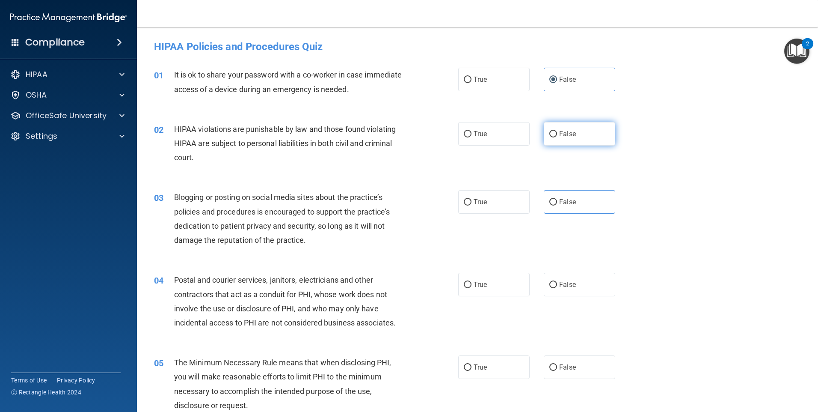
radio input "true"
click at [589, 187] on div "03 Blogging or posting on social media sites about the practice’s policies and …" at bounding box center [478, 220] width 660 height 83
click at [589, 202] on label "False" at bounding box center [579, 202] width 71 height 24
click at [557, 202] on input "False" at bounding box center [553, 202] width 8 height 6
radio input "true"
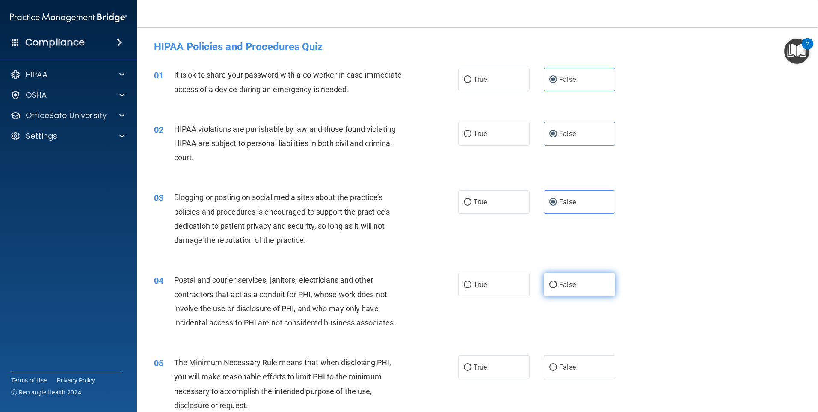
click at [588, 286] on label "False" at bounding box center [579, 284] width 71 height 24
click at [557, 286] on input "False" at bounding box center [553, 284] width 8 height 6
radio input "true"
click at [568, 370] on span "False" at bounding box center [567, 367] width 17 height 8
click at [557, 370] on input "False" at bounding box center [553, 367] width 8 height 6
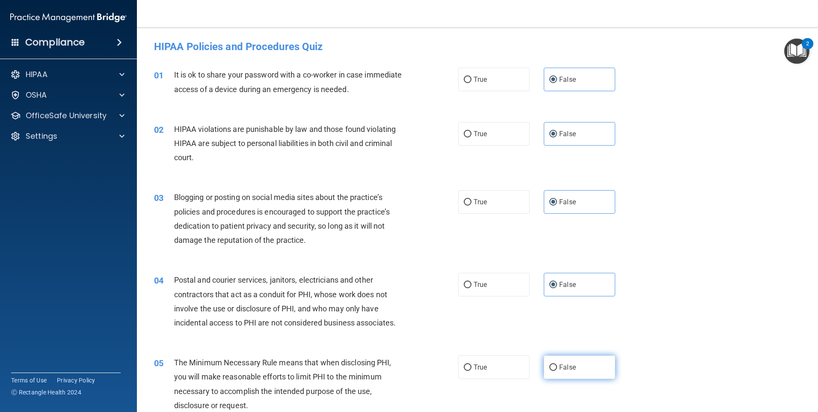
radio input "true"
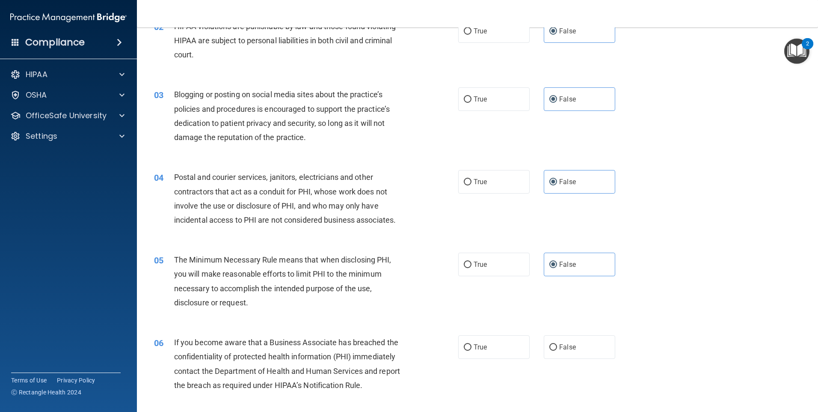
scroll to position [257, 0]
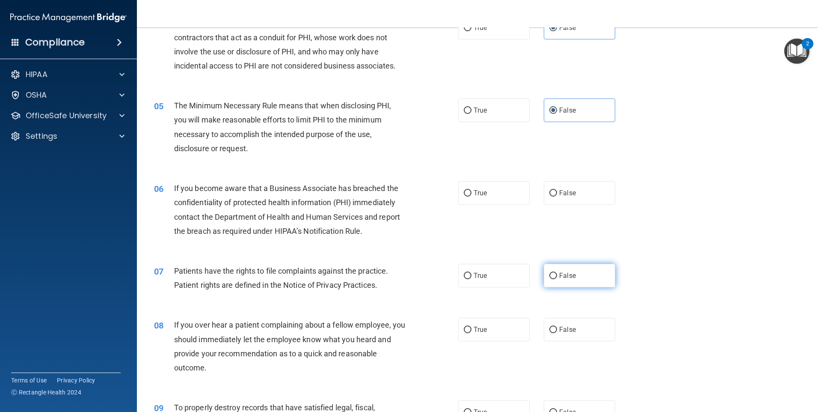
click at [585, 284] on label "False" at bounding box center [579, 276] width 71 height 24
click at [557, 279] on input "False" at bounding box center [553, 275] width 8 height 6
radio input "true"
click at [580, 194] on label "False" at bounding box center [579, 193] width 71 height 24
click at [557, 194] on input "False" at bounding box center [553, 193] width 8 height 6
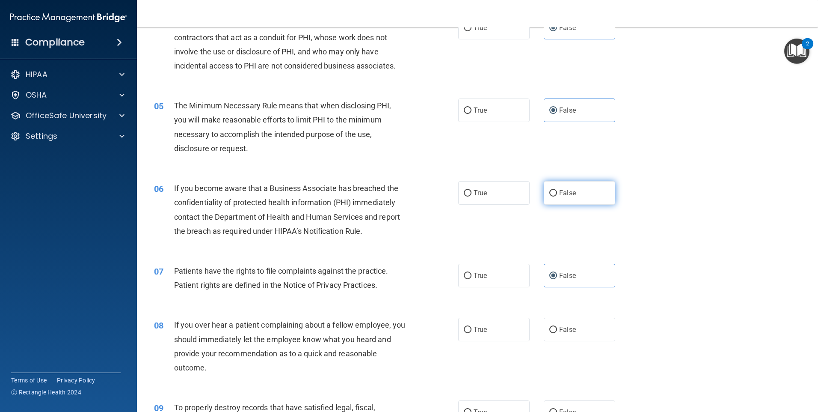
radio input "true"
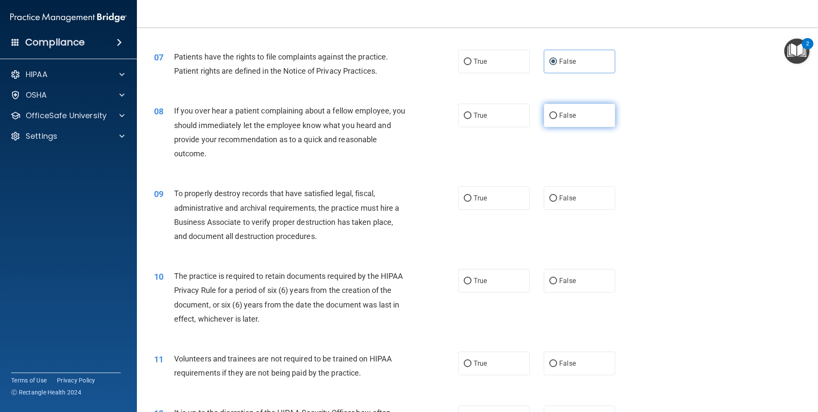
drag, startPoint x: 575, startPoint y: 117, endPoint x: 574, endPoint y: 127, distance: 9.9
click at [575, 124] on label "False" at bounding box center [579, 116] width 71 height 24
click at [557, 119] on input "False" at bounding box center [553, 116] width 8 height 6
radio input "true"
drag, startPoint x: 571, startPoint y: 280, endPoint x: 572, endPoint y: 229, distance: 51.4
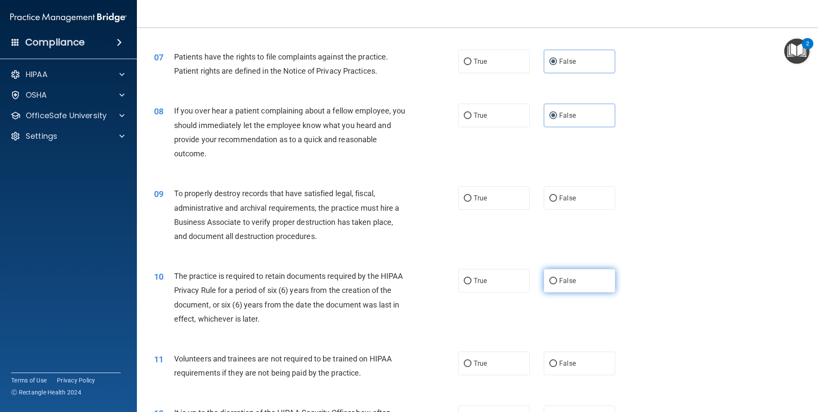
click at [571, 280] on span "False" at bounding box center [567, 280] width 17 height 8
click at [557, 280] on input "False" at bounding box center [553, 281] width 8 height 6
radio input "true"
click at [572, 199] on label "False" at bounding box center [579, 198] width 71 height 24
click at [557, 199] on input "False" at bounding box center [553, 198] width 8 height 6
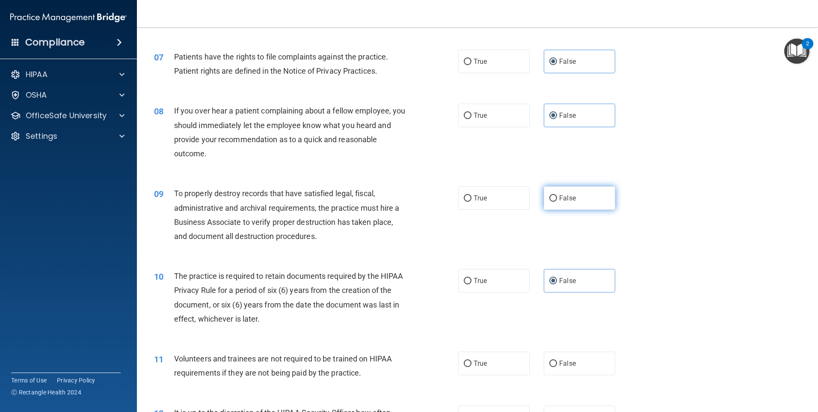
radio input "true"
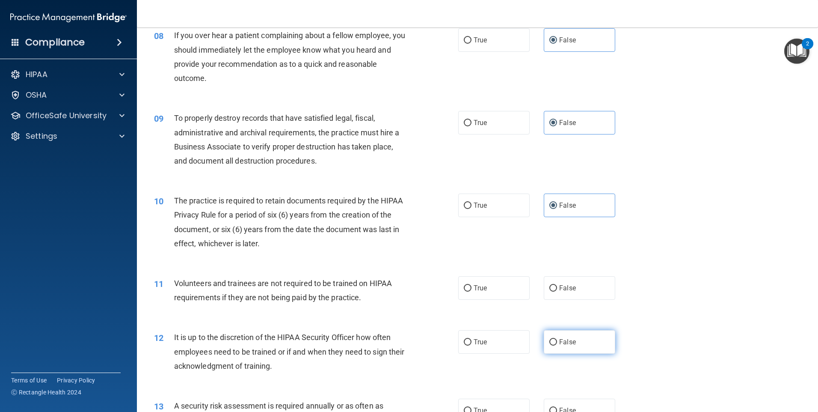
scroll to position [684, 0]
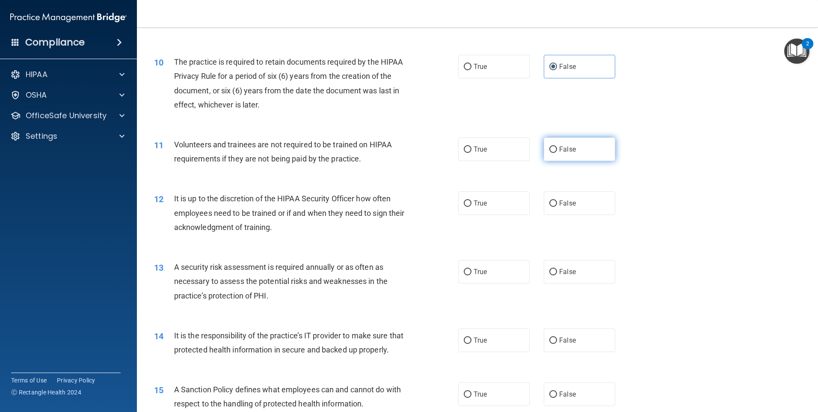
drag, startPoint x: 569, startPoint y: 151, endPoint x: 567, endPoint y: 193, distance: 42.0
click at [568, 152] on span "False" at bounding box center [567, 149] width 17 height 8
click at [557, 152] on input "False" at bounding box center [553, 149] width 8 height 6
radio input "true"
click at [567, 204] on span "False" at bounding box center [567, 203] width 17 height 8
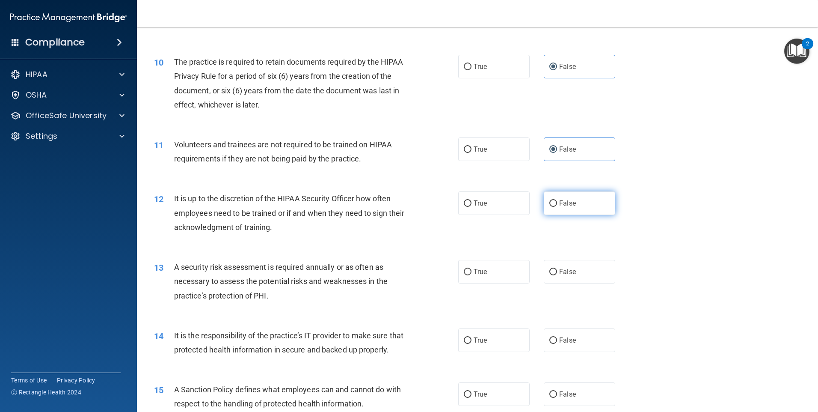
click at [557, 204] on input "False" at bounding box center [553, 203] width 8 height 6
radio input "true"
drag, startPoint x: 566, startPoint y: 272, endPoint x: 566, endPoint y: 288, distance: 16.3
click at [566, 272] on span "False" at bounding box center [567, 271] width 17 height 8
click at [557, 272] on input "False" at bounding box center [553, 272] width 8 height 6
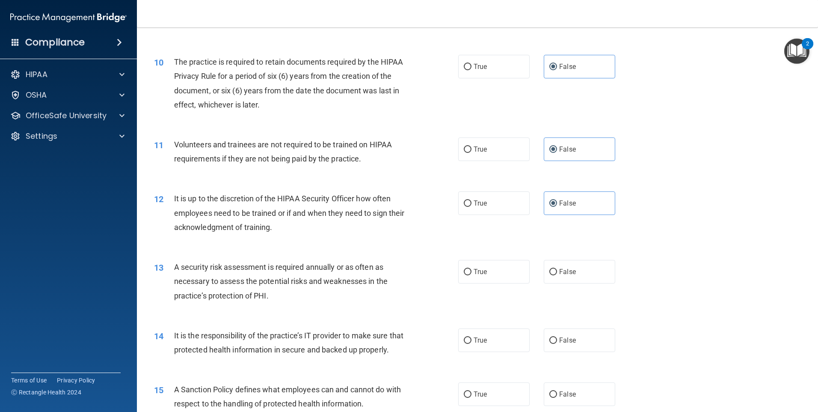
radio input "true"
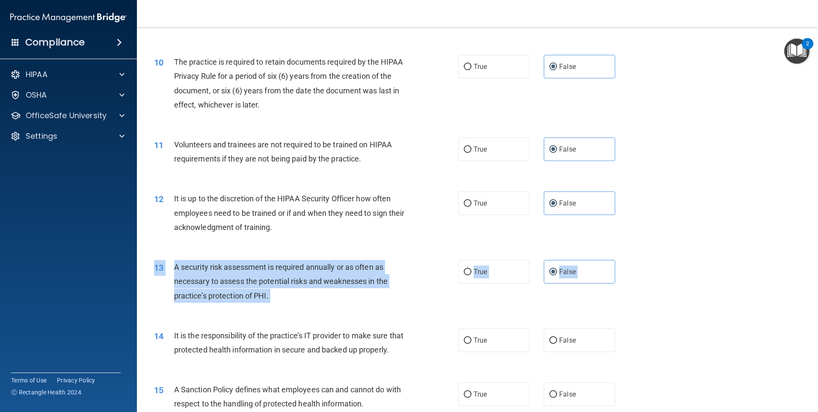
click at [565, 321] on div "01 It is ok to share your password with a co-worker in case immediate access of…" at bounding box center [478, 382] width 660 height 2020
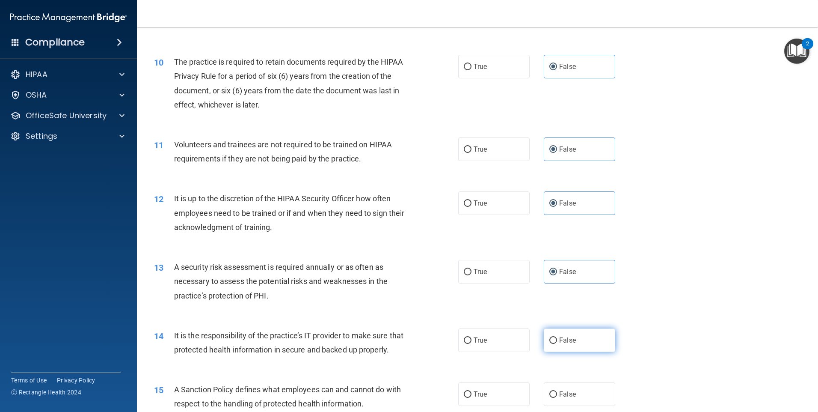
drag, startPoint x: 565, startPoint y: 321, endPoint x: 569, endPoint y: 345, distance: 23.9
click at [569, 345] on label "False" at bounding box center [579, 340] width 71 height 24
click at [557, 344] on input "False" at bounding box center [553, 340] width 8 height 6
radio input "true"
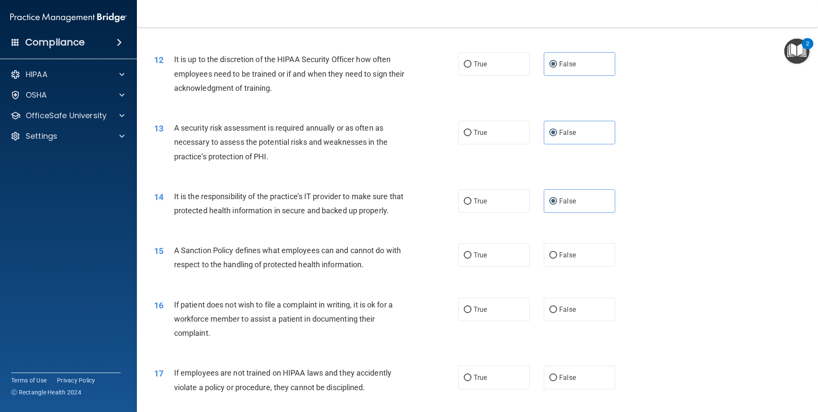
scroll to position [984, 0]
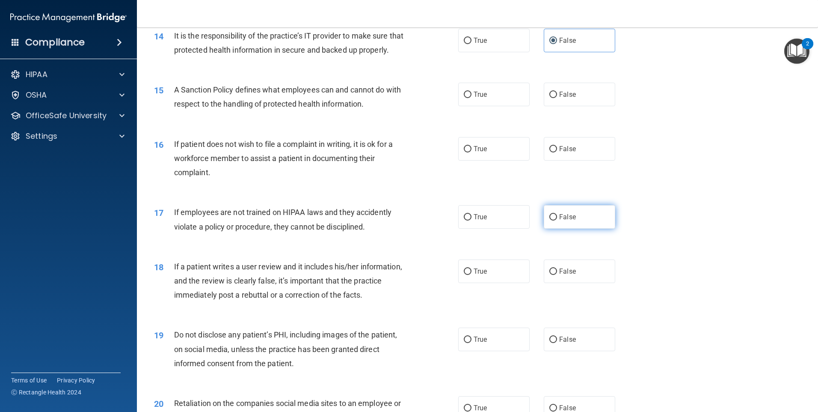
click at [581, 228] on label "False" at bounding box center [579, 217] width 71 height 24
click at [557, 220] on input "False" at bounding box center [553, 217] width 8 height 6
radio input "true"
click at [568, 153] on span "False" at bounding box center [567, 149] width 17 height 8
click at [557, 152] on input "False" at bounding box center [553, 149] width 8 height 6
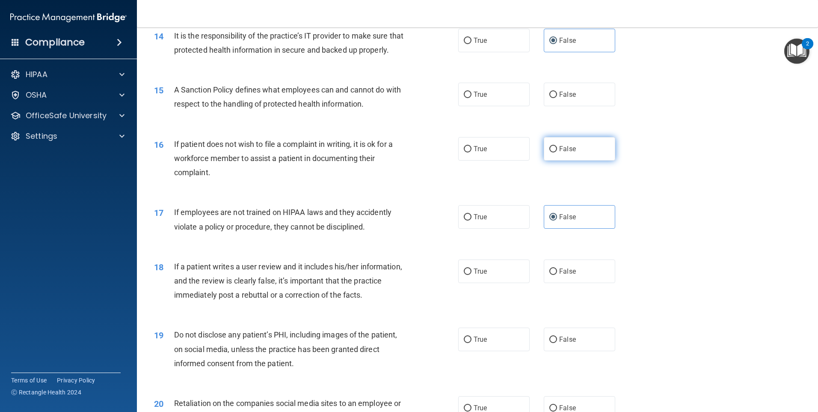
radio input "true"
click at [570, 275] on span "False" at bounding box center [567, 271] width 17 height 8
click at [557, 275] on input "False" at bounding box center [553, 271] width 8 height 6
radio input "true"
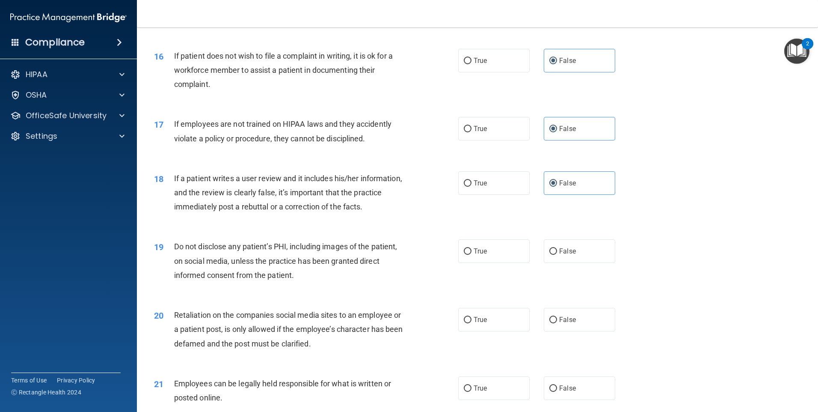
scroll to position [1198, 0]
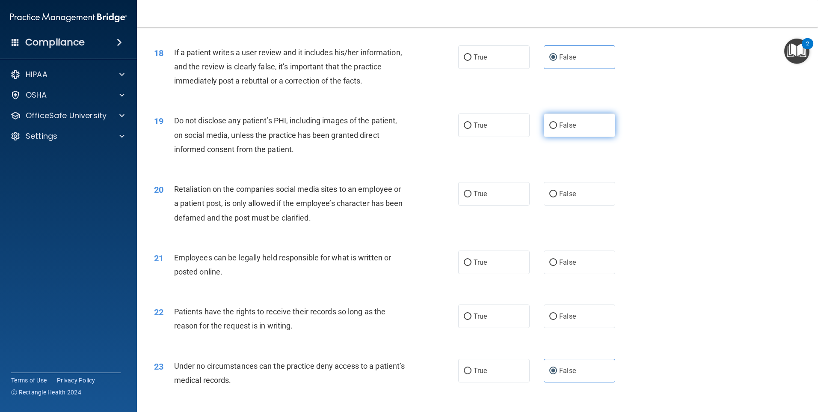
click at [557, 137] on label "False" at bounding box center [579, 125] width 71 height 24
click at [557, 129] on input "False" at bounding box center [553, 125] width 8 height 6
radio input "true"
click at [564, 205] on label "False" at bounding box center [579, 194] width 71 height 24
click at [557, 197] on input "False" at bounding box center [553, 194] width 8 height 6
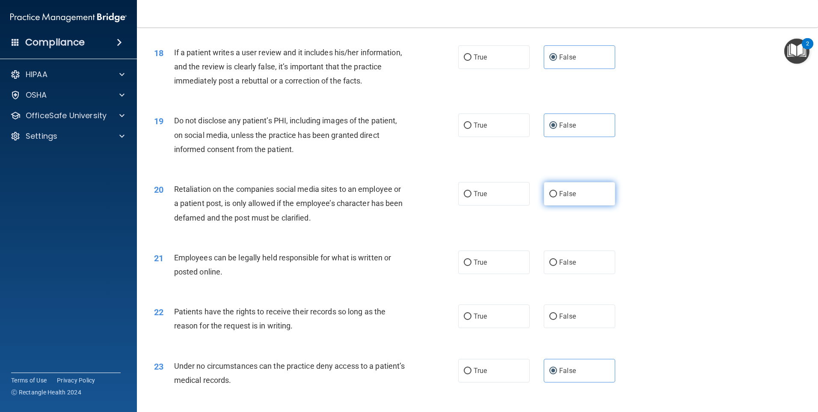
radio input "true"
click at [560, 266] on span "False" at bounding box center [567, 262] width 17 height 8
click at [557, 266] on input "False" at bounding box center [553, 262] width 8 height 6
radio input "true"
click at [559, 320] on span "False" at bounding box center [567, 316] width 17 height 8
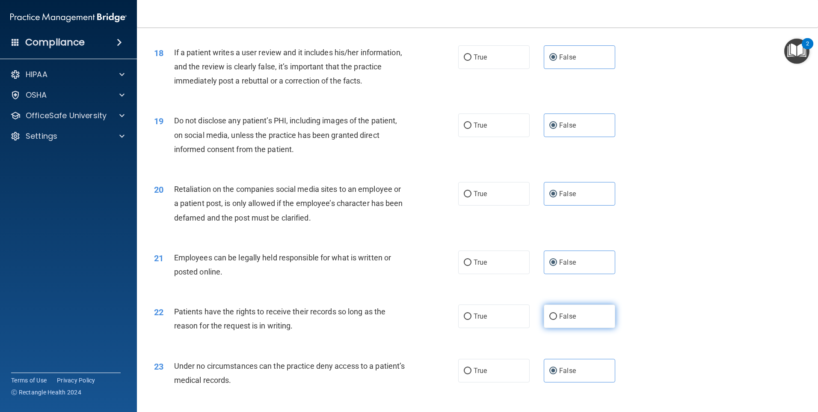
click at [557, 320] on input "False" at bounding box center [553, 316] width 8 height 6
radio input "true"
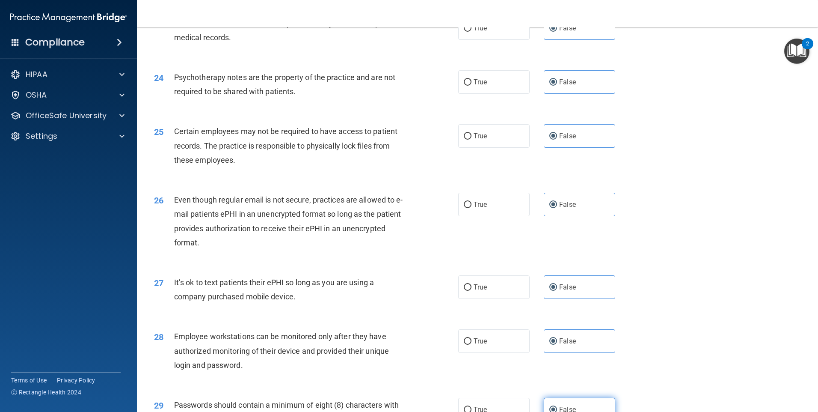
scroll to position [1736, 0]
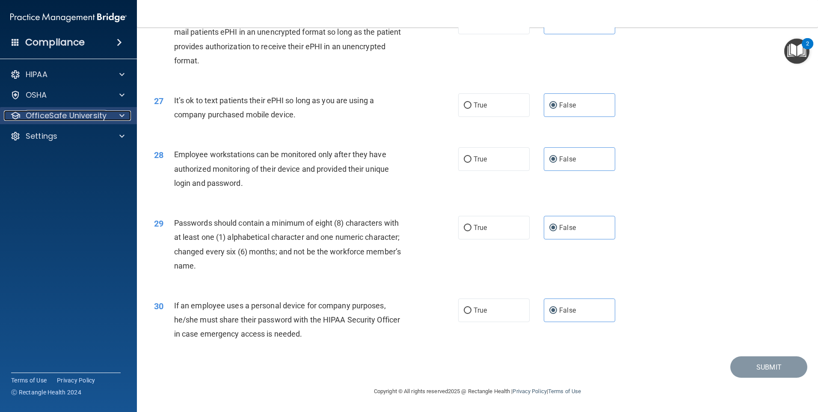
click at [92, 114] on p "OfficeSafe University" at bounding box center [66, 115] width 81 height 10
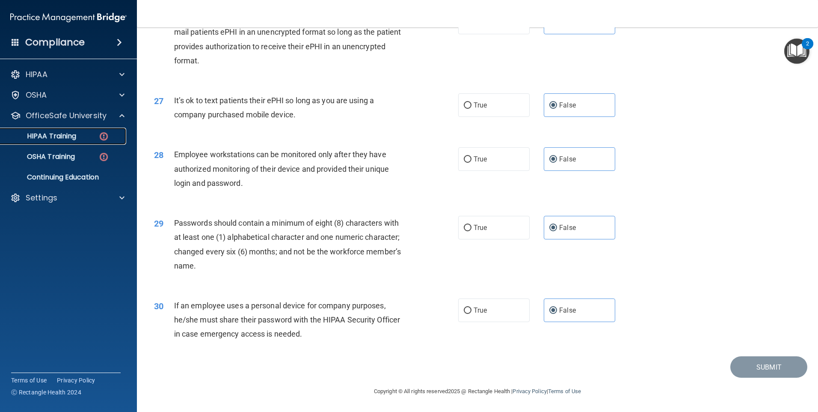
click at [75, 133] on p "HIPAA Training" at bounding box center [41, 136] width 71 height 9
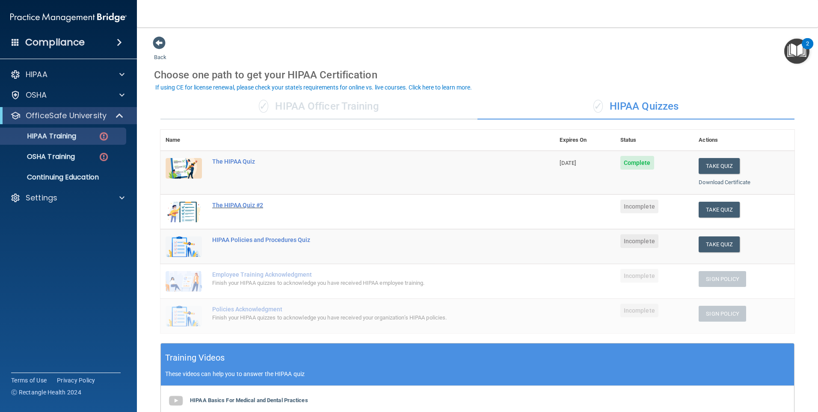
click at [262, 204] on div "The HIPAA Quiz #2" at bounding box center [361, 204] width 299 height 7
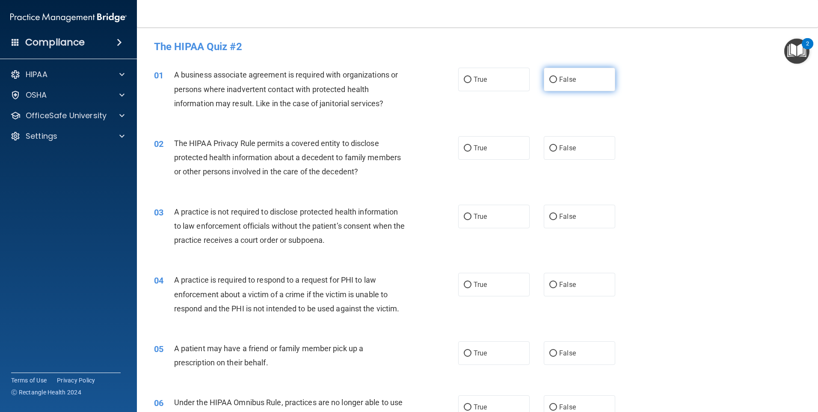
drag, startPoint x: 585, startPoint y: 85, endPoint x: 584, endPoint y: 100, distance: 15.0
click at [585, 85] on label "False" at bounding box center [579, 80] width 71 height 24
click at [557, 83] on input "False" at bounding box center [553, 80] width 8 height 6
radio input "true"
drag, startPoint x: 583, startPoint y: 162, endPoint x: 581, endPoint y: 154, distance: 8.8
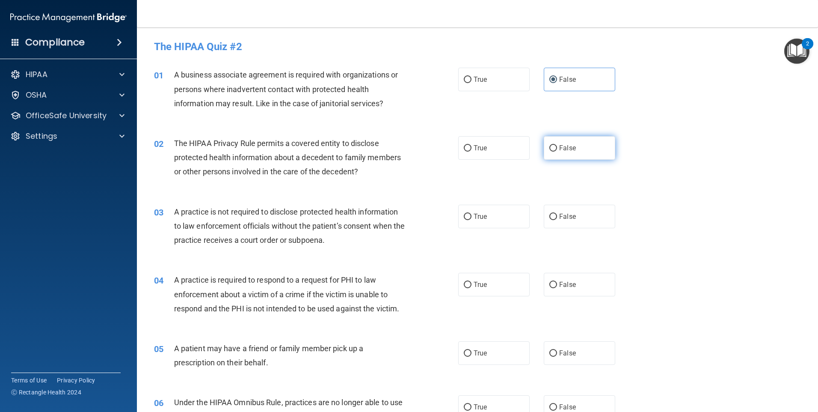
click at [583, 162] on div "02 The HIPAA Privacy Rule permits a covered entity to disclose protected health…" at bounding box center [478, 159] width 660 height 68
drag, startPoint x: 581, startPoint y: 154, endPoint x: 573, endPoint y: 210, distance: 56.5
click at [580, 155] on label "False" at bounding box center [579, 148] width 71 height 24
click at [557, 151] on input "False" at bounding box center [553, 148] width 8 height 6
radio input "true"
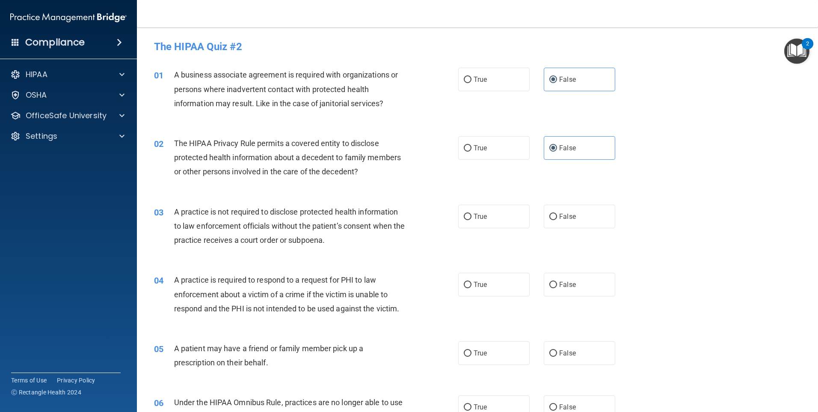
drag, startPoint x: 573, startPoint y: 210, endPoint x: 574, endPoint y: 256, distance: 45.4
click at [573, 211] on label "False" at bounding box center [579, 216] width 71 height 24
click at [557, 213] on input "False" at bounding box center [553, 216] width 8 height 6
radio input "true"
click at [575, 267] on div "04 A practice is required to respond to a request for PHI to law enforcement ab…" at bounding box center [478, 296] width 660 height 68
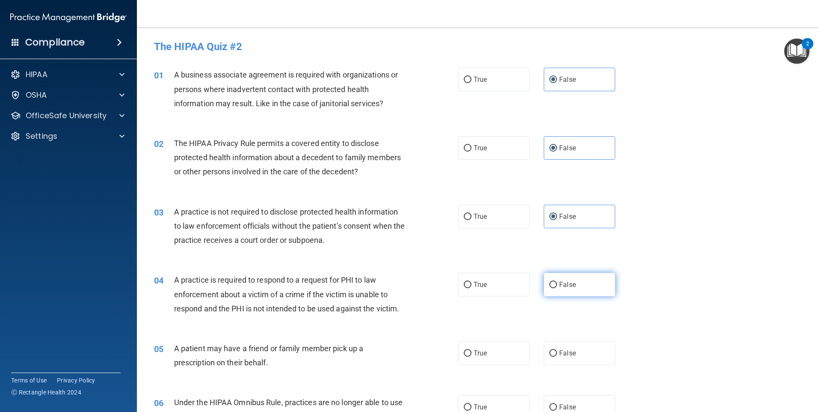
click at [570, 284] on span "False" at bounding box center [567, 284] width 17 height 8
click at [557, 284] on input "False" at bounding box center [553, 284] width 8 height 6
radio input "true"
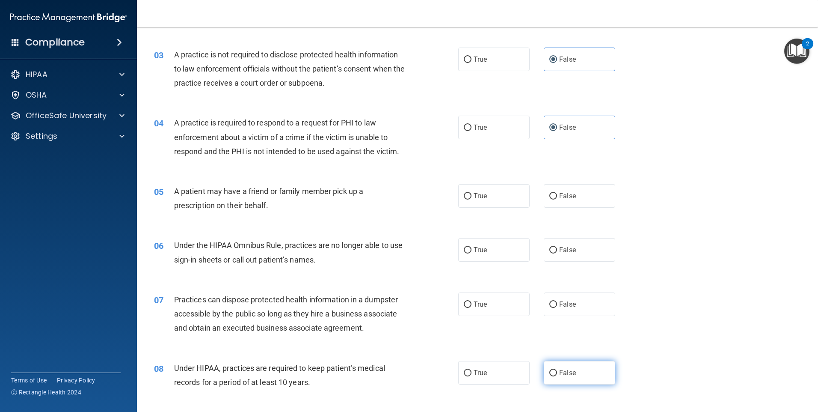
scroll to position [299, 0]
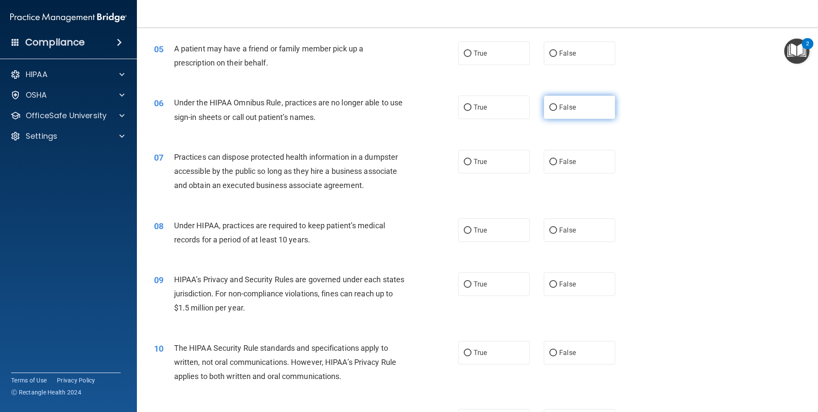
click at [580, 116] on label "False" at bounding box center [579, 107] width 71 height 24
click at [557, 111] on input "False" at bounding box center [553, 107] width 8 height 6
radio input "true"
click at [580, 52] on label "False" at bounding box center [579, 53] width 71 height 24
click at [557, 52] on input "False" at bounding box center [553, 53] width 8 height 6
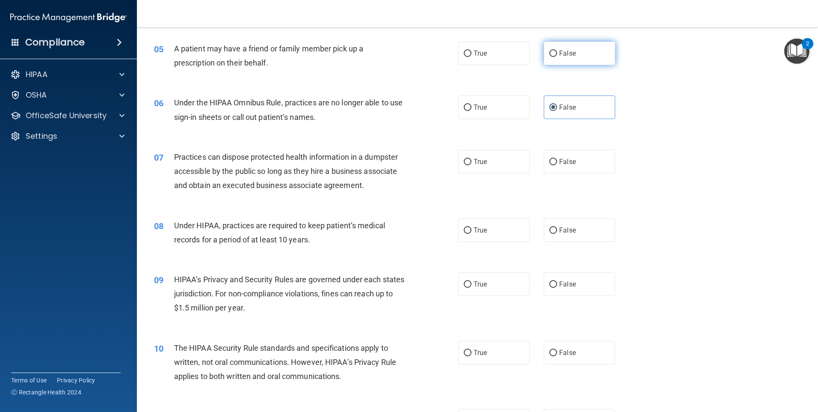
radio input "true"
click at [559, 164] on span "False" at bounding box center [567, 161] width 17 height 8
click at [557, 164] on input "False" at bounding box center [553, 162] width 8 height 6
radio input "true"
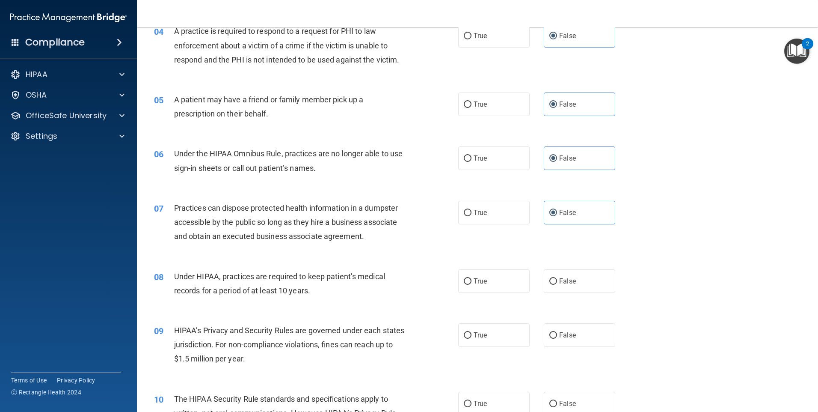
scroll to position [342, 0]
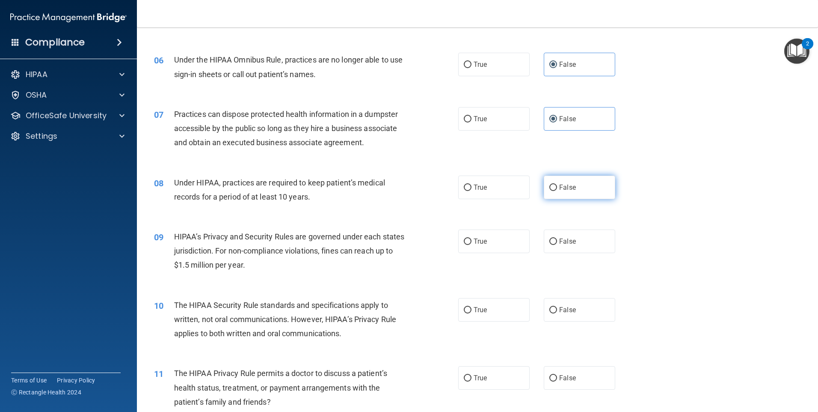
click at [572, 182] on label "False" at bounding box center [579, 187] width 71 height 24
click at [557, 184] on input "False" at bounding box center [553, 187] width 8 height 6
radio input "true"
click at [572, 234] on label "False" at bounding box center [579, 241] width 71 height 24
click at [557, 238] on input "False" at bounding box center [553, 241] width 8 height 6
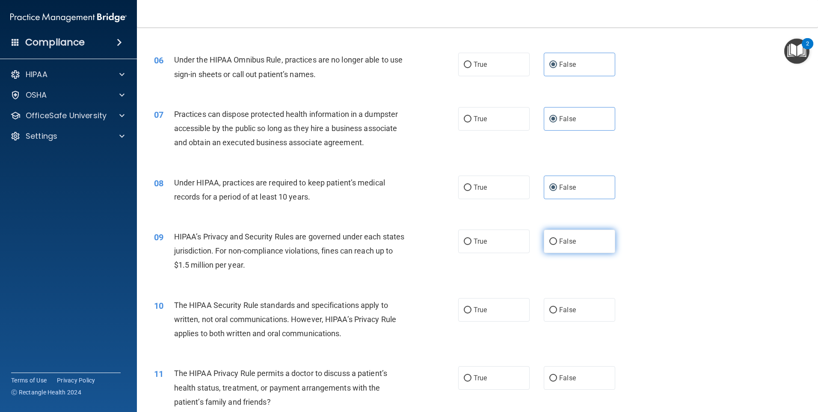
radio input "true"
drag, startPoint x: 578, startPoint y: 300, endPoint x: 575, endPoint y: 308, distance: 8.7
click at [576, 304] on label "False" at bounding box center [579, 310] width 71 height 24
click at [557, 307] on input "False" at bounding box center [553, 310] width 8 height 6
radio input "true"
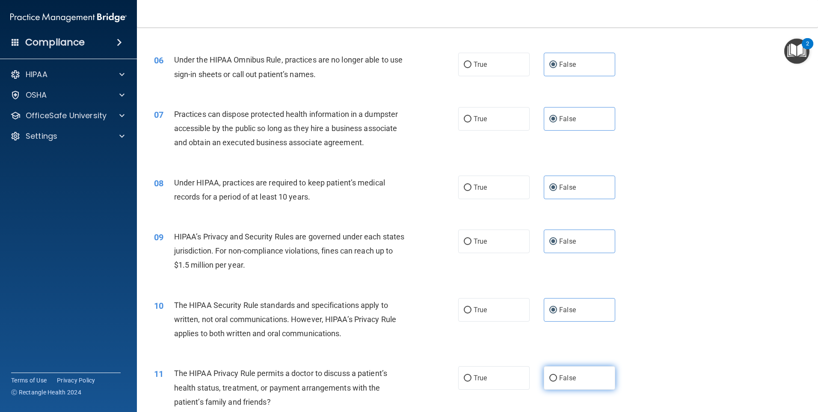
click at [561, 369] on label "False" at bounding box center [579, 378] width 71 height 24
click at [557, 375] on input "False" at bounding box center [553, 378] width 8 height 6
radio input "true"
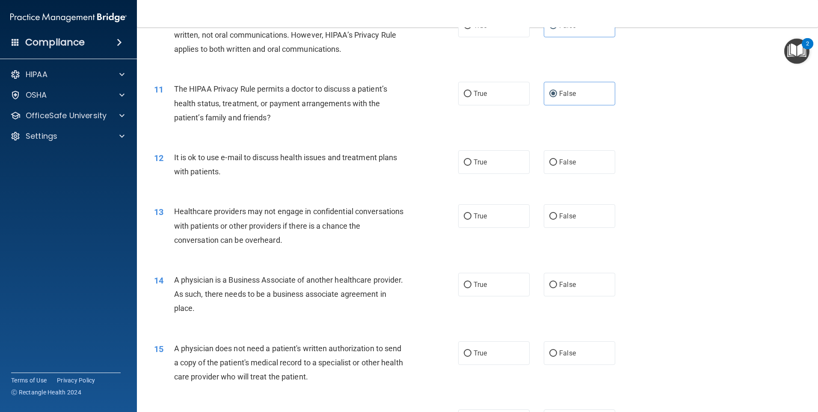
scroll to position [642, 0]
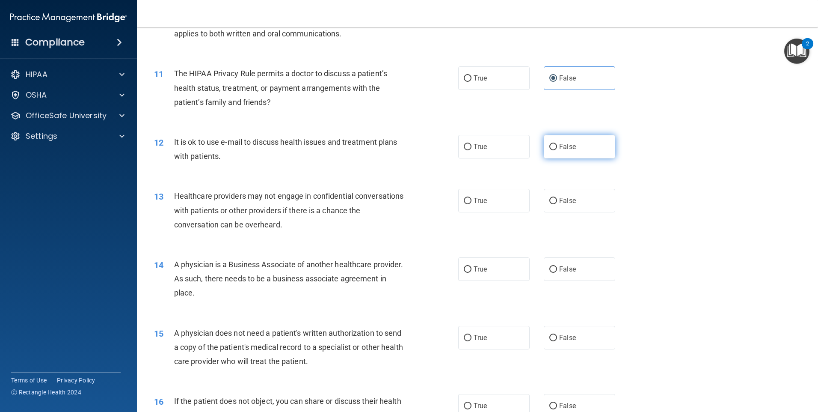
click at [590, 151] on label "False" at bounding box center [579, 147] width 71 height 24
click at [557, 150] on input "False" at bounding box center [553, 147] width 8 height 6
radio input "true"
click at [581, 193] on label "False" at bounding box center [579, 201] width 71 height 24
click at [557, 198] on input "False" at bounding box center [553, 201] width 8 height 6
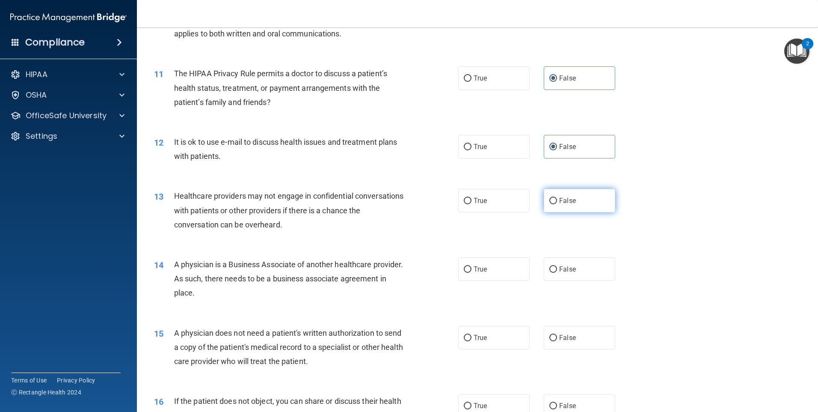
radio input "true"
drag, startPoint x: 562, startPoint y: 258, endPoint x: 558, endPoint y: 282, distance: 24.8
click at [562, 264] on label "False" at bounding box center [579, 269] width 71 height 24
click at [557, 266] on input "False" at bounding box center [553, 269] width 8 height 6
radio input "true"
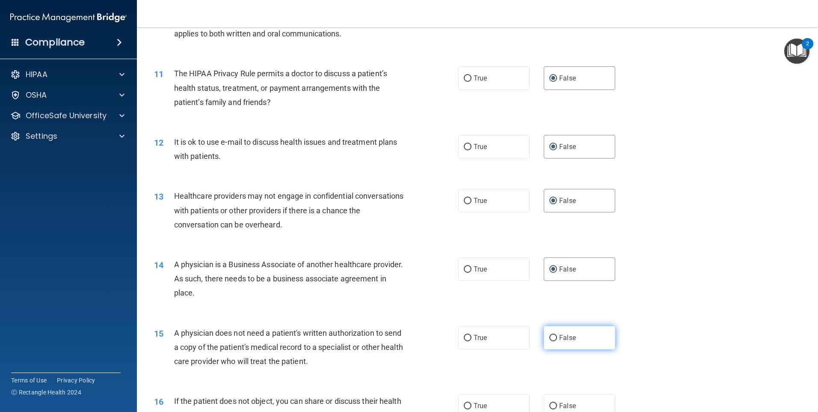
drag, startPoint x: 550, startPoint y: 332, endPoint x: 549, endPoint y: 326, distance: 6.0
click at [550, 332] on label "False" at bounding box center [579, 338] width 71 height 24
click at [550, 335] on input "False" at bounding box center [553, 338] width 8 height 6
radio input "true"
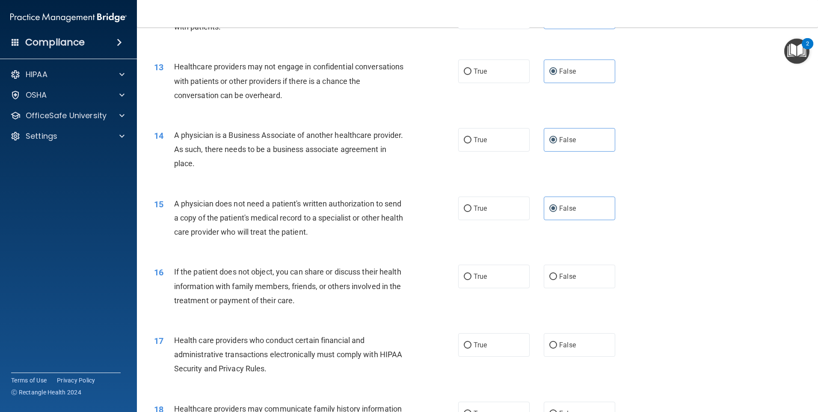
scroll to position [941, 0]
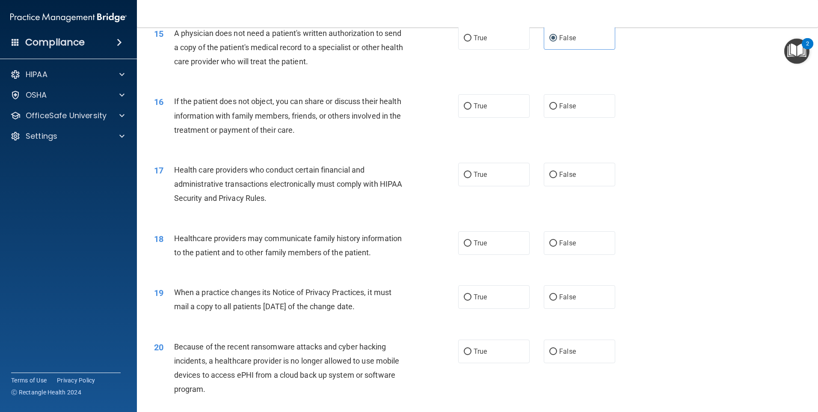
click at [560, 225] on div "18 Healthcare providers may communicate family history information to the patie…" at bounding box center [478, 247] width 660 height 54
drag, startPoint x: 563, startPoint y: 239, endPoint x: 565, endPoint y: 210, distance: 29.1
click at [563, 237] on label "False" at bounding box center [579, 243] width 71 height 24
click at [557, 240] on input "False" at bounding box center [553, 243] width 8 height 6
radio input "true"
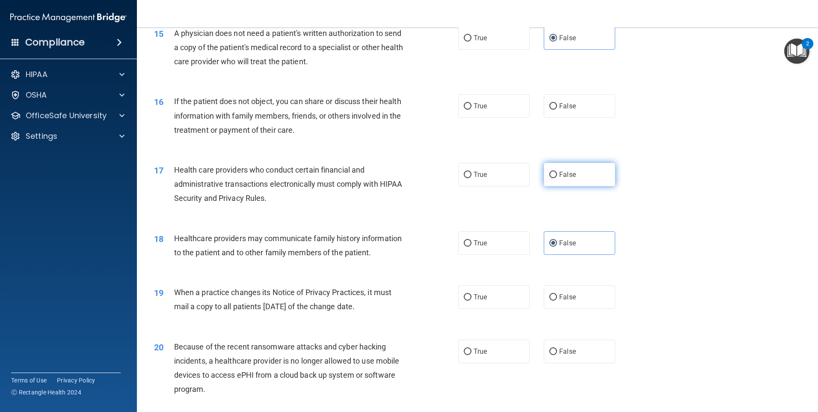
drag, startPoint x: 567, startPoint y: 189, endPoint x: 568, endPoint y: 183, distance: 6.0
click at [568, 183] on div "17 Health care providers who conduct certain financial and administrative trans…" at bounding box center [478, 186] width 660 height 68
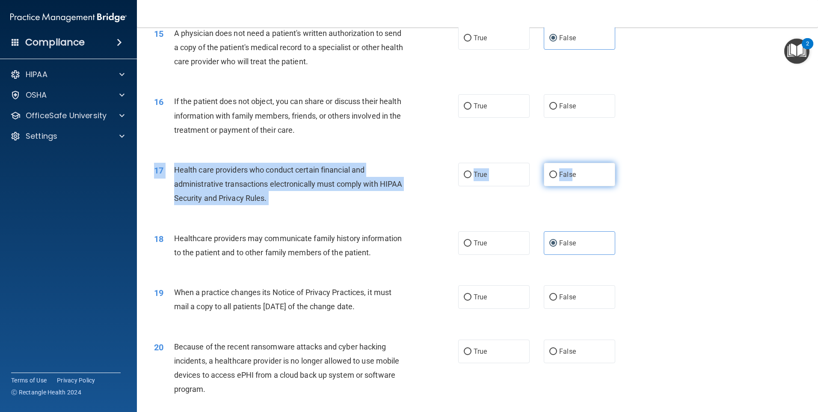
drag, startPoint x: 568, startPoint y: 183, endPoint x: 569, endPoint y: 171, distance: 12.5
click at [569, 172] on span "False" at bounding box center [567, 174] width 17 height 8
click at [557, 172] on input "False" at bounding box center [553, 175] width 8 height 6
radio input "true"
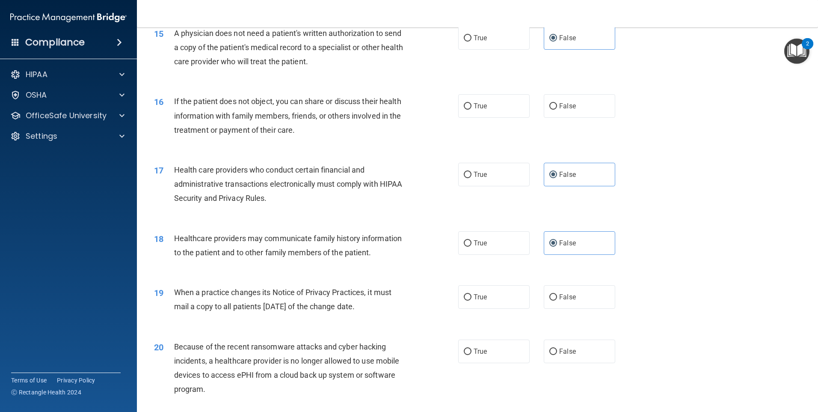
drag, startPoint x: 562, startPoint y: 95, endPoint x: 584, endPoint y: 127, distance: 38.4
click at [563, 97] on label "False" at bounding box center [579, 106] width 71 height 24
click at [557, 103] on input "False" at bounding box center [553, 106] width 8 height 6
radio input "true"
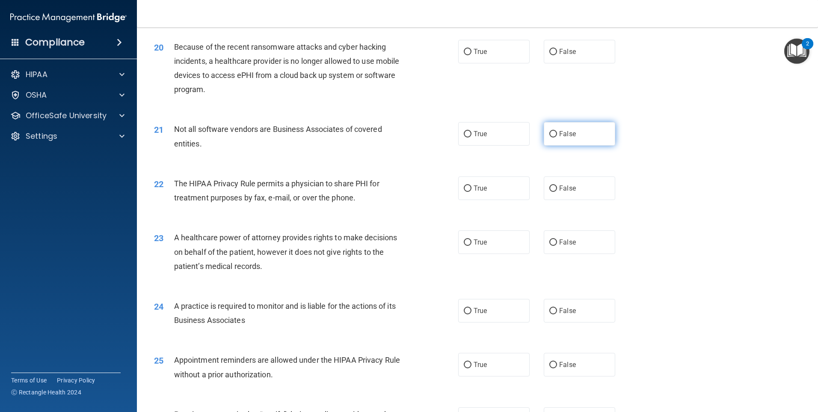
click at [590, 130] on label "False" at bounding box center [579, 134] width 71 height 24
click at [557, 131] on input "False" at bounding box center [553, 134] width 8 height 6
radio input "true"
drag, startPoint x: 581, startPoint y: 37, endPoint x: 581, endPoint y: 48, distance: 11.6
click at [581, 39] on div "20 Because of the recent ransomware attacks and cyber hacking incidents, a heal…" at bounding box center [478, 70] width 660 height 83
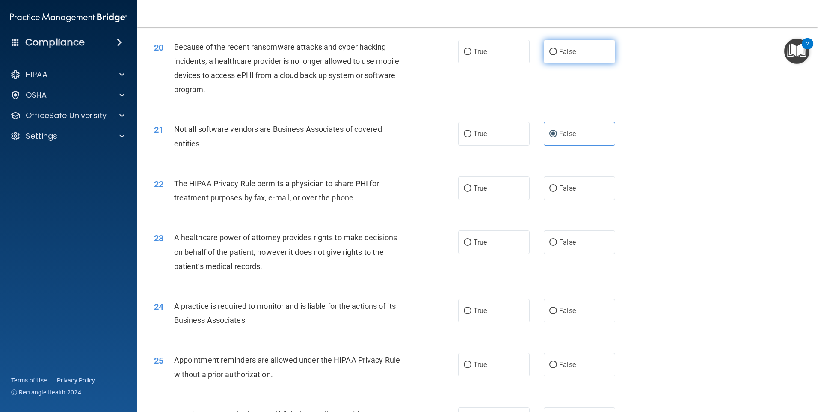
click at [582, 48] on label "False" at bounding box center [579, 52] width 71 height 24
click at [557, 49] on input "False" at bounding box center [553, 52] width 8 height 6
radio input "true"
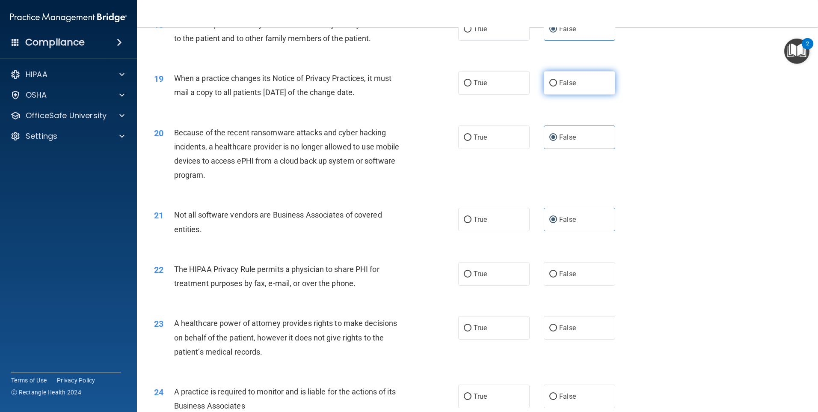
click at [585, 92] on label "False" at bounding box center [579, 83] width 71 height 24
click at [557, 86] on input "False" at bounding box center [553, 83] width 8 height 6
radio input "true"
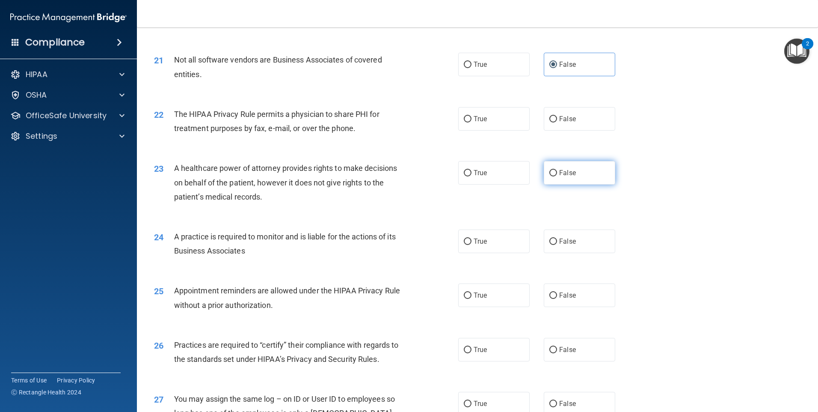
scroll to position [1412, 0]
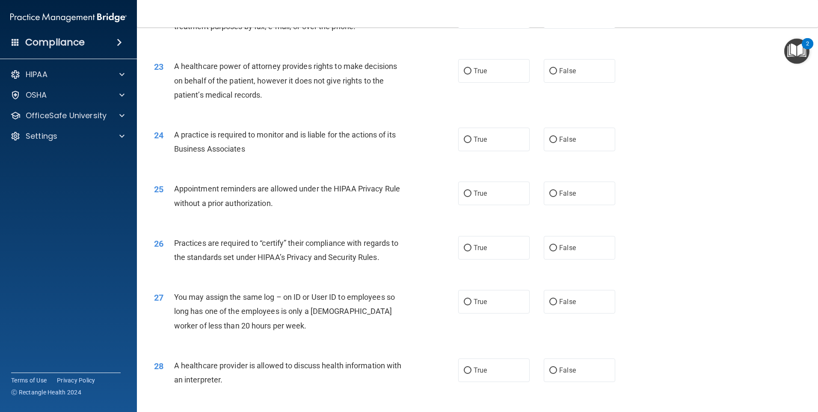
click at [585, 154] on div "24 A practice is required to monitor and is liable for the actions of its Busin…" at bounding box center [478, 144] width 660 height 54
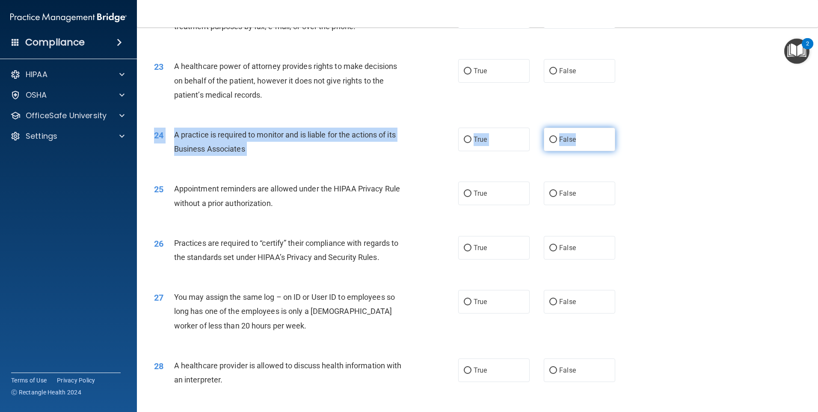
click at [586, 129] on div "24 A practice is required to monitor and is liable for the actions of its Busin…" at bounding box center [478, 144] width 660 height 54
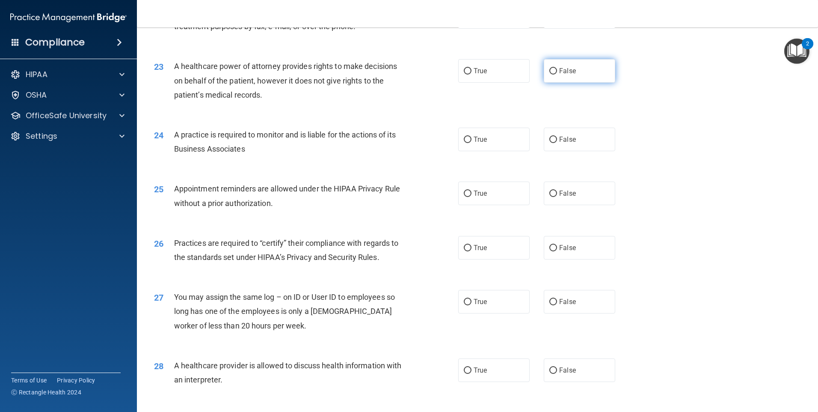
drag, startPoint x: 586, startPoint y: 129, endPoint x: 580, endPoint y: 80, distance: 49.1
click at [581, 80] on label "False" at bounding box center [579, 71] width 71 height 24
click at [557, 74] on input "False" at bounding box center [553, 71] width 8 height 6
radio input "true"
click at [579, 138] on label "False" at bounding box center [579, 139] width 71 height 24
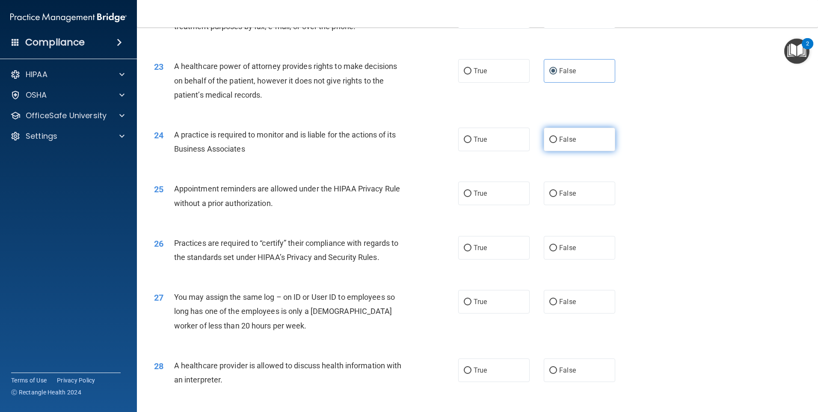
click at [557, 138] on input "False" at bounding box center [553, 139] width 8 height 6
radio input "true"
drag, startPoint x: 576, startPoint y: 186, endPoint x: 576, endPoint y: 200, distance: 14.5
click at [576, 189] on label "False" at bounding box center [579, 193] width 71 height 24
click at [557, 190] on input "False" at bounding box center [553, 193] width 8 height 6
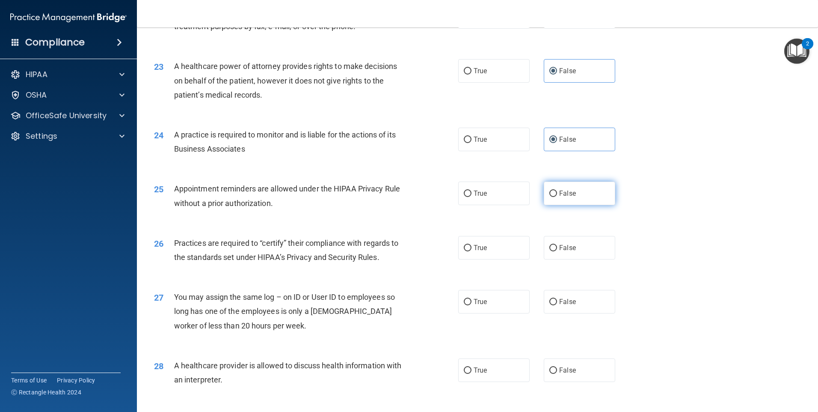
radio input "true"
drag, startPoint x: 566, startPoint y: 244, endPoint x: 563, endPoint y: 253, distance: 10.0
click at [566, 247] on span "False" at bounding box center [567, 247] width 17 height 8
click at [557, 247] on input "False" at bounding box center [553, 248] width 8 height 6
radio input "true"
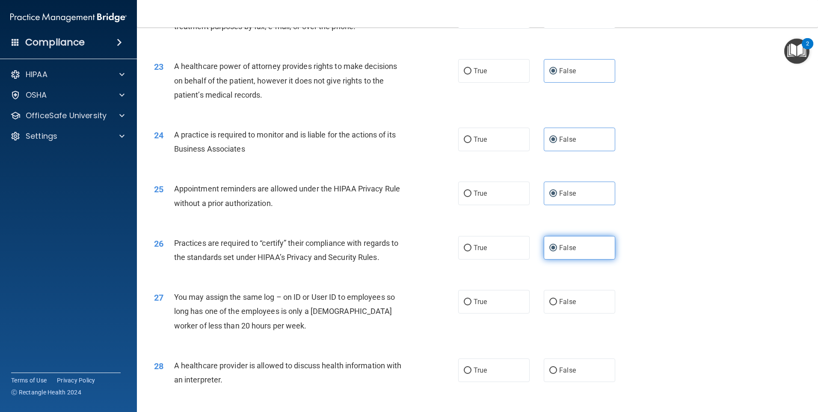
drag, startPoint x: 557, startPoint y: 298, endPoint x: 554, endPoint y: 238, distance: 59.9
click at [557, 297] on label "False" at bounding box center [579, 302] width 71 height 24
click at [557, 299] on input "False" at bounding box center [553, 302] width 8 height 6
radio input "true"
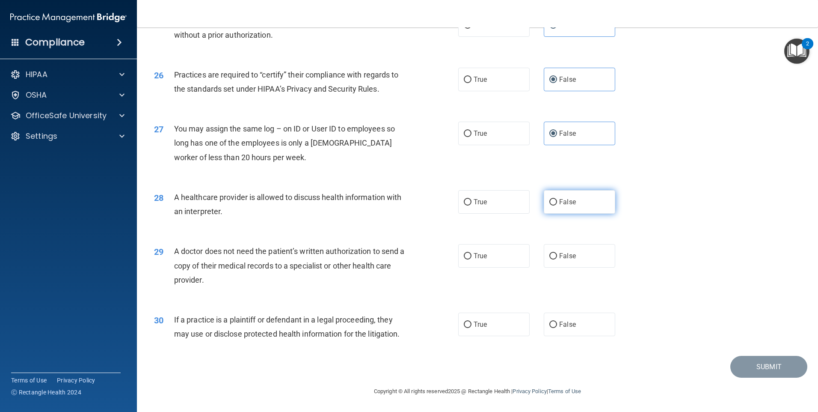
click at [572, 209] on label "False" at bounding box center [579, 202] width 71 height 24
click at [557, 205] on input "False" at bounding box center [553, 202] width 8 height 6
radio input "true"
click at [577, 251] on label "False" at bounding box center [579, 256] width 71 height 24
click at [557, 253] on input "False" at bounding box center [553, 256] width 8 height 6
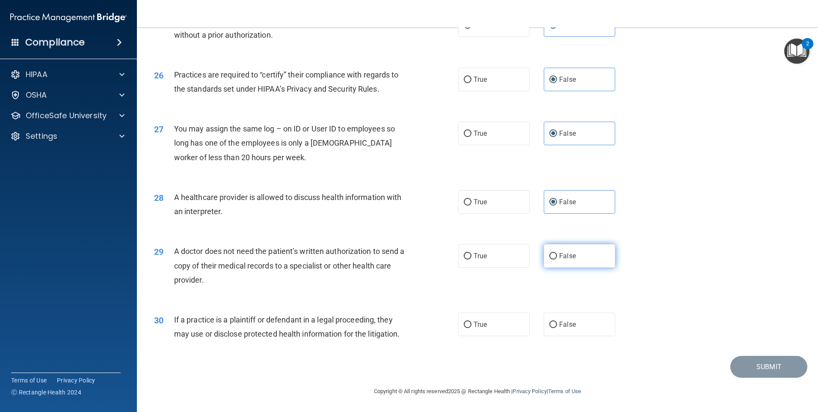
radio input "true"
click at [590, 329] on label "False" at bounding box center [579, 324] width 71 height 24
click at [557, 328] on input "False" at bounding box center [553, 324] width 8 height 6
radio input "true"
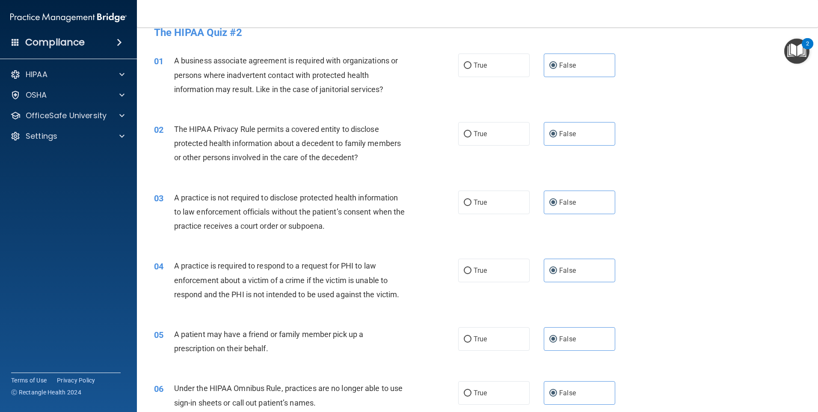
scroll to position [0, 0]
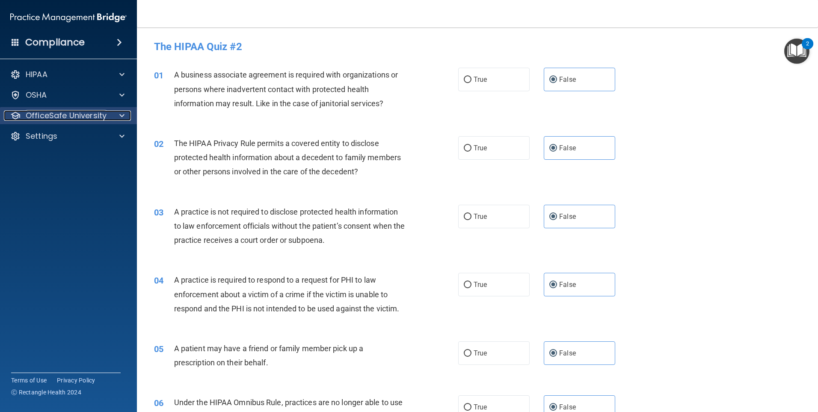
click at [98, 113] on p "OfficeSafe University" at bounding box center [66, 115] width 81 height 10
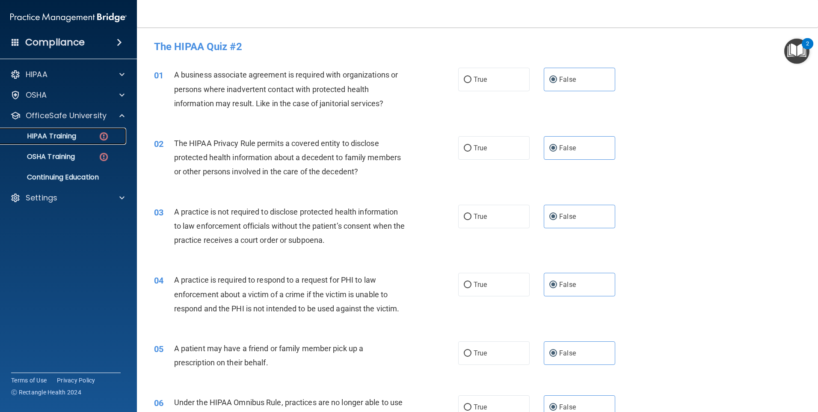
click at [91, 134] on div "HIPAA Training" at bounding box center [64, 136] width 117 height 9
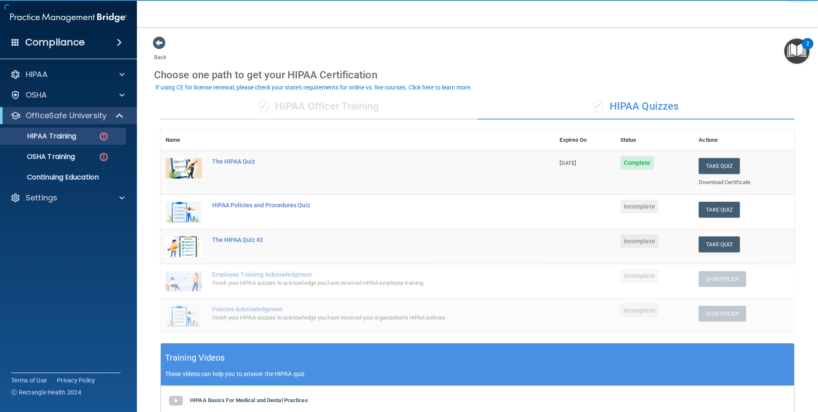
click at [187, 205] on img at bounding box center [184, 211] width 36 height 21
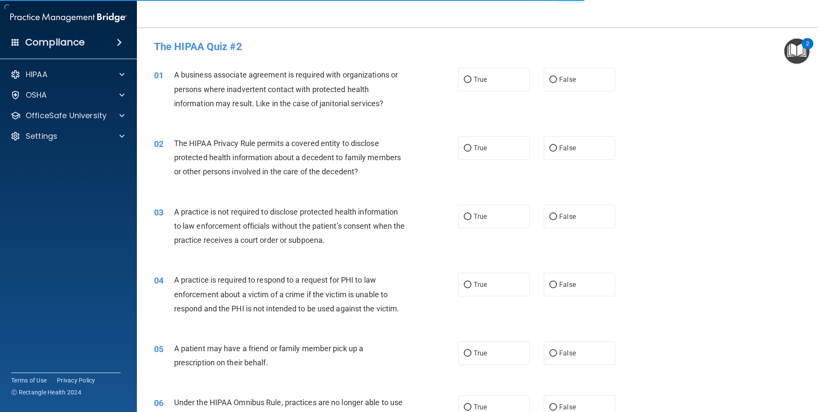
drag, startPoint x: 268, startPoint y: 279, endPoint x: 305, endPoint y: 237, distance: 56.7
click at [268, 279] on span "A practice is required to respond to a request for PHI to law enforcement about…" at bounding box center [286, 293] width 225 height 37
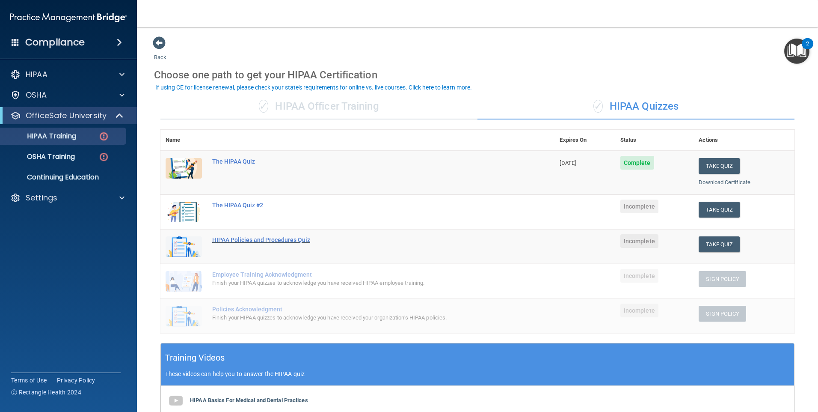
click at [296, 239] on div "HIPAA Policies and Procedures Quiz" at bounding box center [361, 239] width 299 height 7
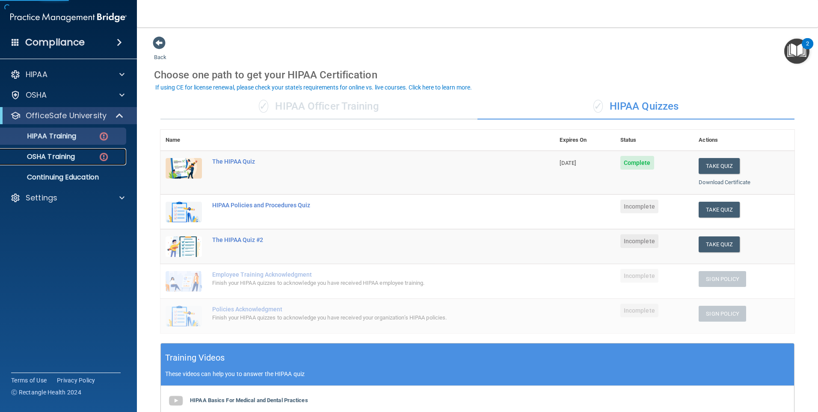
click at [73, 153] on p "OSHA Training" at bounding box center [40, 156] width 69 height 9
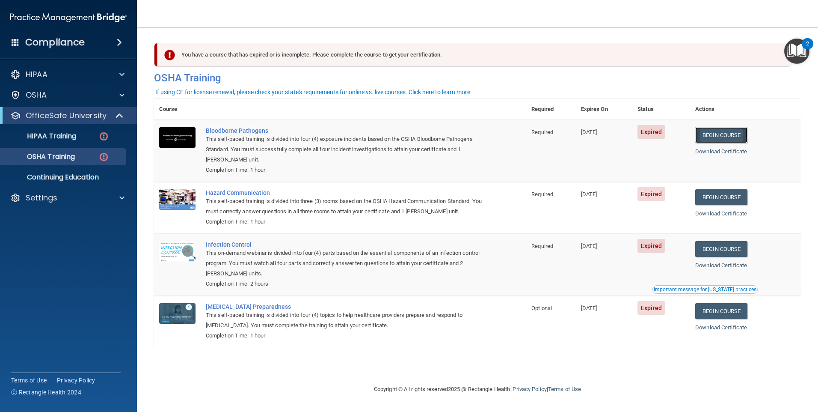
click at [736, 131] on link "Begin Course" at bounding box center [721, 135] width 52 height 16
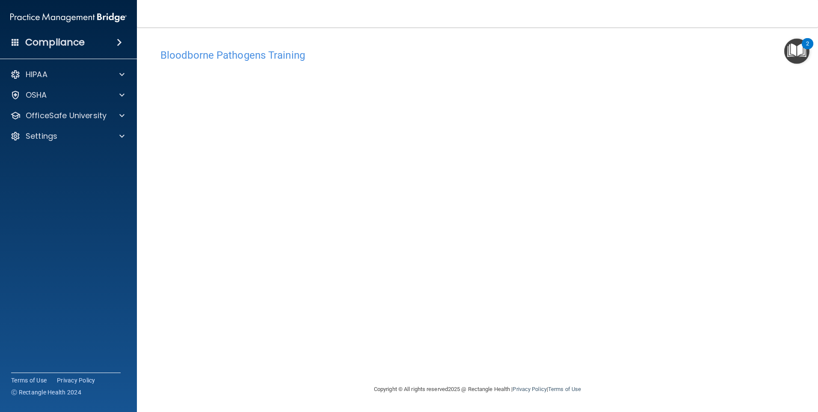
drag, startPoint x: 804, startPoint y: 329, endPoint x: 797, endPoint y: 317, distance: 13.8
click at [802, 324] on main "Bloodborne Pathogens Training This course doesn’t expire until 08/27/2025. Are …" at bounding box center [477, 219] width 681 height 384
click at [110, 114] on div at bounding box center [120, 115] width 21 height 10
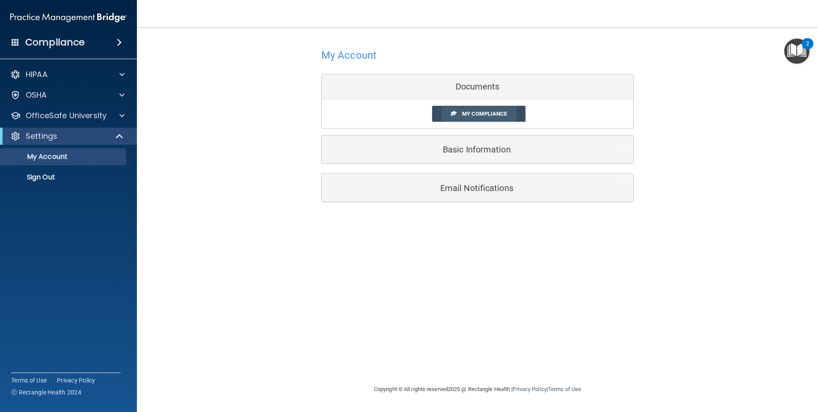
click at [489, 113] on span "My Compliance" at bounding box center [484, 113] width 45 height 6
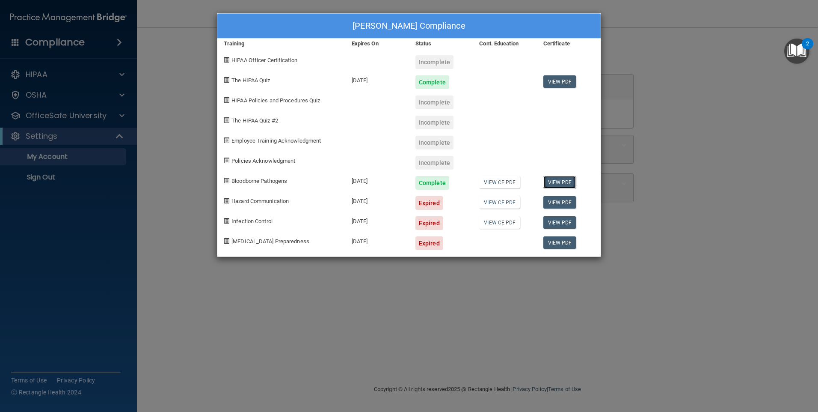
click at [567, 183] on link "View PDF" at bounding box center [559, 182] width 33 height 12
click at [628, 45] on div "Savannah Conner's Compliance Training Expires On Status Cont. Education Certifi…" at bounding box center [409, 206] width 818 height 412
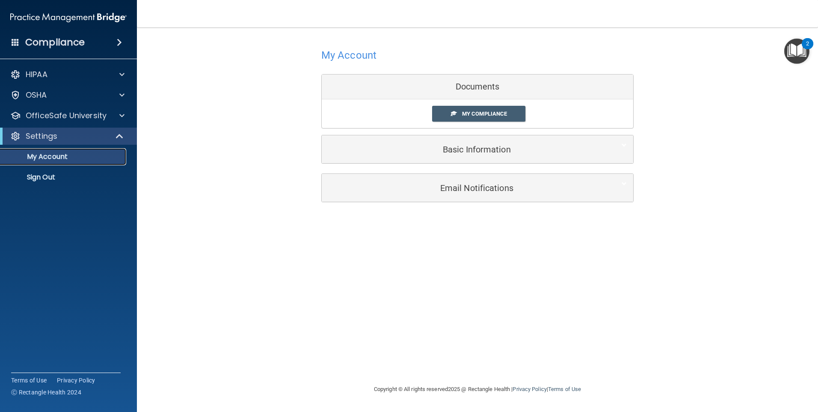
click at [84, 157] on p "My Account" at bounding box center [64, 156] width 117 height 9
click at [120, 135] on span at bounding box center [120, 136] width 7 height 10
click at [120, 135] on span at bounding box center [121, 136] width 5 height 10
